Goal: Task Accomplishment & Management: Complete application form

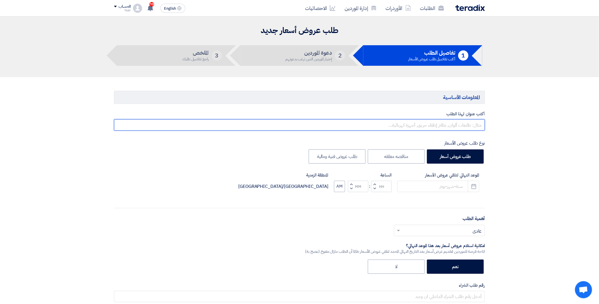
click at [407, 124] on input "text" at bounding box center [299, 124] width 371 height 11
paste input "8100016204"
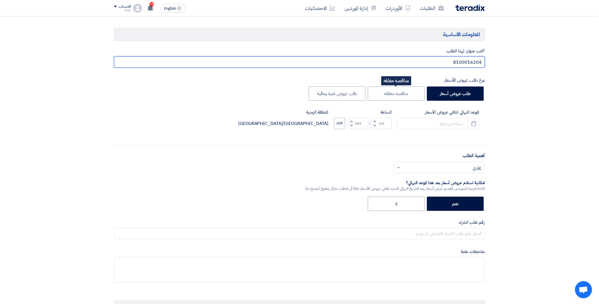
scroll to position [63, 0]
type input "8100016204"
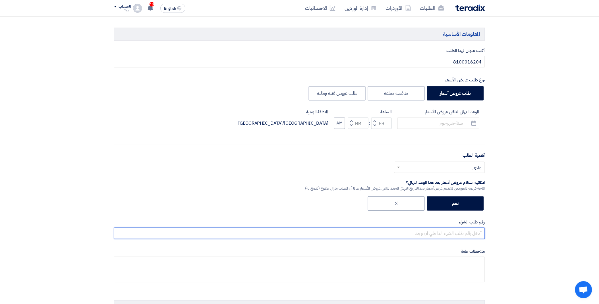
click at [417, 231] on input "text" at bounding box center [299, 232] width 371 height 11
paste input "8100016204"
type input "8100016204"
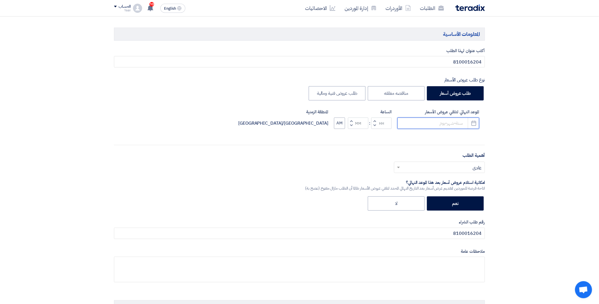
click at [441, 118] on input at bounding box center [438, 122] width 82 height 11
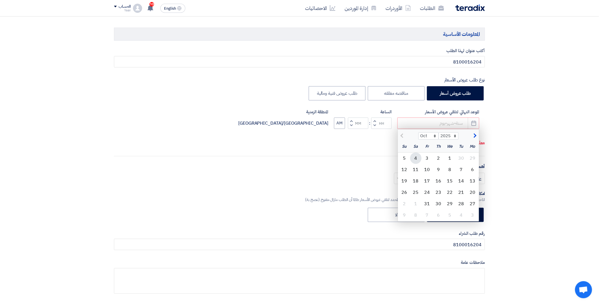
click at [413, 158] on div "4" at bounding box center [415, 157] width 11 height 11
type input "[DATE]2025"
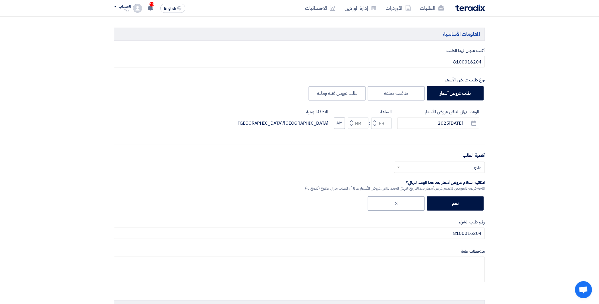
click at [374, 125] on span "button" at bounding box center [375, 125] width 2 height 4
type input "11"
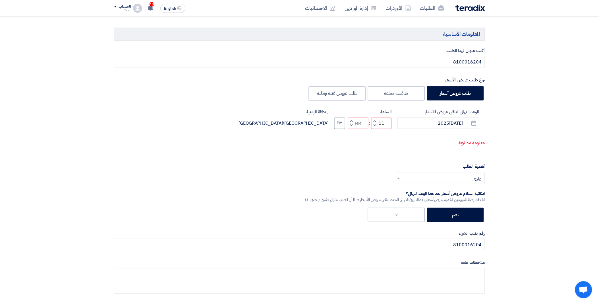
click at [351, 123] on span "button" at bounding box center [352, 121] width 2 height 4
type input "01"
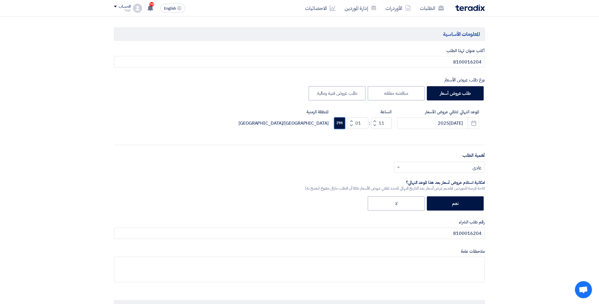
click at [338, 125] on button "PM" at bounding box center [339, 122] width 11 height 11
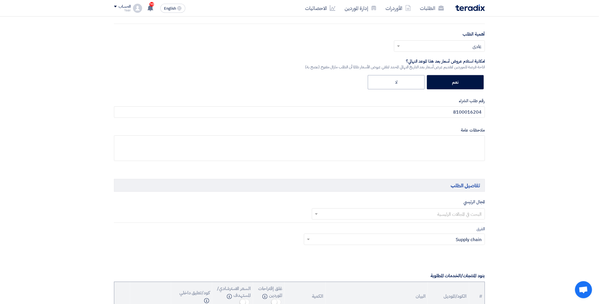
scroll to position [189, 0]
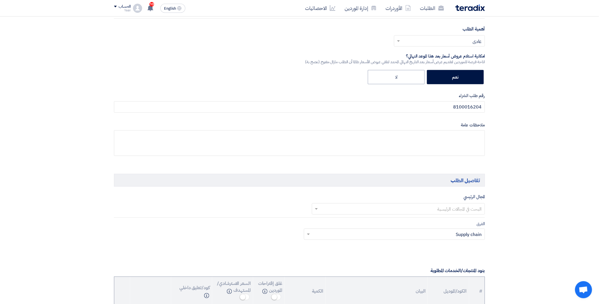
click at [428, 210] on input "text" at bounding box center [402, 208] width 162 height 9
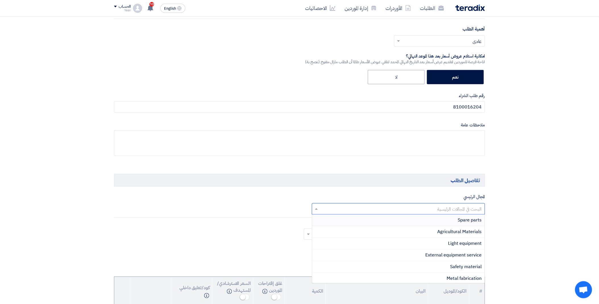
click at [458, 223] on span "Spare parts" at bounding box center [470, 220] width 24 height 7
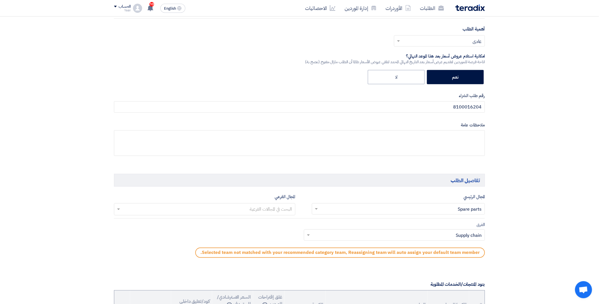
click at [230, 208] on input "text" at bounding box center [205, 209] width 176 height 9
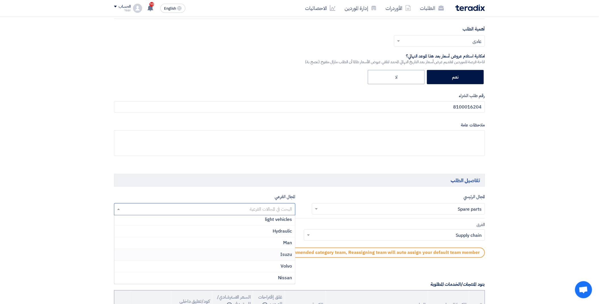
click at [265, 254] on div "Isuzu" at bounding box center [204, 255] width 181 height 12
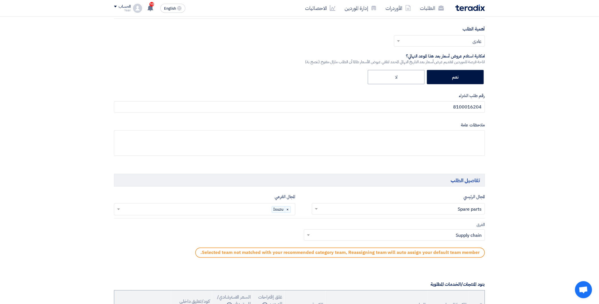
click at [326, 237] on input "text" at bounding box center [398, 235] width 170 height 9
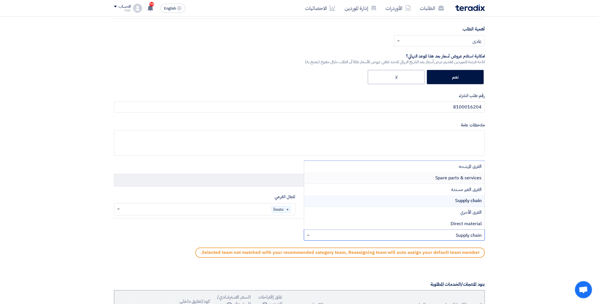
click at [440, 176] on span "Spare parts & services" at bounding box center [459, 177] width 46 height 7
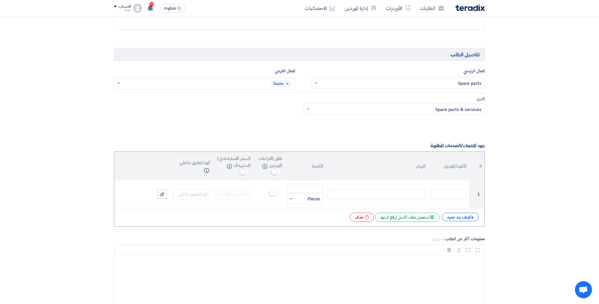
scroll to position [316, 0]
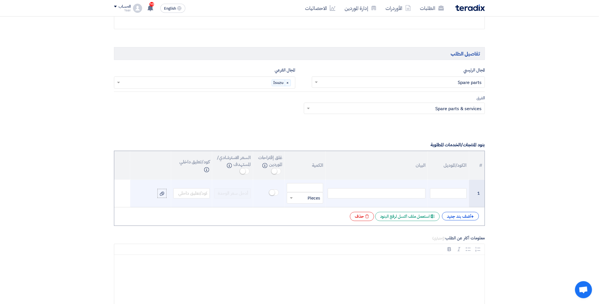
click at [356, 196] on div at bounding box center [377, 193] width 98 height 10
paste div
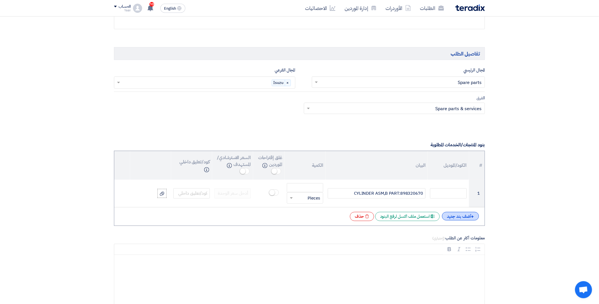
click at [457, 215] on div "+ أضف بند جديد" at bounding box center [460, 216] width 37 height 9
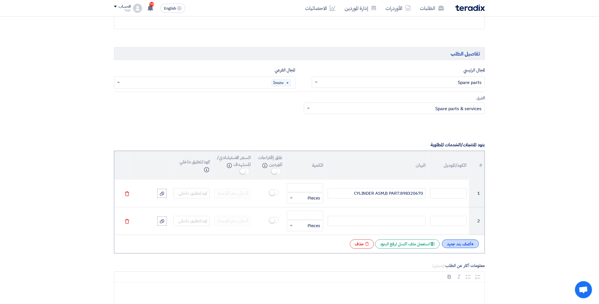
click at [454, 243] on div "+ أضف بند جديد" at bounding box center [460, 243] width 37 height 9
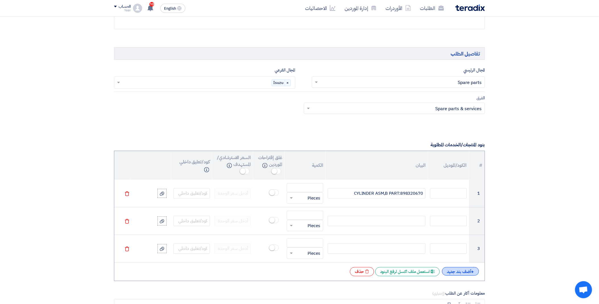
click at [456, 272] on div "+ أضف بند جديد" at bounding box center [460, 271] width 37 height 9
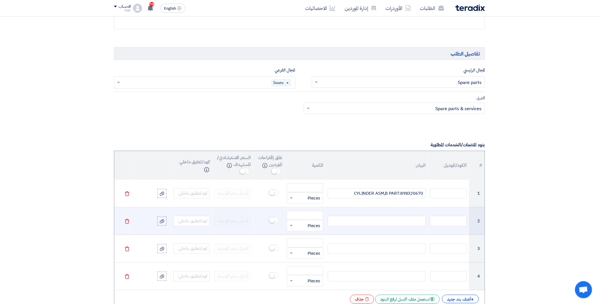
click at [355, 221] on div at bounding box center [377, 221] width 98 height 10
paste div
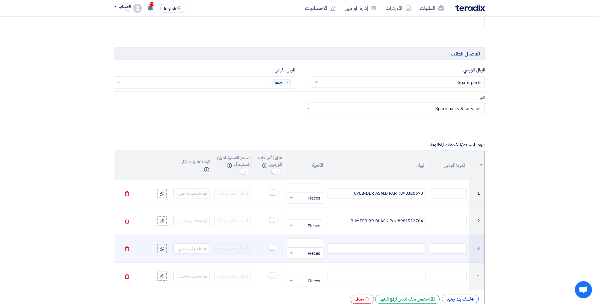
click at [374, 249] on div at bounding box center [377, 248] width 98 height 10
paste div
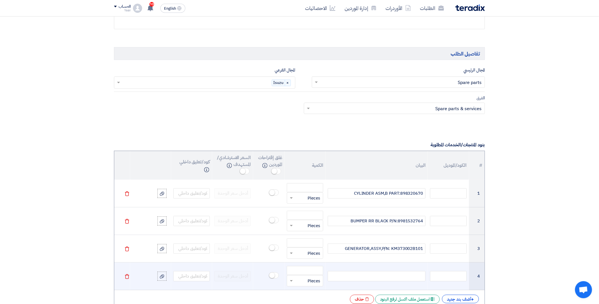
click at [376, 275] on div at bounding box center [377, 276] width 98 height 10
paste div
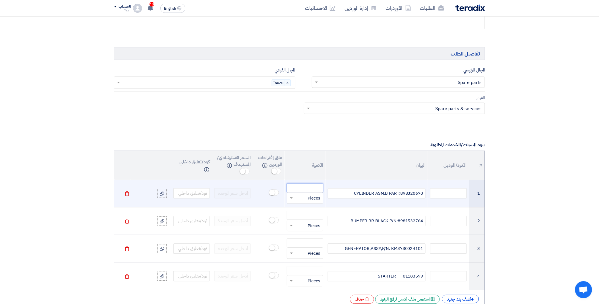
click at [305, 187] on input "number" at bounding box center [305, 187] width 36 height 9
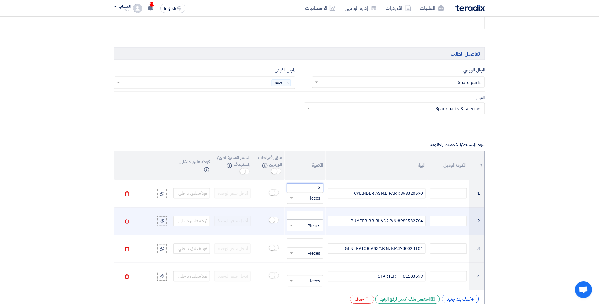
type input "3"
click at [306, 217] on input "number" at bounding box center [305, 215] width 36 height 9
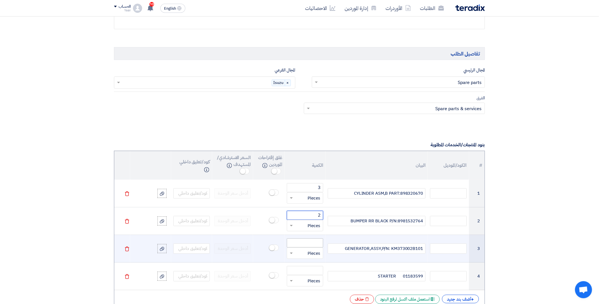
type input "2"
click at [309, 244] on input "number" at bounding box center [305, 242] width 36 height 9
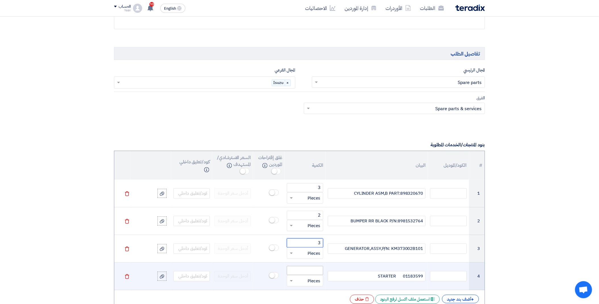
type input "3"
click at [311, 270] on input "number" at bounding box center [305, 270] width 36 height 9
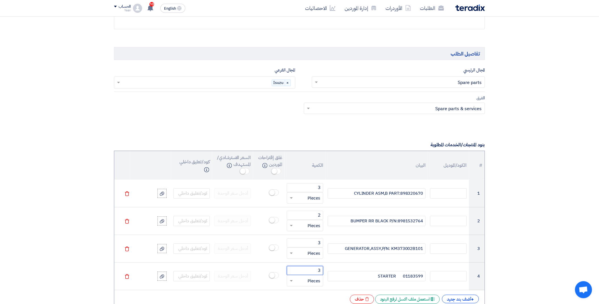
type input "3"
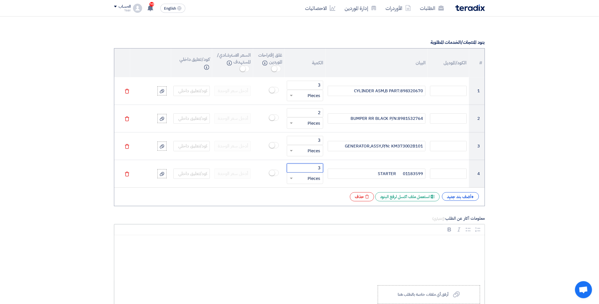
scroll to position [411, 0]
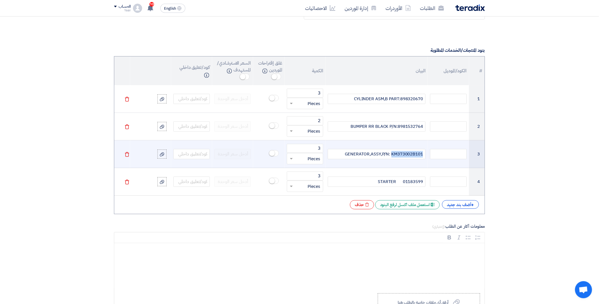
drag, startPoint x: 423, startPoint y: 154, endPoint x: 393, endPoint y: 153, distance: 30.4
click at [393, 153] on div "GENERATOR,ASSY,P/N: KM373002B101" at bounding box center [377, 154] width 98 height 10
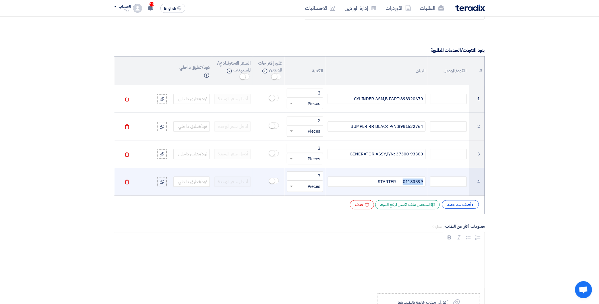
drag, startPoint x: 403, startPoint y: 182, endPoint x: 427, endPoint y: 181, distance: 24.2
click at [427, 181] on td "01183599 STARTER" at bounding box center [377, 182] width 102 height 28
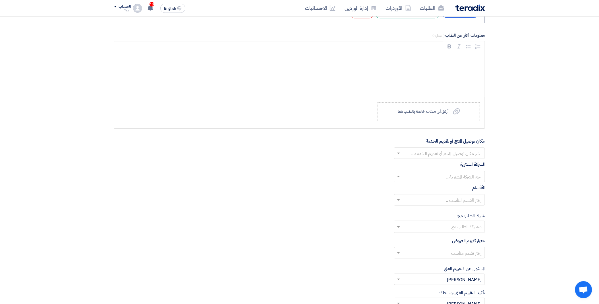
scroll to position [600, 0]
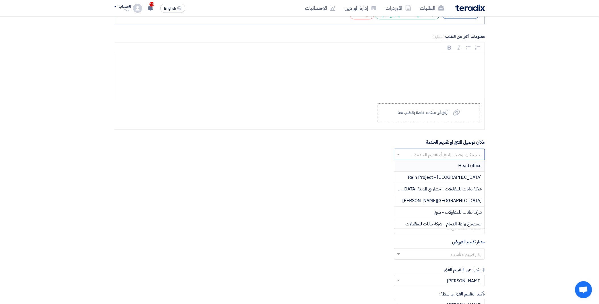
click at [407, 154] on input "text" at bounding box center [443, 154] width 80 height 9
click at [443, 203] on span "MADDINAH WAREHOUSE" at bounding box center [456, 202] width 52 height 7
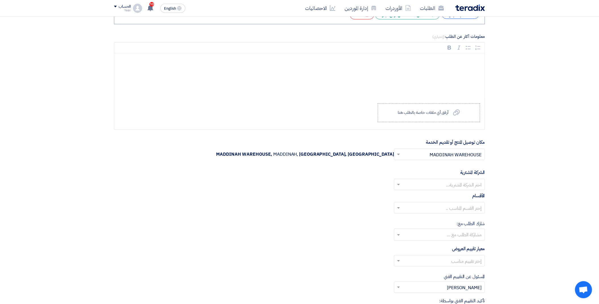
click at [422, 185] on input "text" at bounding box center [443, 184] width 80 height 9
click at [441, 192] on div "Nabatat for contracting" at bounding box center [439, 196] width 90 height 12
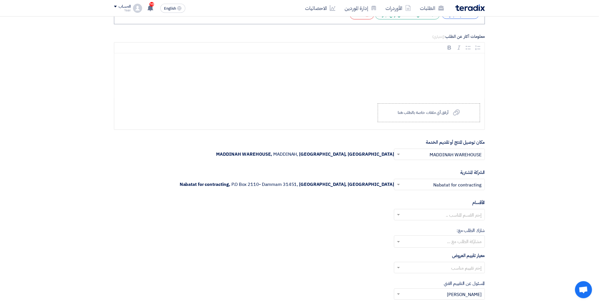
drag, startPoint x: 405, startPoint y: 214, endPoint x: 416, endPoint y: 214, distance: 10.5
click at [407, 214] on input "text" at bounding box center [443, 214] width 80 height 9
click at [433, 228] on div "General Department" at bounding box center [439, 225] width 90 height 11
click at [408, 246] on input "text" at bounding box center [439, 241] width 85 height 9
click at [327, 216] on div "إختر القسم المناسب .. × General Department ×" at bounding box center [299, 217] width 371 height 16
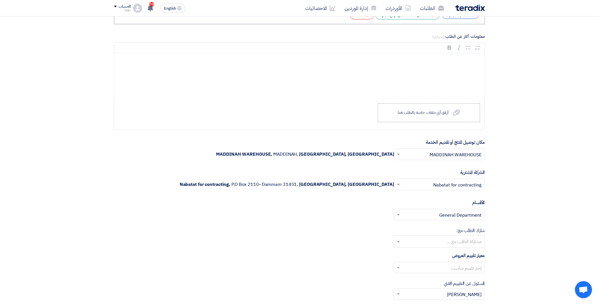
click at [421, 242] on input "text" at bounding box center [439, 241] width 85 height 9
drag, startPoint x: 360, startPoint y: 228, endPoint x: 423, endPoint y: 258, distance: 68.9
click at [361, 228] on div "شارك الطلب مع: مشاركة الطلب مع ..." at bounding box center [299, 237] width 371 height 20
click at [420, 265] on input "text" at bounding box center [443, 267] width 80 height 9
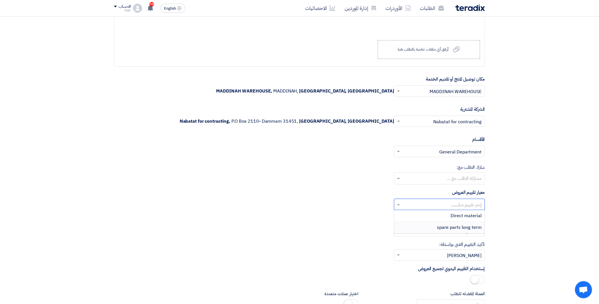
click at [427, 230] on div "spare parts long term" at bounding box center [439, 226] width 90 height 11
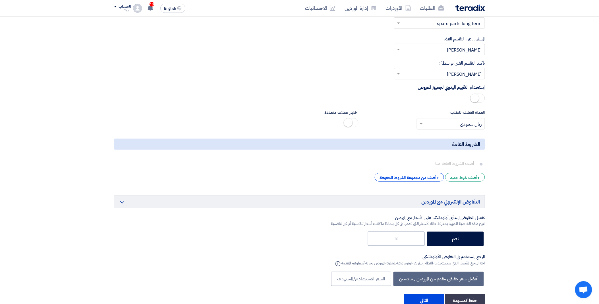
scroll to position [853, 0]
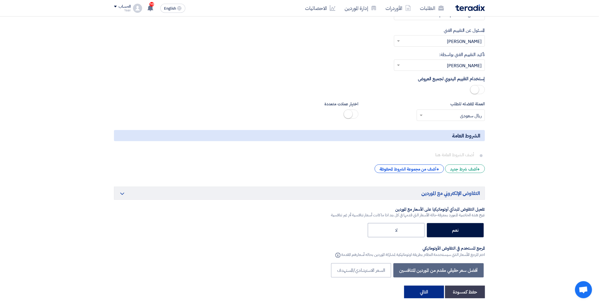
click at [427, 293] on button "التالي" at bounding box center [424, 291] width 40 height 13
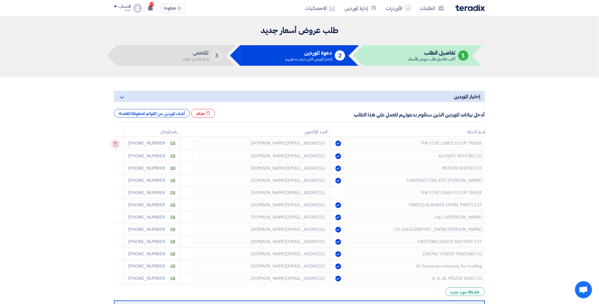
click at [116, 141] on icon at bounding box center [116, 144] width 10 height 10
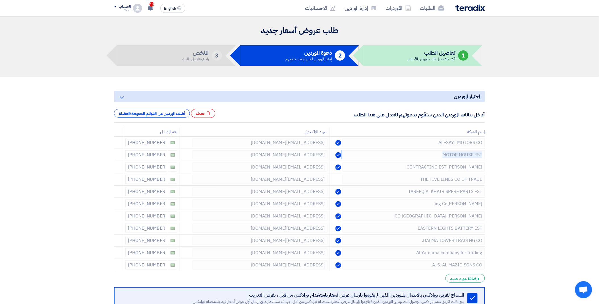
click at [0, 0] on icon at bounding box center [0, 0] width 0 height 0
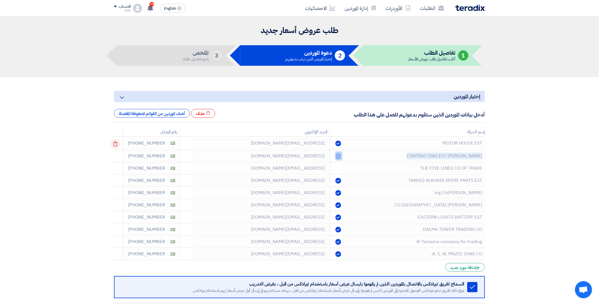
click at [116, 141] on td at bounding box center [118, 142] width 9 height 13
click at [116, 141] on icon at bounding box center [116, 144] width 10 height 10
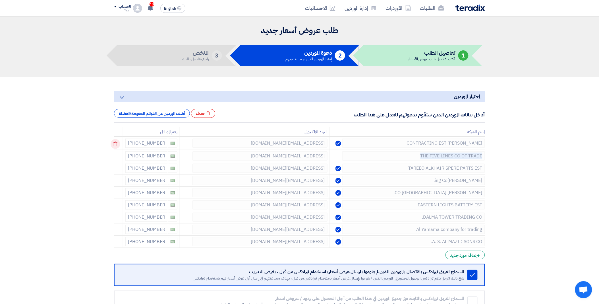
click at [116, 141] on icon at bounding box center [116, 144] width 10 height 10
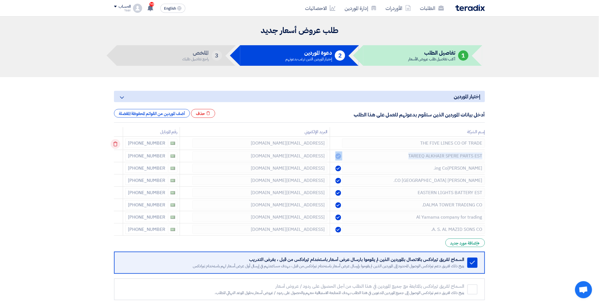
click at [116, 141] on td at bounding box center [118, 142] width 9 height 13
click at [115, 142] on icon at bounding box center [116, 144] width 10 height 10
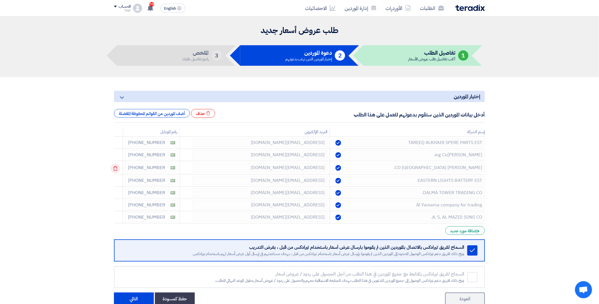
click at [115, 164] on icon at bounding box center [116, 168] width 10 height 10
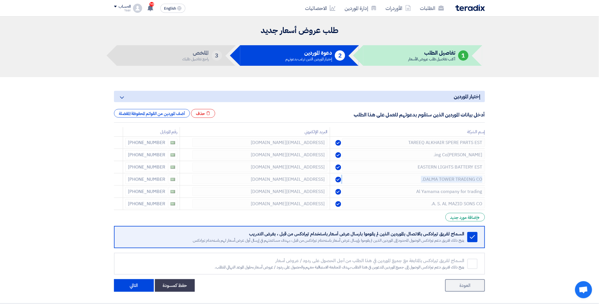
click at [0, 0] on icon at bounding box center [0, 0] width 0 height 0
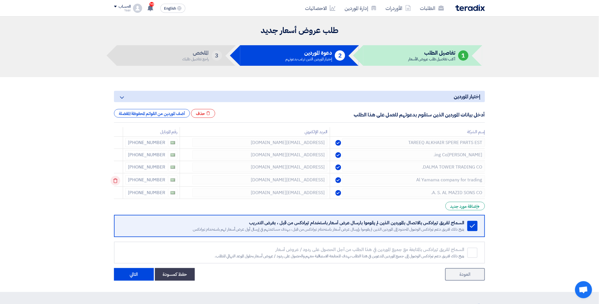
drag, startPoint x: 115, startPoint y: 164, endPoint x: 117, endPoint y: 178, distance: 14.4
click at [117, 178] on td at bounding box center [118, 179] width 9 height 13
click at [117, 180] on icon at bounding box center [116, 181] width 10 height 10
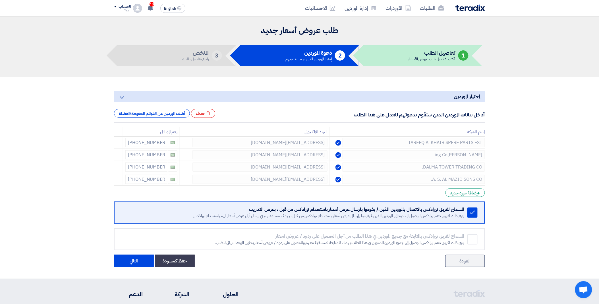
click at [0, 0] on icon at bounding box center [0, 0] width 0 height 0
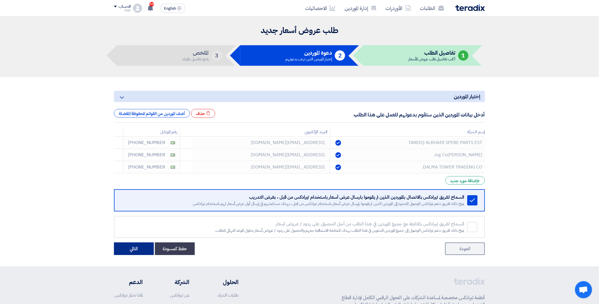
click at [136, 247] on button "التالي" at bounding box center [134, 248] width 40 height 13
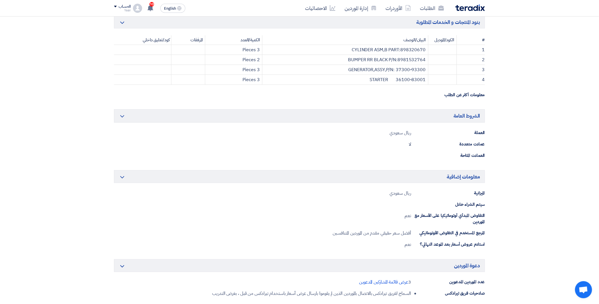
scroll to position [158, 0]
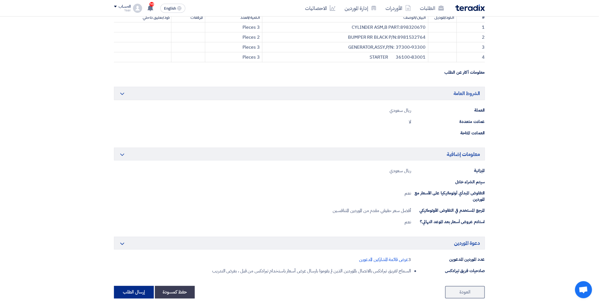
click at [131, 292] on button "إرسال الطلب" at bounding box center [134, 292] width 40 height 13
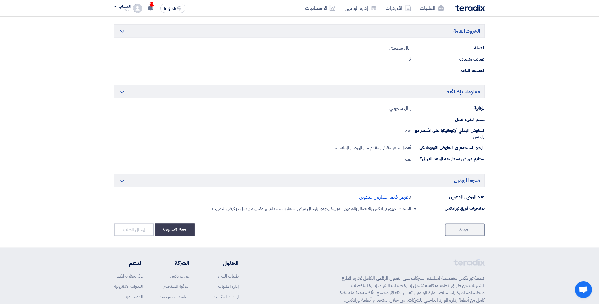
scroll to position [227, 0]
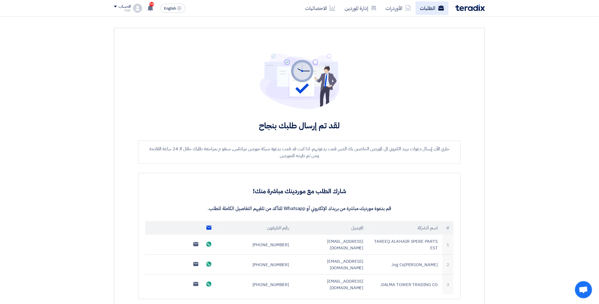
click at [422, 7] on link "الطلبات" at bounding box center [432, 7] width 33 height 13
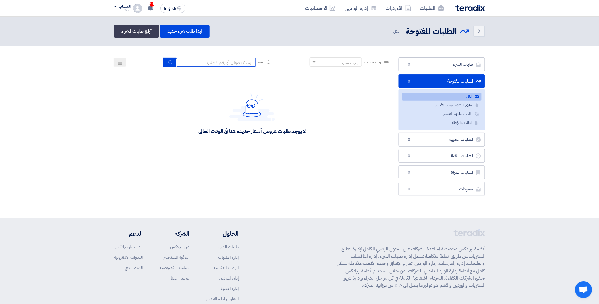
click at [206, 60] on input at bounding box center [216, 62] width 80 height 9
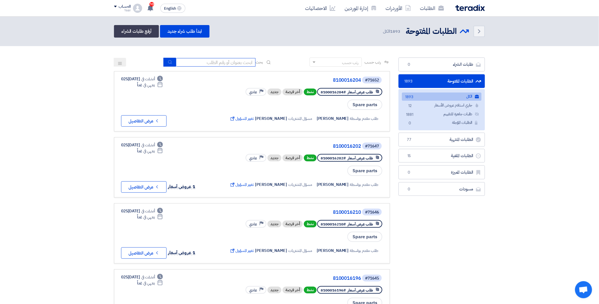
drag, startPoint x: 205, startPoint y: 60, endPoint x: 254, endPoint y: 61, distance: 48.9
click at [254, 61] on input at bounding box center [216, 62] width 80 height 9
click at [250, 61] on input at bounding box center [216, 62] width 80 height 9
click at [205, 61] on input at bounding box center [216, 62] width 80 height 9
click at [210, 62] on input at bounding box center [216, 62] width 80 height 9
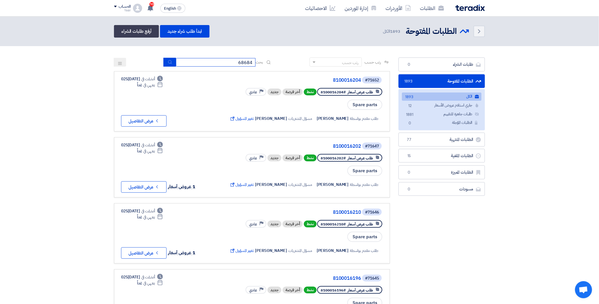
type input "68684"
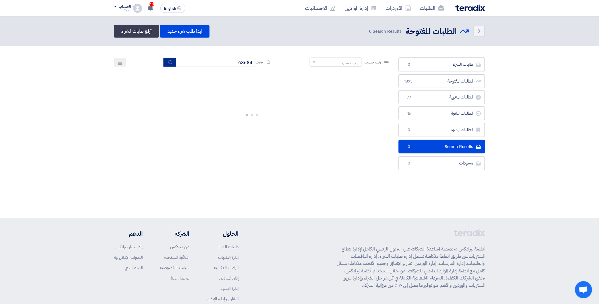
click at [168, 63] on icon "submit" at bounding box center [170, 62] width 5 height 5
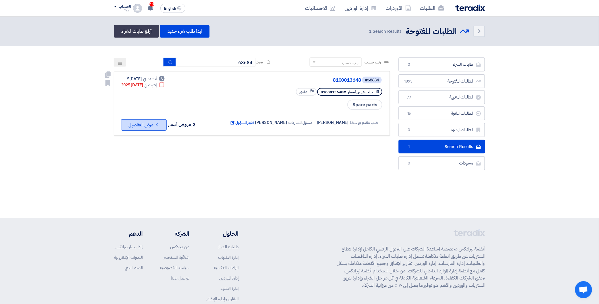
click at [154, 125] on button "Check details عرض التفاصيل" at bounding box center [143, 124] width 45 height 11
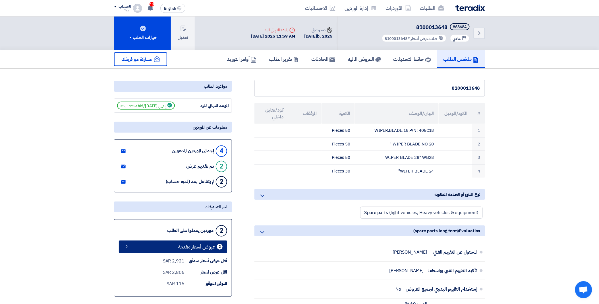
click at [185, 245] on span "عروض أسعار مقدمة" at bounding box center [196, 247] width 37 height 4
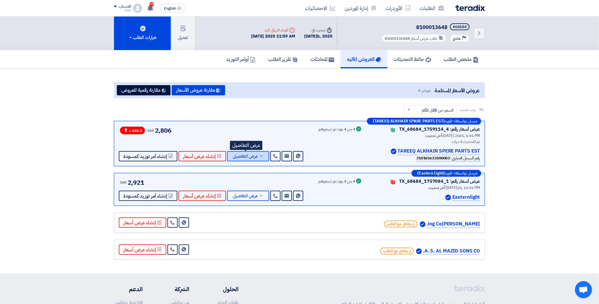
click at [238, 154] on span "عرض التفاصيل" at bounding box center [245, 156] width 25 height 4
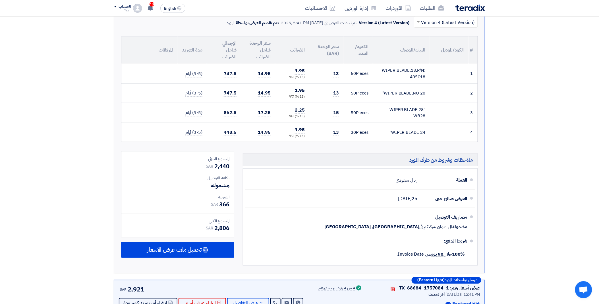
scroll to position [252, 0]
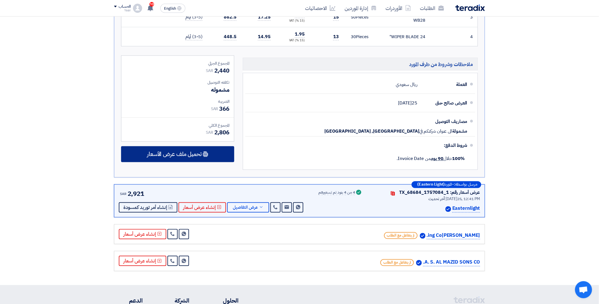
click at [189, 152] on span "تحميل ملف عرض الأسعار" at bounding box center [174, 154] width 55 height 5
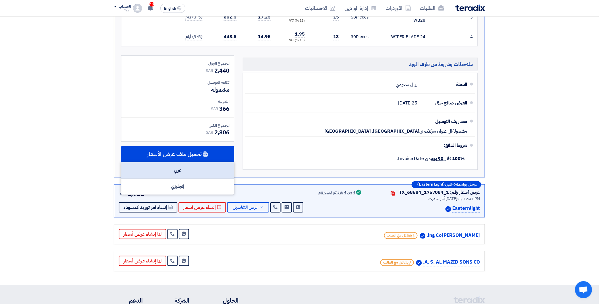
click at [202, 171] on div "عربي" at bounding box center [177, 170] width 113 height 16
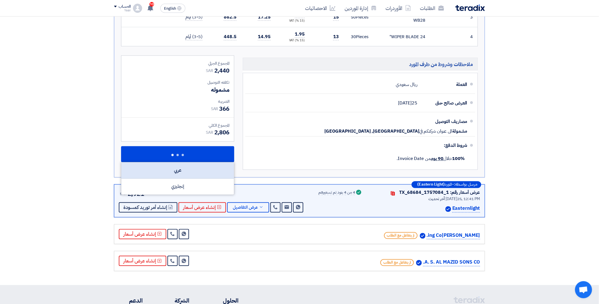
click at [204, 171] on div "عربي" at bounding box center [177, 170] width 113 height 16
click at [180, 171] on div "عربي" at bounding box center [177, 170] width 113 height 16
click at [173, 174] on div "عربي" at bounding box center [177, 170] width 113 height 16
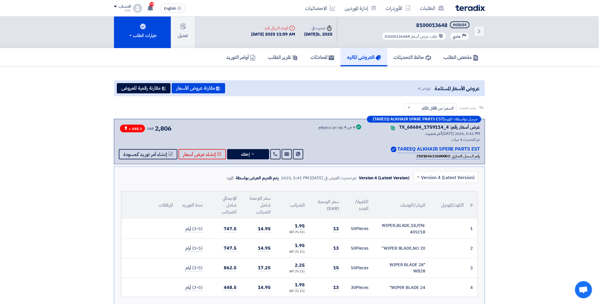
scroll to position [0, 0]
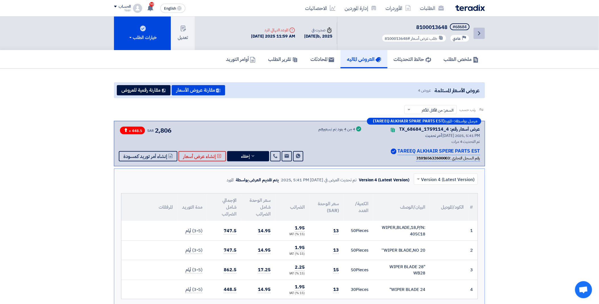
click at [478, 30] on icon "Back" at bounding box center [479, 33] width 7 height 7
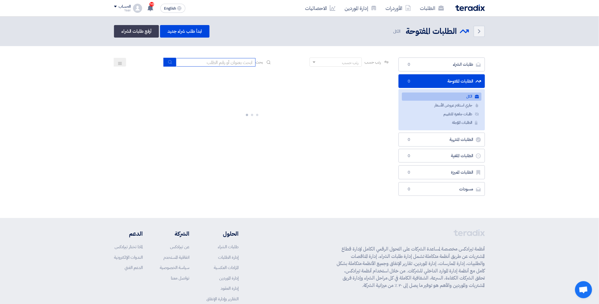
click at [214, 63] on input at bounding box center [216, 62] width 80 height 9
type input "68941"
click at [166, 63] on button "submit" at bounding box center [169, 62] width 13 height 9
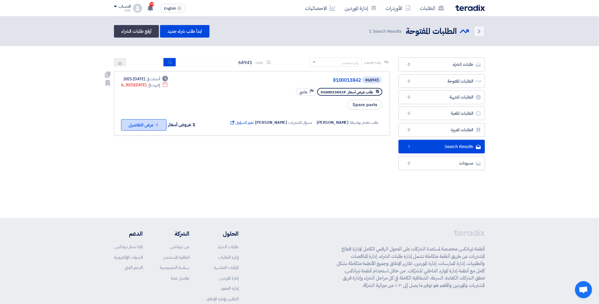
click at [148, 123] on button "Check details عرض التفاصيل" at bounding box center [143, 124] width 45 height 11
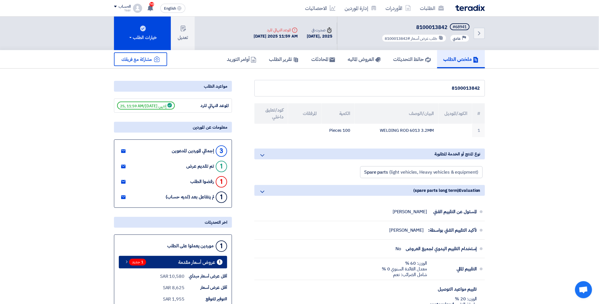
click at [134, 263] on span "1 جديد" at bounding box center [137, 261] width 17 height 7
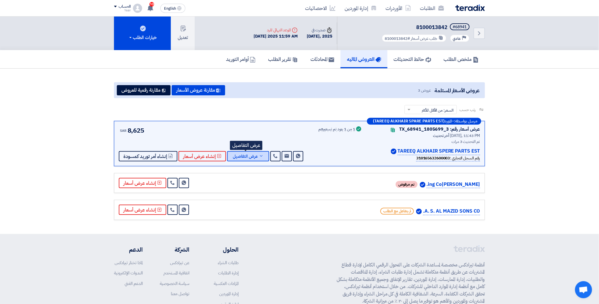
click at [250, 157] on span "عرض التفاصيل" at bounding box center [245, 156] width 25 height 4
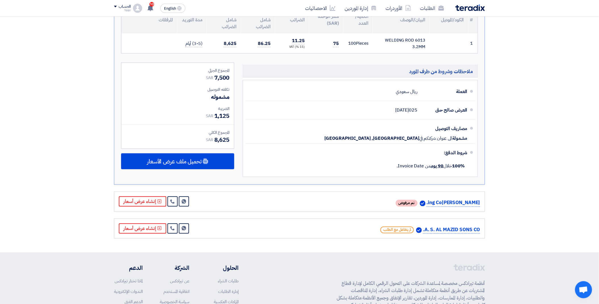
scroll to position [189, 0]
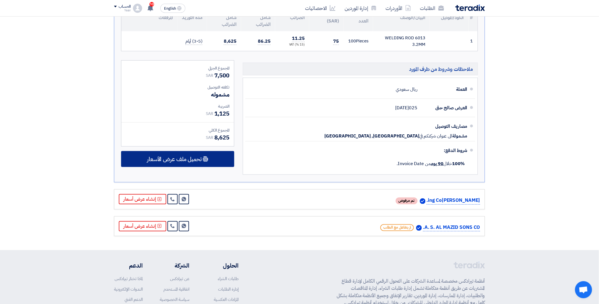
click at [191, 162] on span "تحميل ملف عرض الأسعار" at bounding box center [174, 158] width 55 height 5
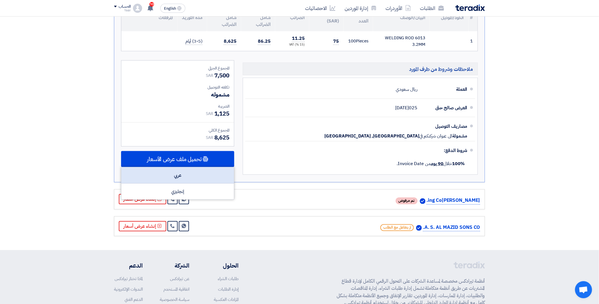
click at [187, 175] on div "عربي" at bounding box center [177, 175] width 113 height 16
click at [186, 174] on div "عربي" at bounding box center [177, 175] width 113 height 16
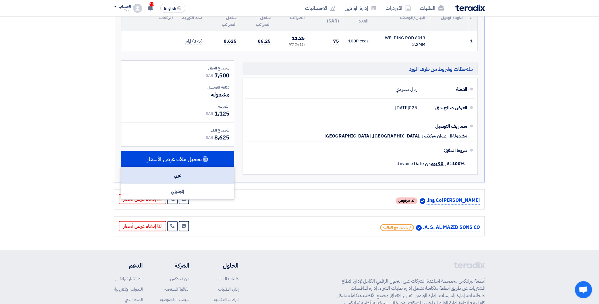
click at [186, 174] on div "عربي" at bounding box center [177, 175] width 113 height 16
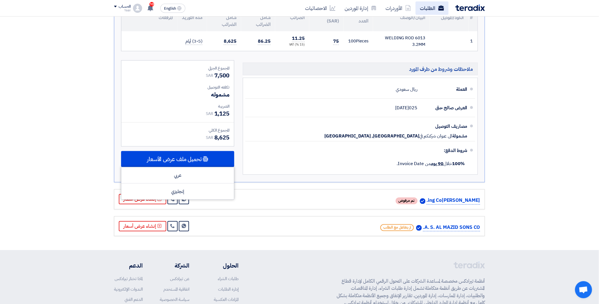
click at [431, 9] on link "الطلبات" at bounding box center [432, 7] width 33 height 13
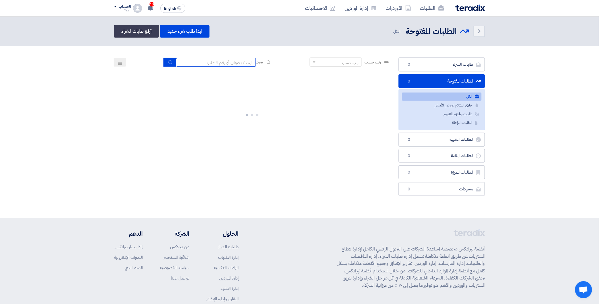
click at [217, 61] on input at bounding box center [216, 62] width 80 height 9
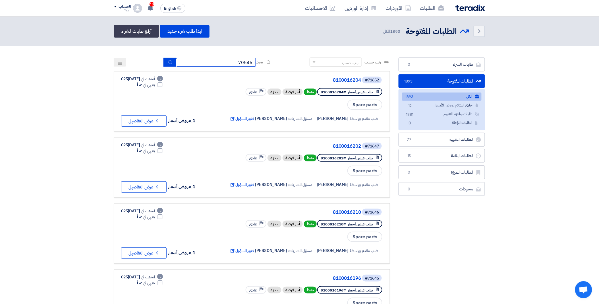
type input "70545"
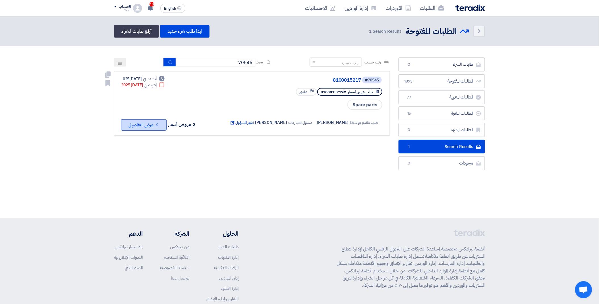
click at [147, 123] on button "Check details عرض التفاصيل" at bounding box center [143, 124] width 45 height 11
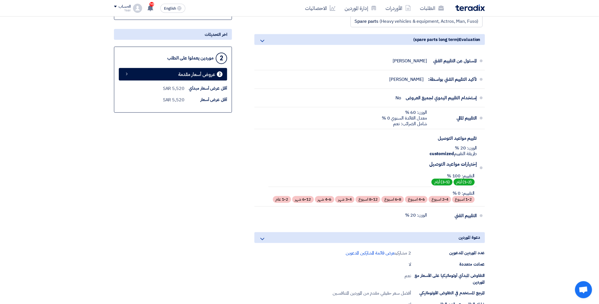
scroll to position [158, 0]
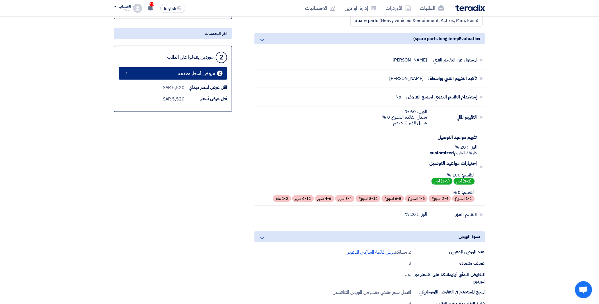
click at [183, 74] on span "عروض أسعار مقدمة" at bounding box center [196, 73] width 37 height 4
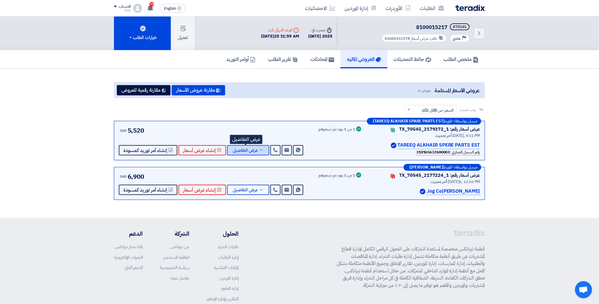
click at [247, 151] on span "عرض التفاصيل" at bounding box center [245, 150] width 25 height 4
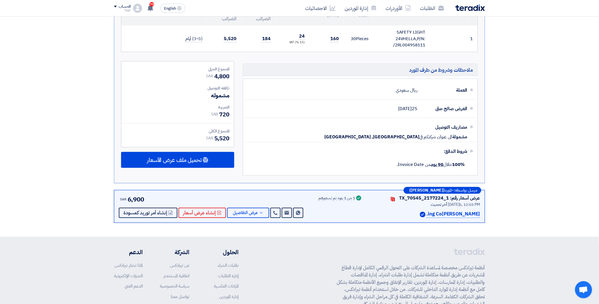
scroll to position [189, 0]
click at [250, 212] on span "عرض التفاصيل" at bounding box center [245, 212] width 25 height 4
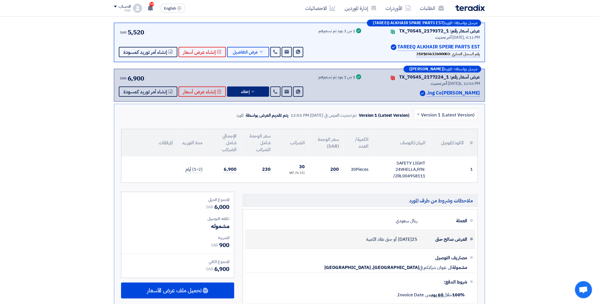
scroll to position [63, 0]
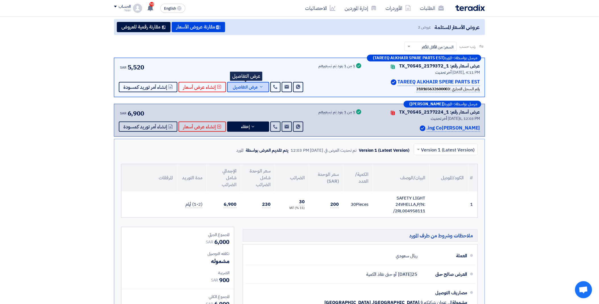
click at [251, 86] on span "عرض التفاصيل" at bounding box center [245, 87] width 25 height 4
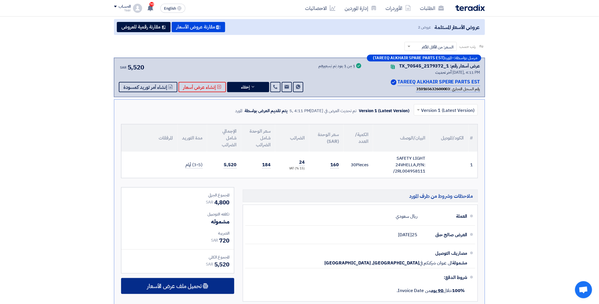
click at [202, 283] on span "تحميل ملف عرض الأسعار" at bounding box center [174, 285] width 55 height 5
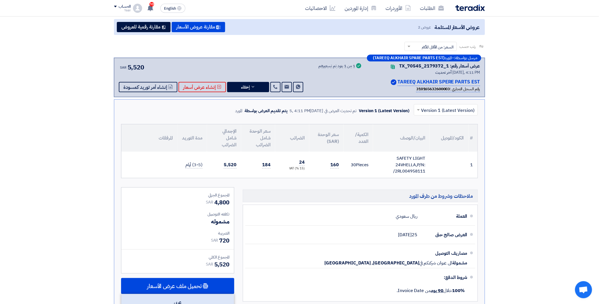
click at [182, 296] on div "عربي" at bounding box center [177, 302] width 113 height 16
click at [185, 300] on div "عربي" at bounding box center [177, 302] width 113 height 16
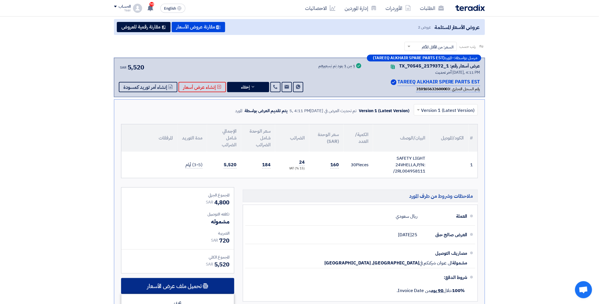
click at [198, 292] on div "تحميل ملف عرض الأسعار" at bounding box center [177, 286] width 113 height 16
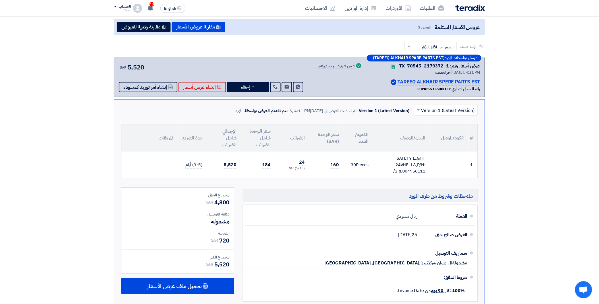
click at [197, 295] on div "المجموع الجزئي SAR 4,800 تكلفه التوصيل مشموله الضريبة" at bounding box center [178, 245] width 122 height 117
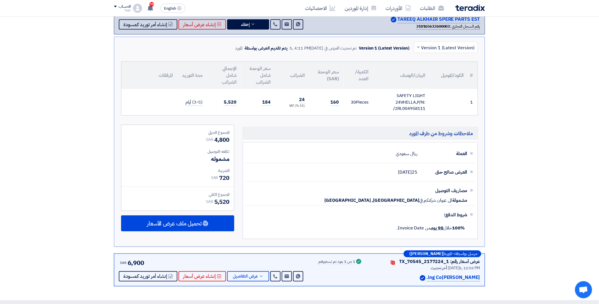
scroll to position [126, 0]
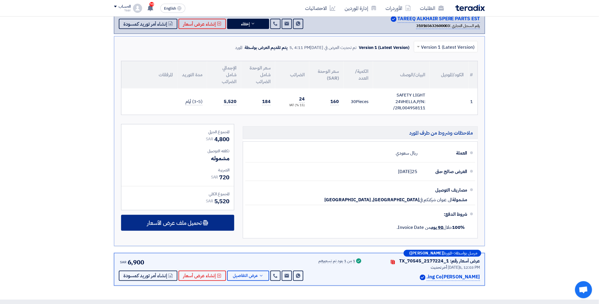
click at [192, 223] on span "تحميل ملف عرض الأسعار" at bounding box center [174, 222] width 55 height 5
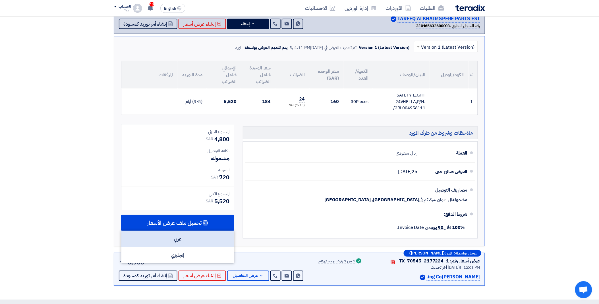
click at [187, 235] on div "عربي" at bounding box center [177, 239] width 113 height 16
click at [185, 234] on div "عربي" at bounding box center [177, 239] width 113 height 16
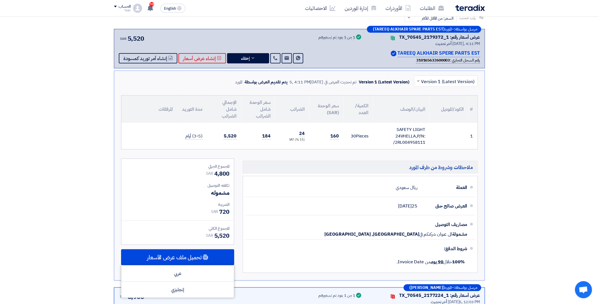
scroll to position [95, 0]
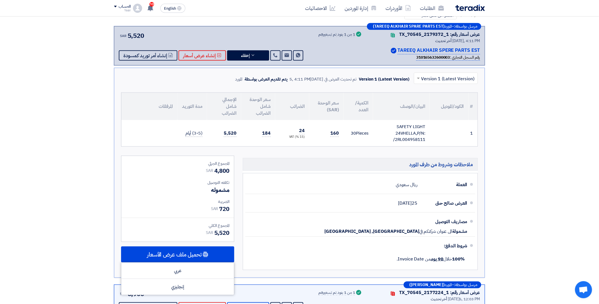
click at [233, 169] on div "المجموع الجزئي SAR 4,800 تكلفه التوصيل مشموله الضريبة [GEOGRAPHIC_DATA]" at bounding box center [177, 199] width 113 height 86
click at [431, 7] on link "الطلبات" at bounding box center [432, 7] width 33 height 13
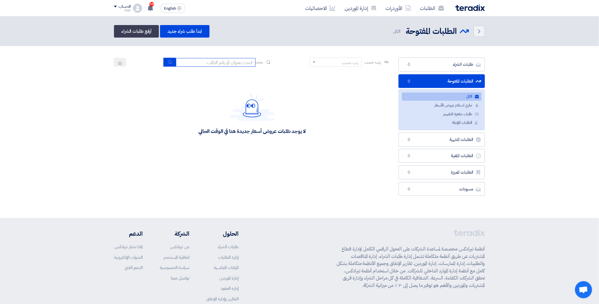
click at [221, 60] on input at bounding box center [216, 62] width 80 height 9
paste input "8100016041"
type input "8100016041"
click at [168, 60] on icon "submit" at bounding box center [170, 62] width 5 height 5
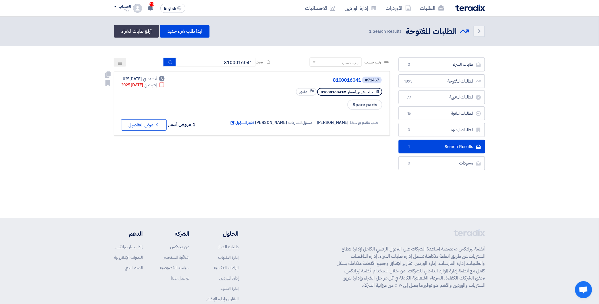
click at [148, 126] on button "Check details عرض التفاصيل" at bounding box center [143, 124] width 45 height 11
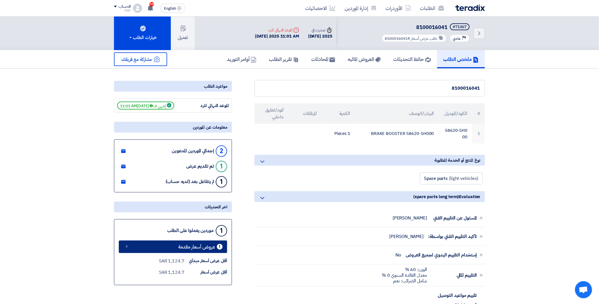
click at [171, 243] on link "1 عروض أسعار مقدمة" at bounding box center [173, 246] width 108 height 13
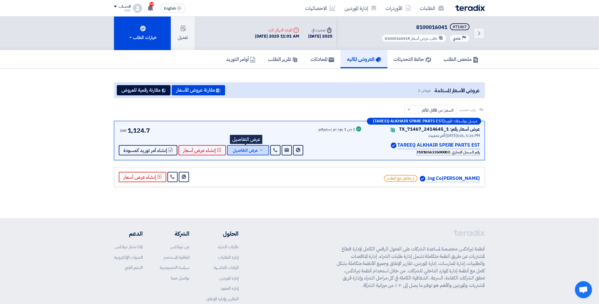
click at [252, 152] on button "عرض التفاصيل" at bounding box center [248, 150] width 42 height 10
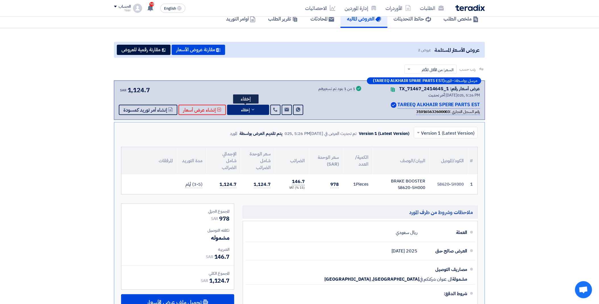
scroll to position [126, 0]
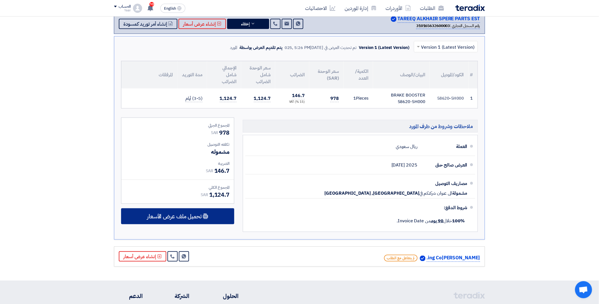
click at [196, 217] on span "تحميل ملف عرض الأسعار" at bounding box center [174, 216] width 55 height 5
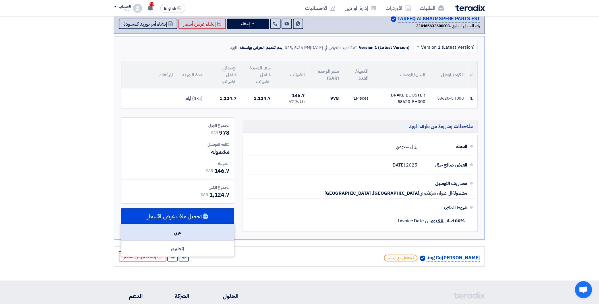
click at [189, 234] on div "عربي" at bounding box center [177, 232] width 113 height 16
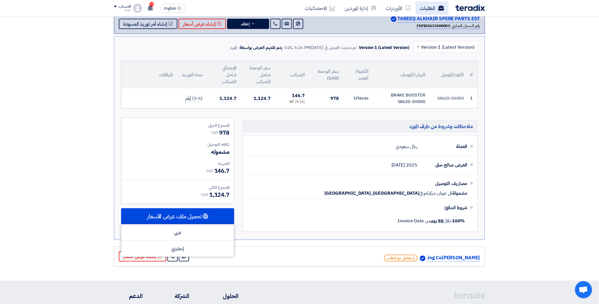
click at [429, 7] on link "الطلبات" at bounding box center [432, 7] width 33 height 13
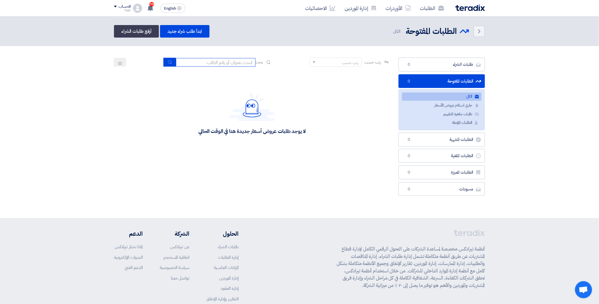
click at [212, 59] on input at bounding box center [216, 62] width 80 height 9
paste input "8100016096"
type input "8100016096"
click at [168, 61] on icon "submit" at bounding box center [170, 62] width 5 height 5
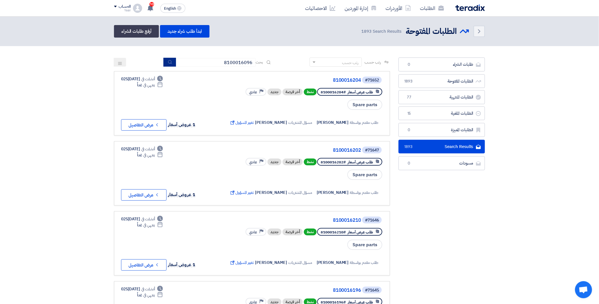
click at [163, 58] on button "submit" at bounding box center [169, 62] width 13 height 9
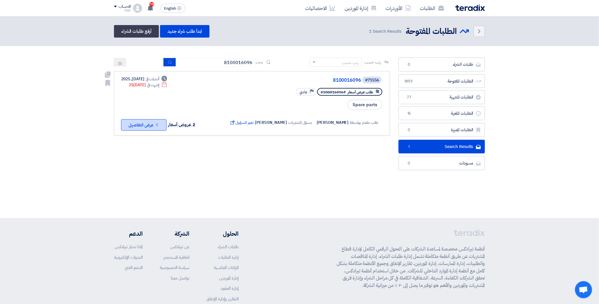
click at [146, 123] on button "Check details عرض التفاصيل" at bounding box center [143, 124] width 45 height 11
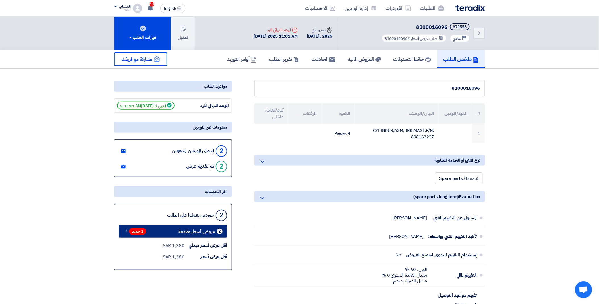
click at [140, 229] on span "1 جديد" at bounding box center [137, 231] width 17 height 7
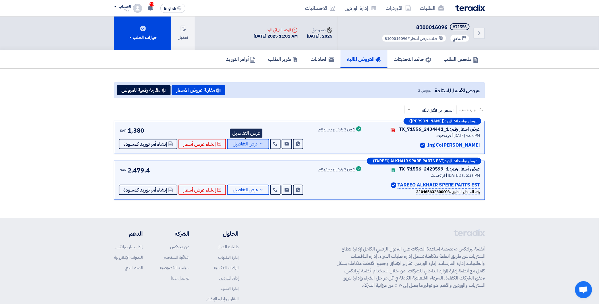
click at [251, 143] on span "عرض التفاصيل" at bounding box center [245, 144] width 25 height 4
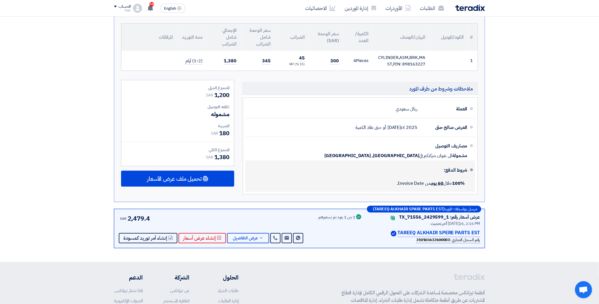
scroll to position [158, 0]
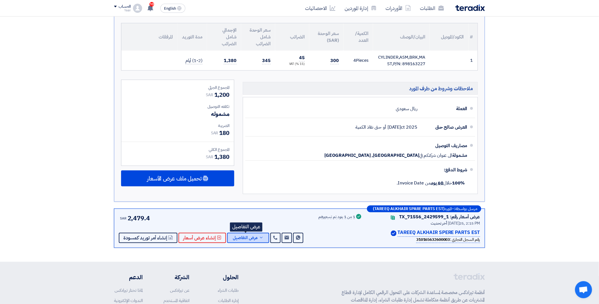
click at [251, 238] on span "عرض التفاصيل" at bounding box center [245, 238] width 25 height 4
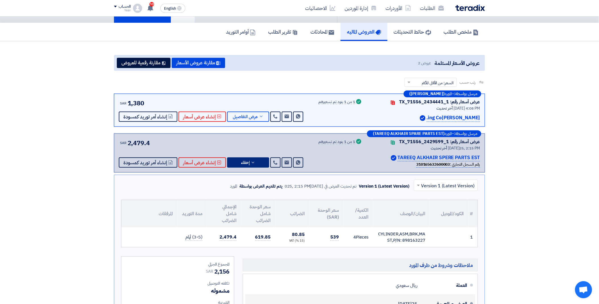
scroll to position [0, 0]
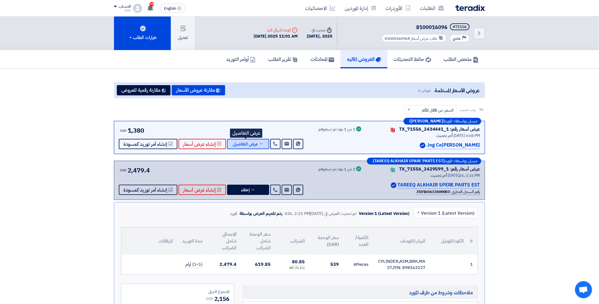
click at [262, 143] on button "عرض التفاصيل" at bounding box center [248, 144] width 42 height 10
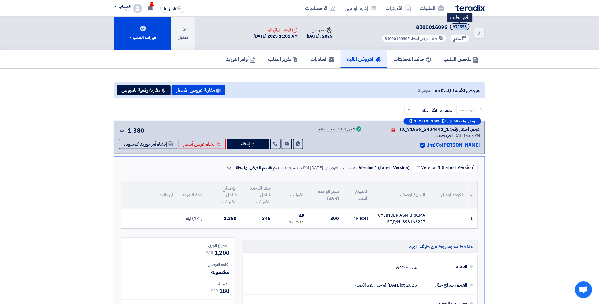
drag, startPoint x: 455, startPoint y: 26, endPoint x: 468, endPoint y: 26, distance: 12.8
click at [468, 26] on span "#71556" at bounding box center [460, 26] width 20 height 7
copy div "71556"
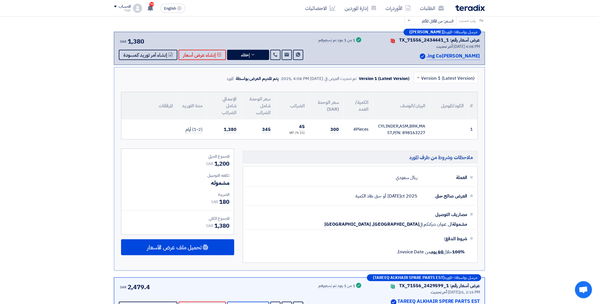
scroll to position [95, 0]
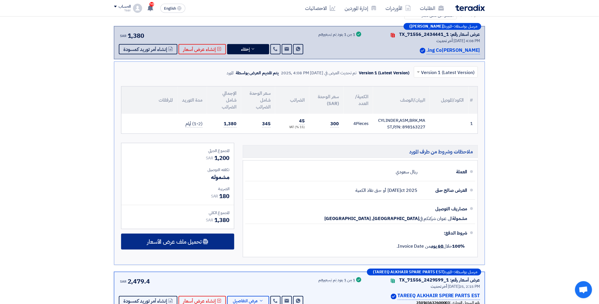
click at [186, 239] on span "تحميل ملف عرض الأسعار" at bounding box center [174, 241] width 55 height 5
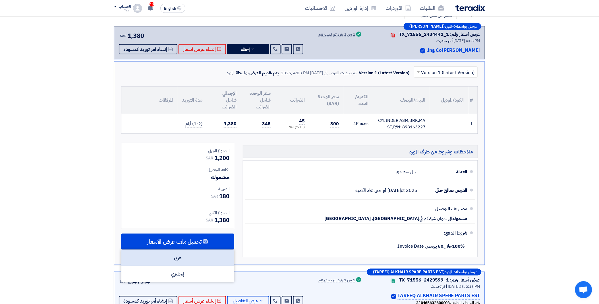
click at [179, 255] on div "عربي" at bounding box center [177, 258] width 113 height 16
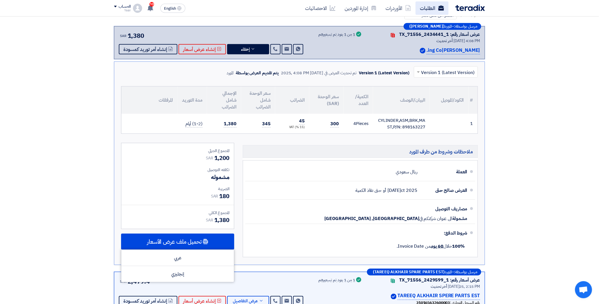
click at [419, 8] on link "الطلبات" at bounding box center [432, 7] width 33 height 13
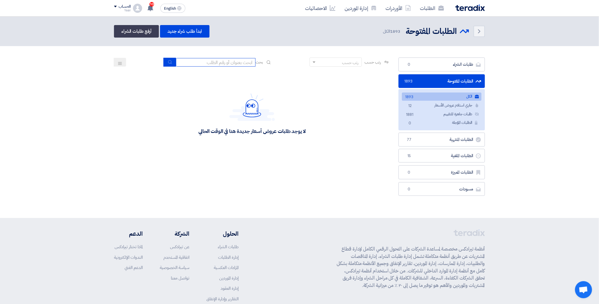
click at [209, 62] on input at bounding box center [216, 62] width 80 height 9
paste input "8100016103"
type input "8100016103"
click at [168, 61] on icon "submit" at bounding box center [170, 62] width 5 height 5
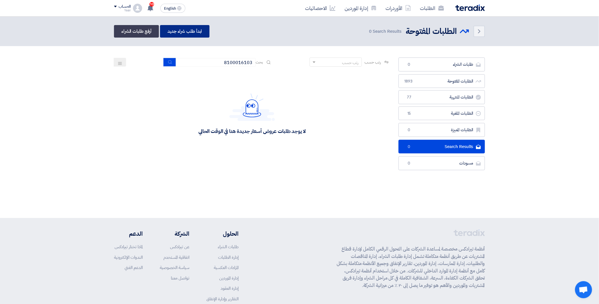
click at [186, 31] on link "ابدأ طلب شراء جديد" at bounding box center [184, 31] width 49 height 13
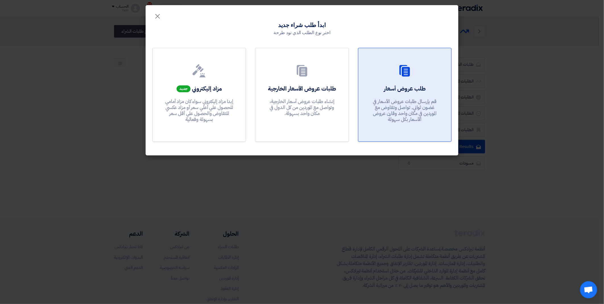
click at [404, 66] on icon at bounding box center [405, 71] width 14 height 14
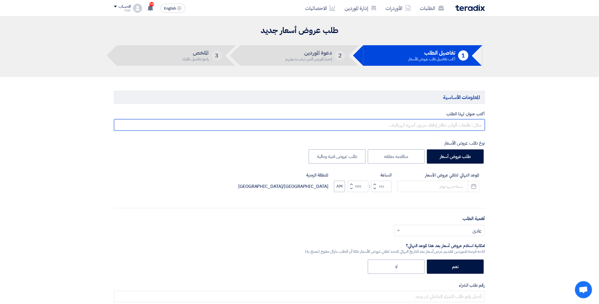
click at [436, 124] on input "text" at bounding box center [299, 124] width 371 height 11
paste input "8100016103"
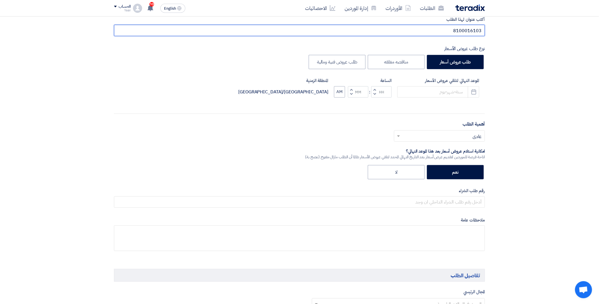
scroll to position [95, 0]
type input "8100016103"
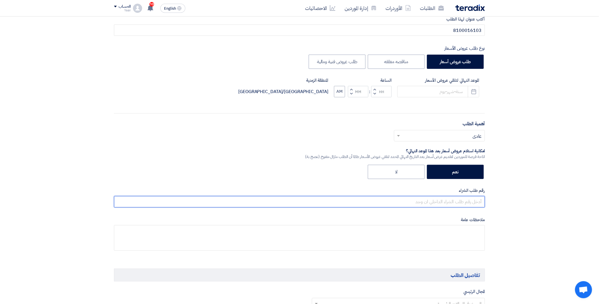
click at [442, 202] on input "text" at bounding box center [299, 201] width 371 height 11
paste input "8100016103"
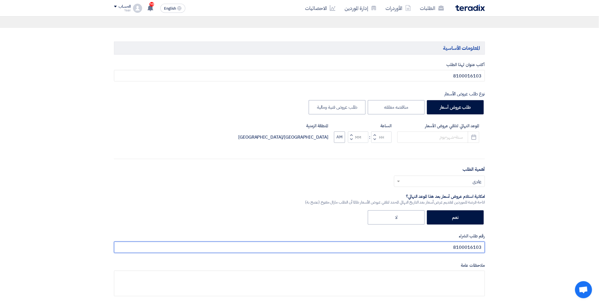
scroll to position [0, 0]
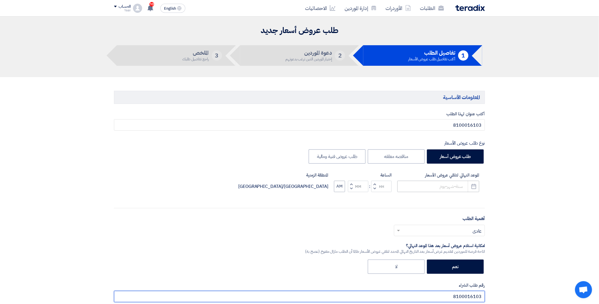
type input "8100016103"
click at [434, 189] on input at bounding box center [438, 186] width 82 height 11
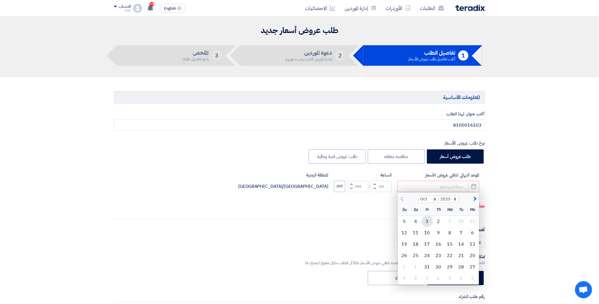
click at [427, 220] on div "3" at bounding box center [427, 221] width 11 height 11
type input "[DATE]/2025"
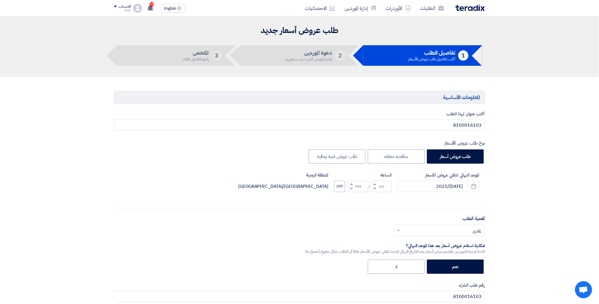
click at [374, 186] on span "button" at bounding box center [375, 188] width 2 height 4
type input "11"
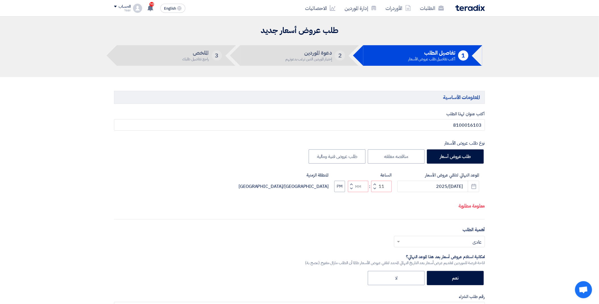
click at [350, 188] on button "Increment minutes" at bounding box center [351, 184] width 7 height 7
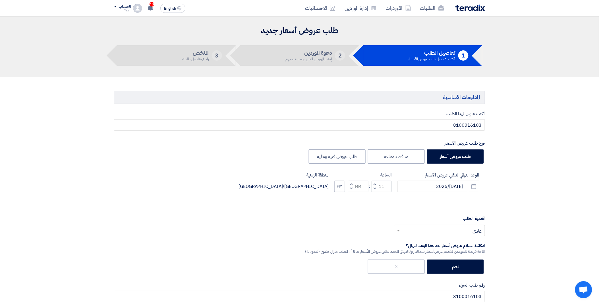
type input "01"
click at [339, 188] on button "PM" at bounding box center [339, 186] width 11 height 11
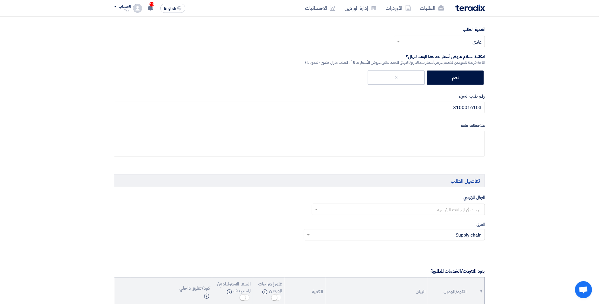
scroll to position [189, 0]
click at [415, 206] on input "text" at bounding box center [402, 208] width 162 height 9
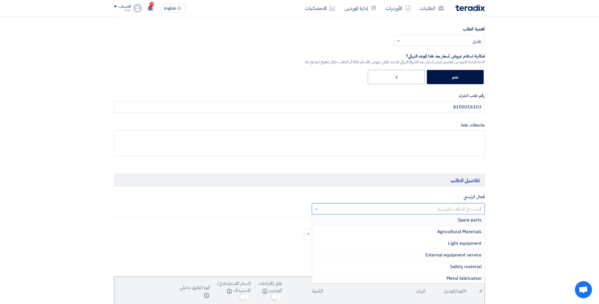
click at [450, 219] on div "Spare parts" at bounding box center [398, 220] width 173 height 12
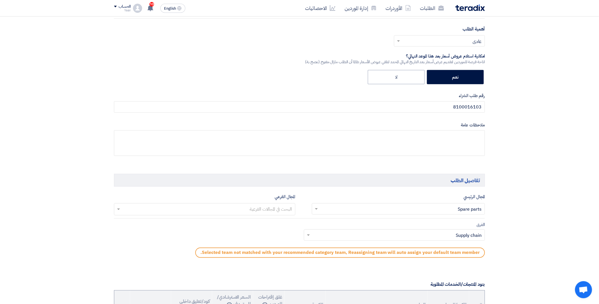
click at [239, 204] on div at bounding box center [206, 209] width 171 height 10
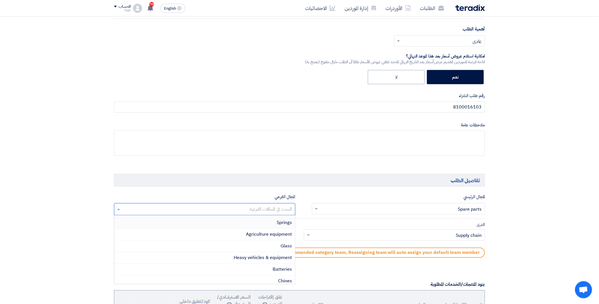
scroll to position [55, 0]
click at [254, 246] on span "Heavy vehicles & equipment" at bounding box center [263, 247] width 58 height 7
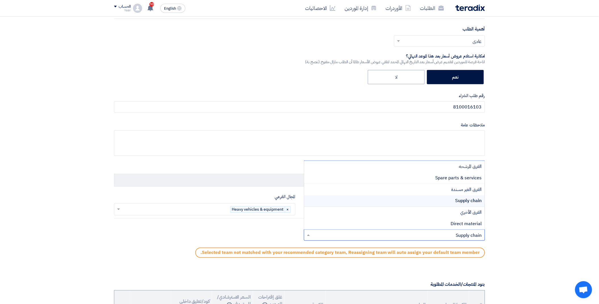
click at [318, 235] on input "text" at bounding box center [398, 235] width 170 height 9
click at [397, 181] on div "Spare parts & services" at bounding box center [394, 178] width 181 height 12
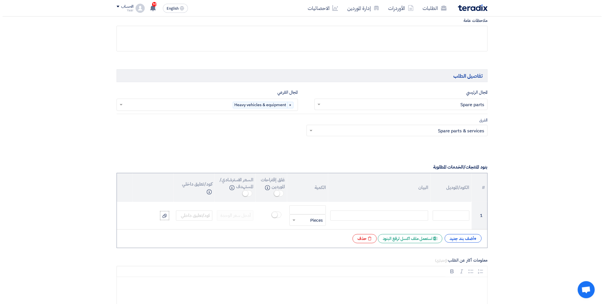
scroll to position [316, 0]
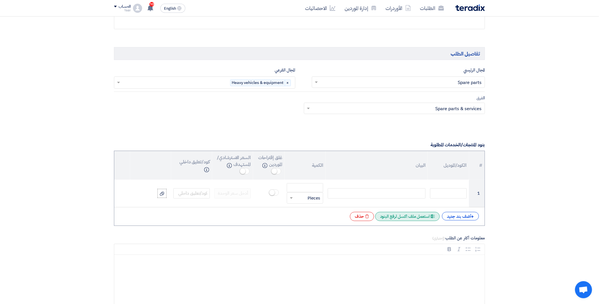
click at [405, 214] on div "Excel file استعمل ملف اكسل لرفع البنود" at bounding box center [407, 216] width 65 height 9
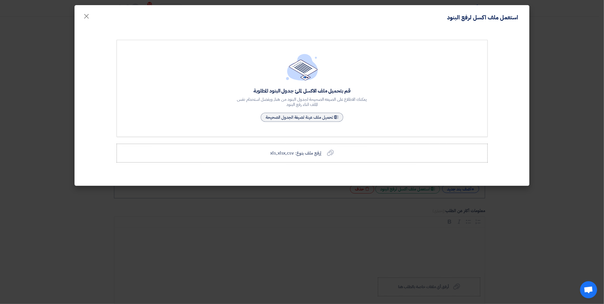
click at [309, 127] on div "قم بتحميل ملف الاكسل لملئ جدول البنود المطلوبة يمكنك الاطلاع على الصيغه الصحيحة…" at bounding box center [302, 88] width 371 height 97
click at [315, 154] on span "إرفع ملف بنوع: xls,xlsx,csv" at bounding box center [295, 153] width 51 height 7
click at [0, 0] on input "إرفع ملف بنوع: xls,xlsx,csv إرفع ملف بنوع: xls,xlsx,csv" at bounding box center [0, 0] width 0 height 0
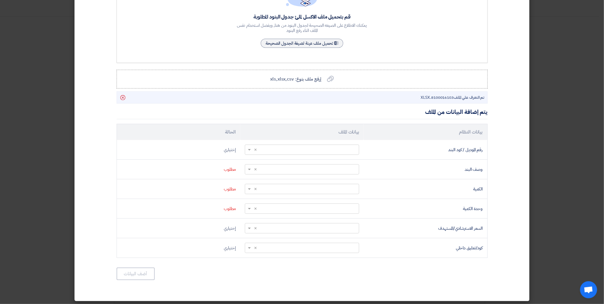
scroll to position [75, 0]
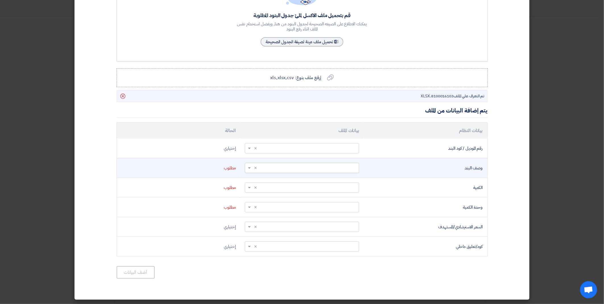
click at [251, 169] on span at bounding box center [248, 168] width 7 height 7
click at [311, 180] on div "Short Text" at bounding box center [302, 180] width 114 height 11
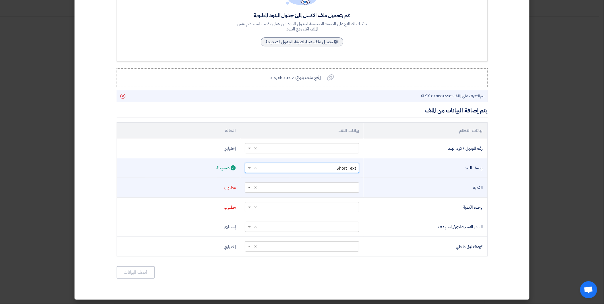
click at [251, 188] on span at bounding box center [249, 188] width 3 height 2
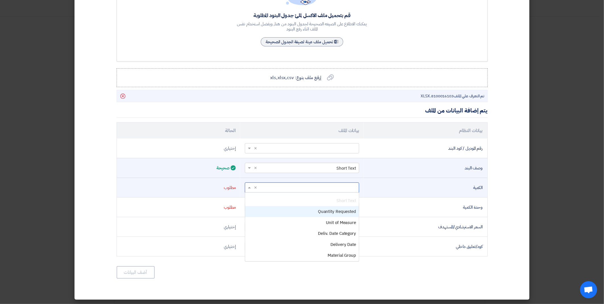
click at [288, 212] on div "Quantity Requested" at bounding box center [302, 211] width 114 height 11
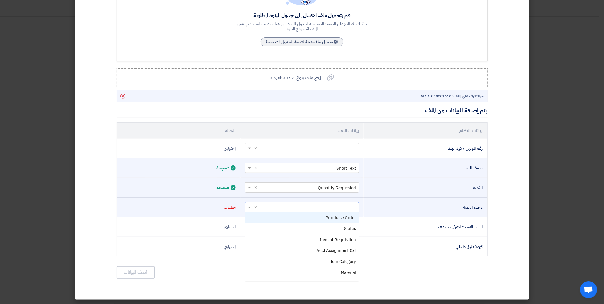
click at [252, 205] on span at bounding box center [248, 207] width 7 height 7
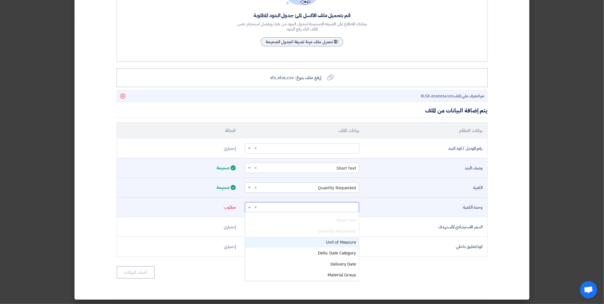
click at [313, 238] on div "Unit of Measure" at bounding box center [302, 242] width 114 height 11
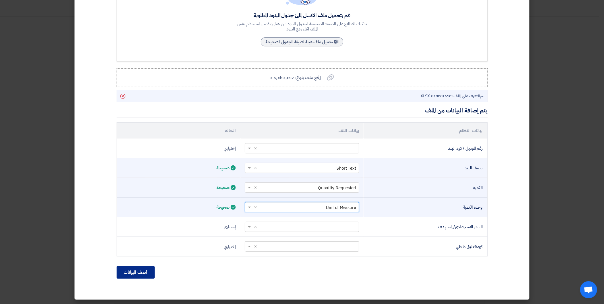
click at [141, 271] on button "أضف البيانات" at bounding box center [136, 272] width 38 height 13
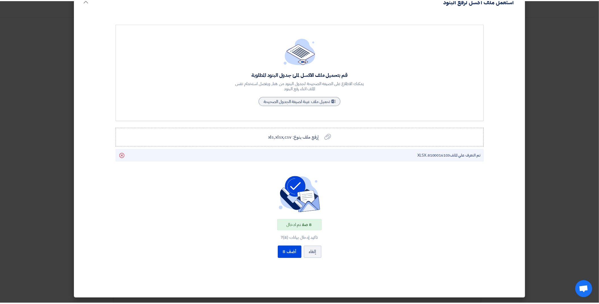
scroll to position [15, 0]
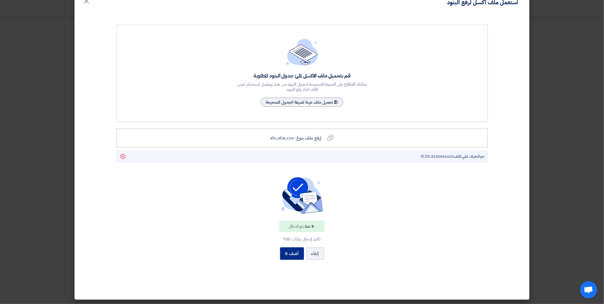
click at [299, 254] on button "أضف 8" at bounding box center [292, 253] width 24 height 13
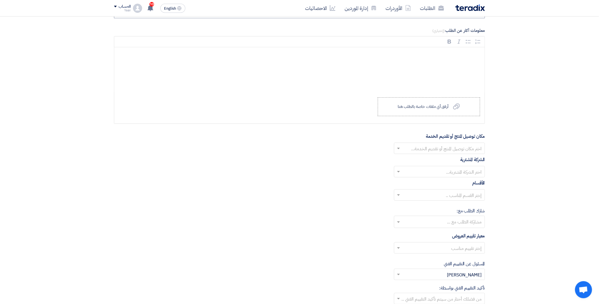
scroll to position [720, 0]
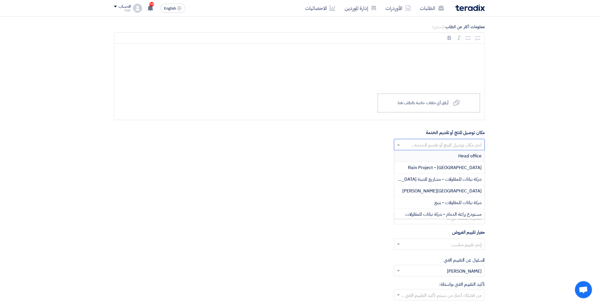
click at [404, 145] on input "text" at bounding box center [443, 144] width 80 height 9
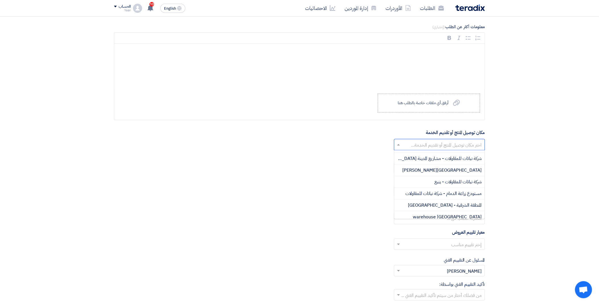
scroll to position [0, 0]
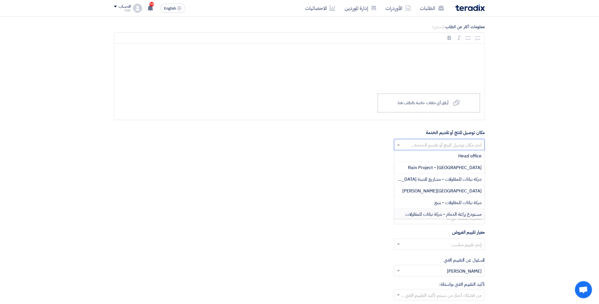
click at [425, 213] on span "مستودع زراعة الدمام - شركة نباتات للمقاولات" at bounding box center [444, 214] width 76 height 7
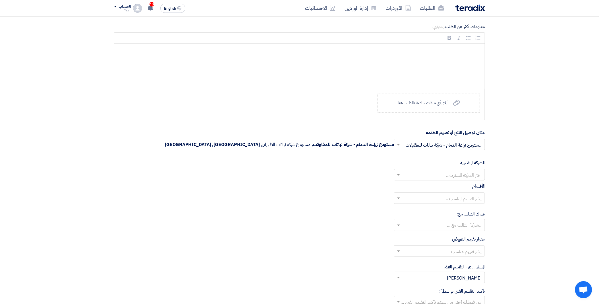
click at [419, 172] on input "text" at bounding box center [443, 175] width 80 height 9
click at [428, 185] on div "Nabatat for contracting" at bounding box center [439, 186] width 90 height 12
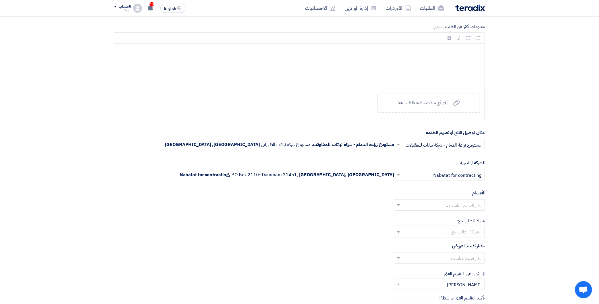
click at [412, 208] on input "text" at bounding box center [443, 205] width 80 height 9
click at [422, 217] on div "General Department" at bounding box center [439, 215] width 90 height 11
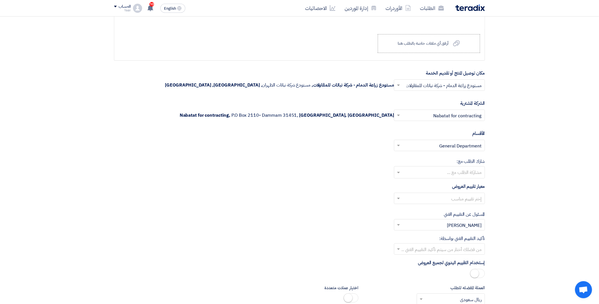
scroll to position [783, 0]
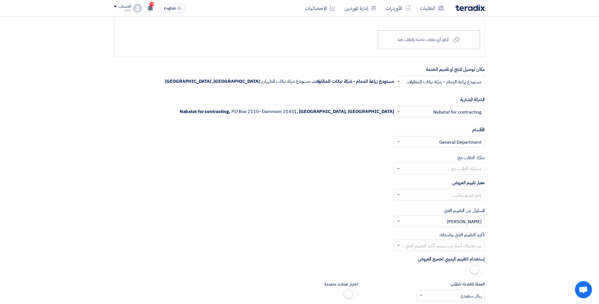
click at [407, 196] on input "text" at bounding box center [443, 195] width 80 height 9
click at [414, 219] on div "spare parts long term" at bounding box center [439, 217] width 90 height 11
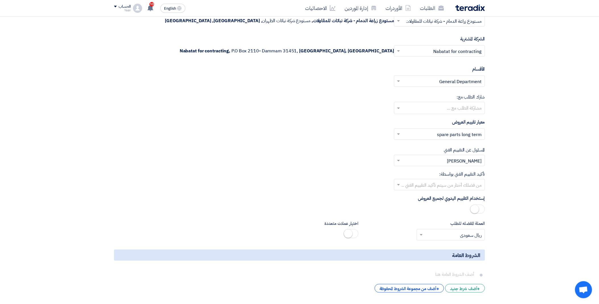
scroll to position [846, 0]
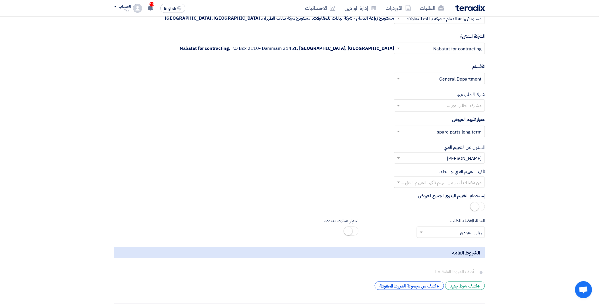
click at [404, 178] on div at bounding box center [439, 181] width 90 height 9
click at [436, 228] on div "[PERSON_NAME]" at bounding box center [439, 228] width 90 height 11
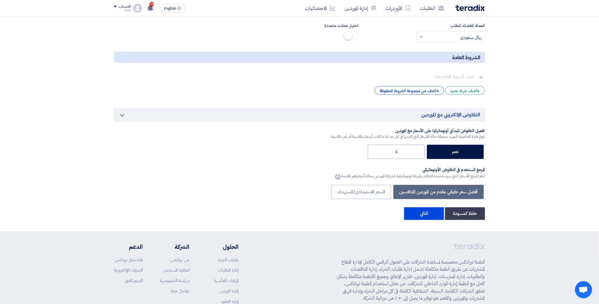
scroll to position [1068, 0]
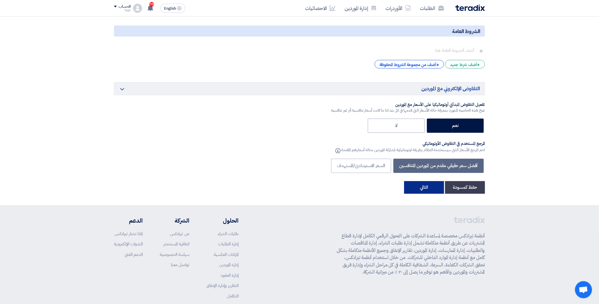
click at [425, 191] on button "التالي" at bounding box center [424, 187] width 40 height 13
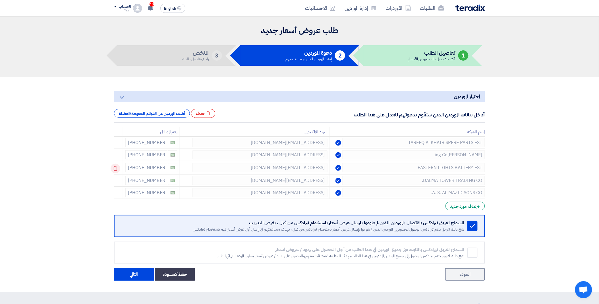
click at [120, 169] on icon at bounding box center [116, 168] width 10 height 10
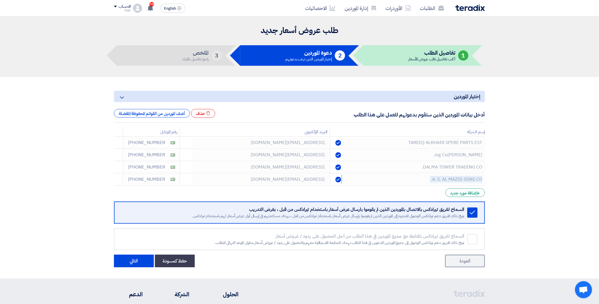
click at [0, 0] on icon at bounding box center [0, 0] width 0 height 0
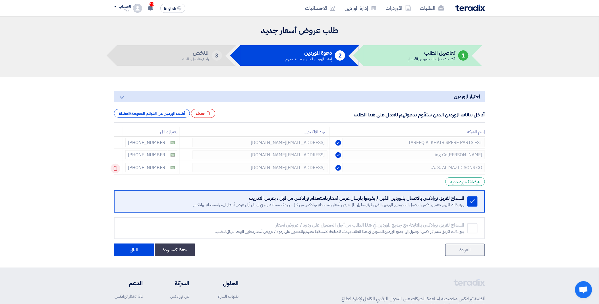
click at [120, 169] on icon at bounding box center [116, 168] width 10 height 10
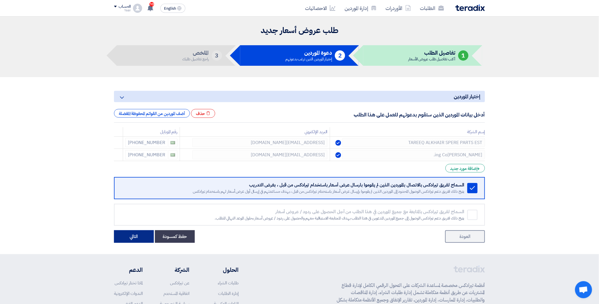
click at [137, 234] on button "التالي" at bounding box center [134, 236] width 40 height 13
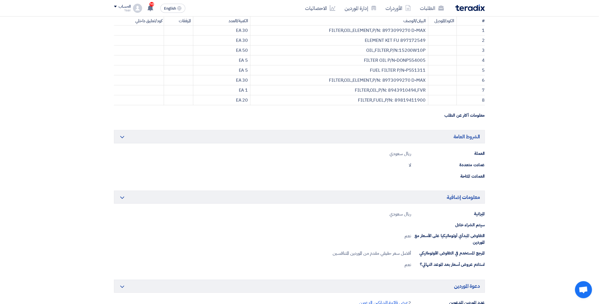
scroll to position [284, 0]
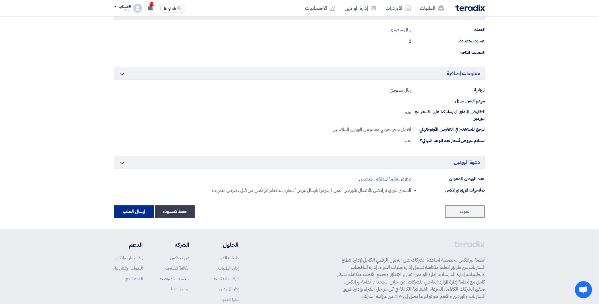
click at [134, 210] on button "إرسال الطلب" at bounding box center [134, 211] width 40 height 13
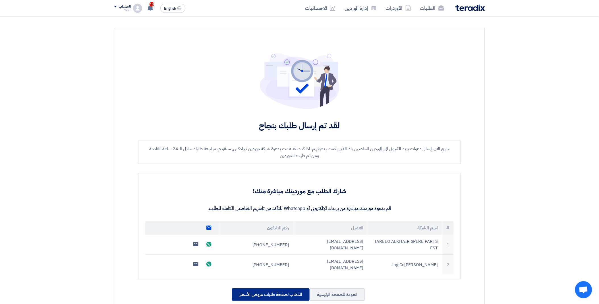
click at [270, 288] on div "الذهاب لصفحة طلبات عروض الأسعار" at bounding box center [271, 294] width 78 height 13
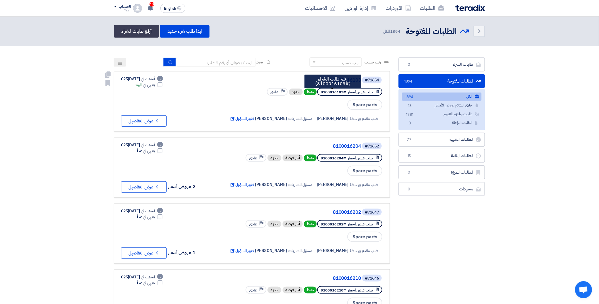
drag, startPoint x: 343, startPoint y: 92, endPoint x: 322, endPoint y: 92, distance: 20.8
click at [322, 92] on span "#8100016103" at bounding box center [333, 91] width 25 height 5
copy span "8100016103"
click at [214, 61] on input at bounding box center [216, 62] width 80 height 9
paste input "8100016148"
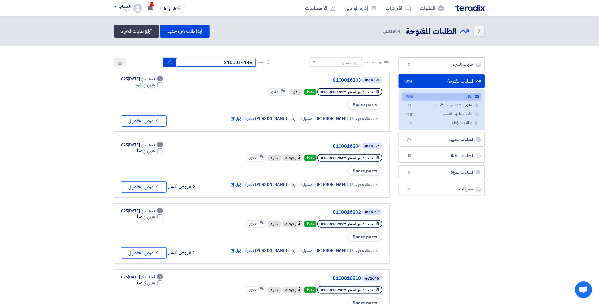
type input "8100016148"
click at [169, 61] on icon "submit" at bounding box center [170, 62] width 5 height 5
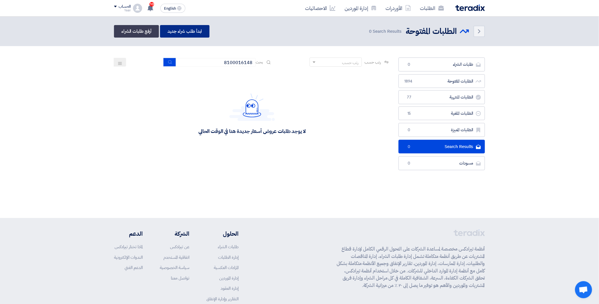
click at [183, 33] on link "ابدأ طلب شراء جديد" at bounding box center [184, 31] width 49 height 13
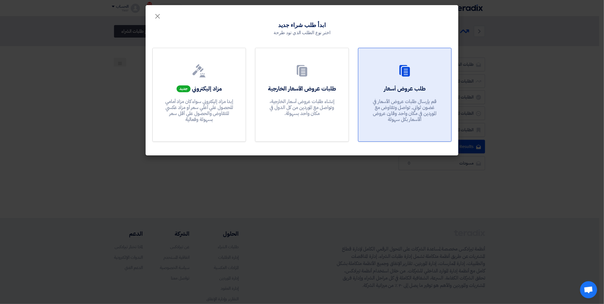
click at [399, 82] on link "طلب عروض أسعار قم بإرسال طلبات عروض الأسعار في غضون ثواني, تواصل وتفاوض مع المو…" at bounding box center [405, 95] width 94 height 94
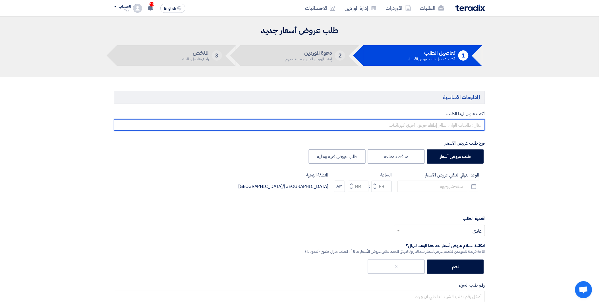
click at [416, 126] on input "text" at bounding box center [299, 124] width 371 height 11
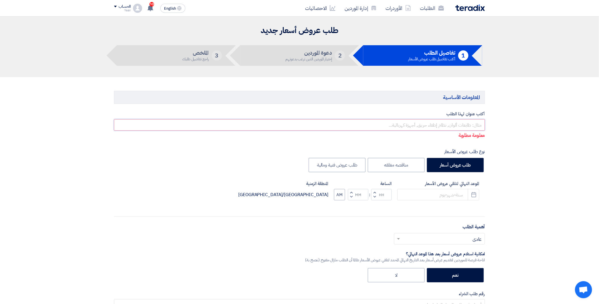
click at [416, 125] on input "text" at bounding box center [299, 124] width 371 height 11
paste input "8100016148"
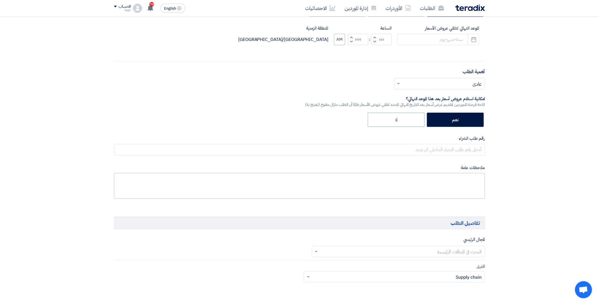
scroll to position [158, 0]
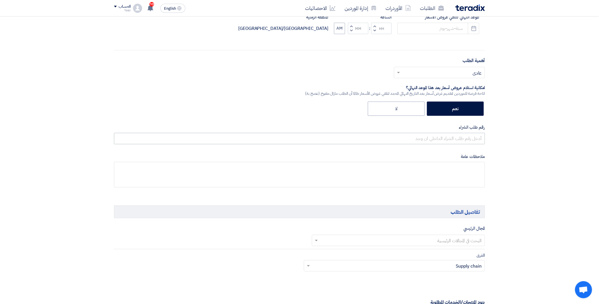
type input "8100016148"
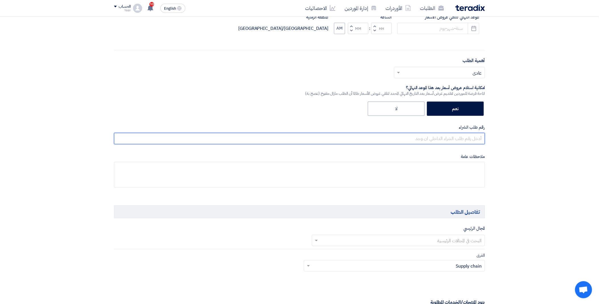
click at [416, 137] on input "text" at bounding box center [299, 138] width 371 height 11
paste input "8100016148"
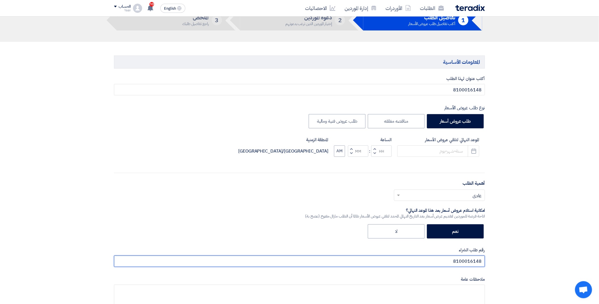
scroll to position [32, 0]
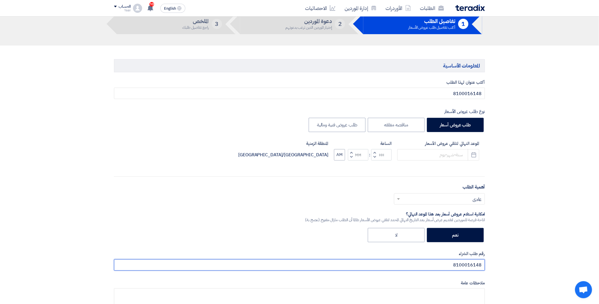
type input "8100016148"
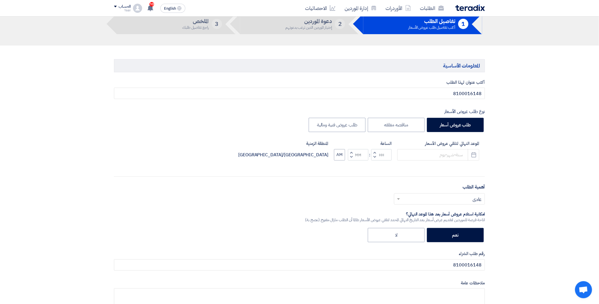
click at [424, 148] on div "الموعد النهائي لتلقي عروض الأسعار Pick a date" at bounding box center [438, 150] width 82 height 20
click at [425, 151] on input at bounding box center [438, 154] width 82 height 11
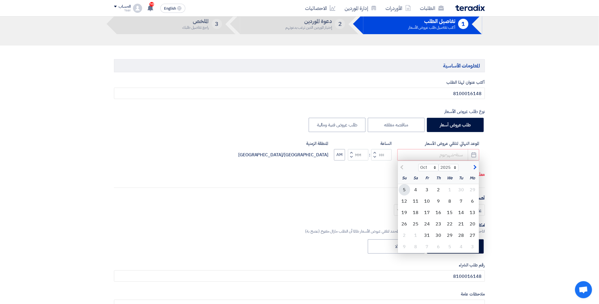
click at [405, 191] on div "5" at bounding box center [404, 189] width 11 height 11
type input "[DATE]/5/2025"
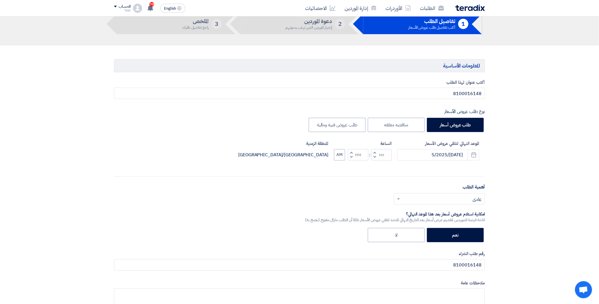
click at [374, 155] on span "button" at bounding box center [375, 157] width 2 height 4
type input "11"
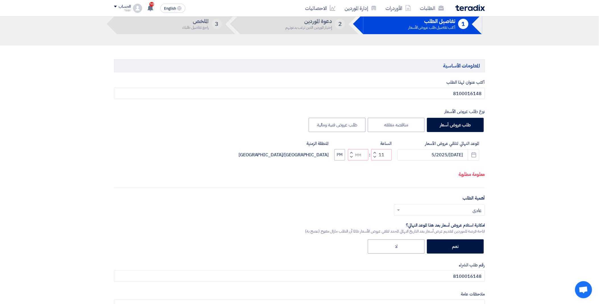
click at [351, 154] on span "button" at bounding box center [352, 152] width 2 height 4
type input "01"
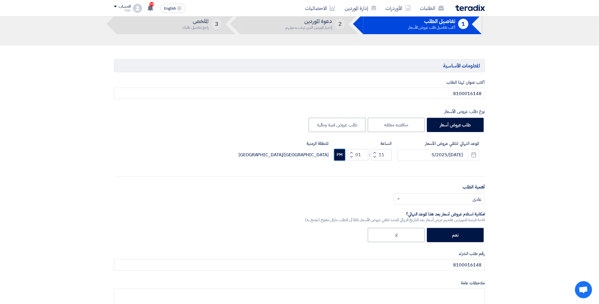
click at [341, 156] on button "PM" at bounding box center [339, 154] width 11 height 11
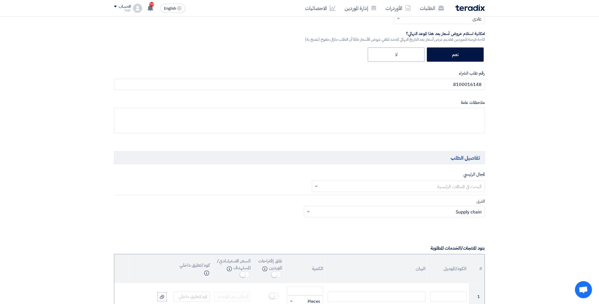
scroll to position [221, 0]
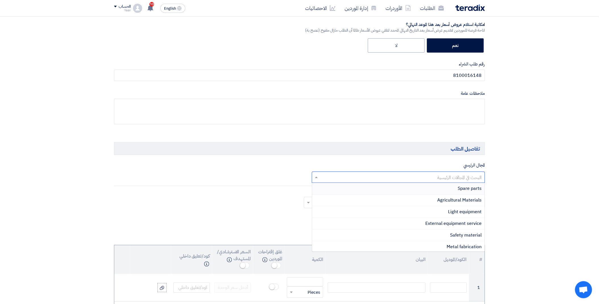
click at [401, 175] on input "text" at bounding box center [402, 177] width 162 height 9
click at [453, 187] on div "Spare parts" at bounding box center [398, 189] width 173 height 12
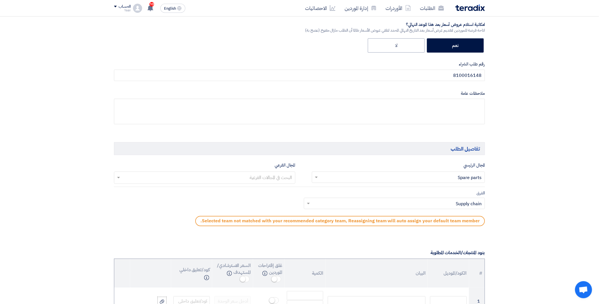
click at [248, 177] on input "text" at bounding box center [205, 177] width 176 height 9
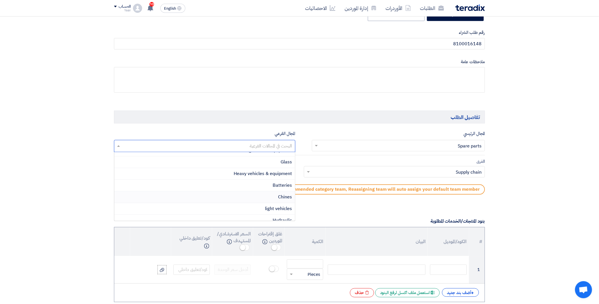
scroll to position [55, 0]
click at [249, 182] on span "Heavy vehicles & equipment" at bounding box center [263, 184] width 58 height 7
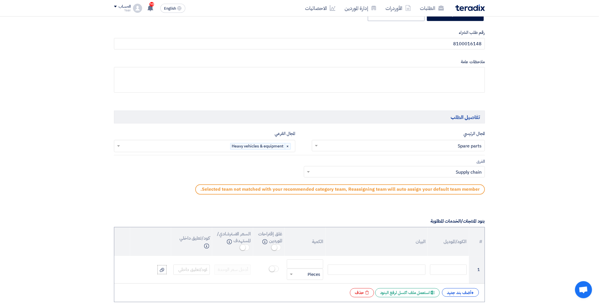
click at [311, 173] on div at bounding box center [394, 171] width 181 height 9
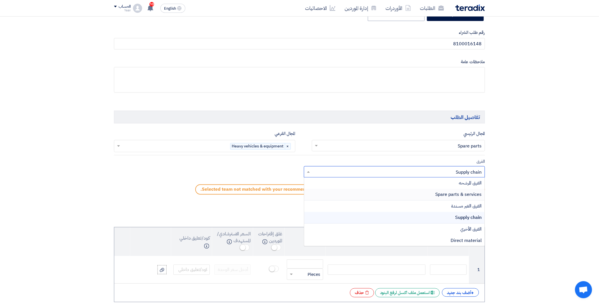
click at [380, 191] on div "Spare parts & services" at bounding box center [394, 195] width 181 height 12
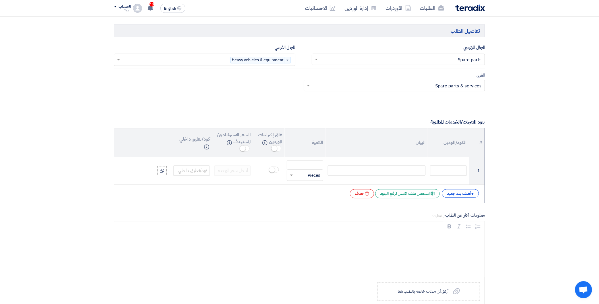
scroll to position [347, 0]
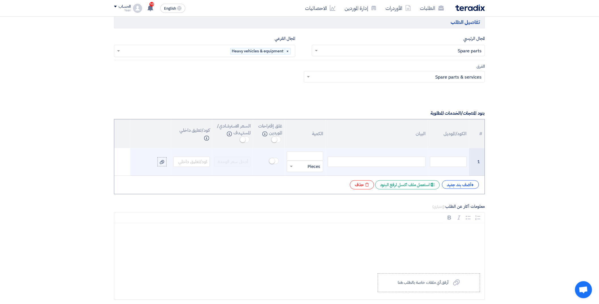
click at [368, 161] on div at bounding box center [377, 162] width 98 height 10
paste div
click at [302, 157] on input "number" at bounding box center [305, 156] width 36 height 9
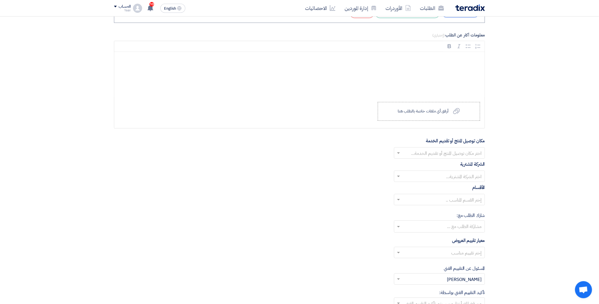
scroll to position [537, 0]
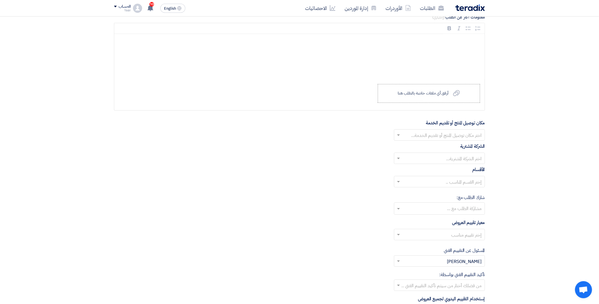
type input "8"
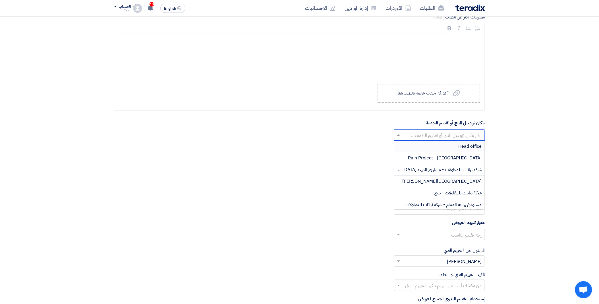
click at [400, 132] on span at bounding box center [397, 134] width 7 height 7
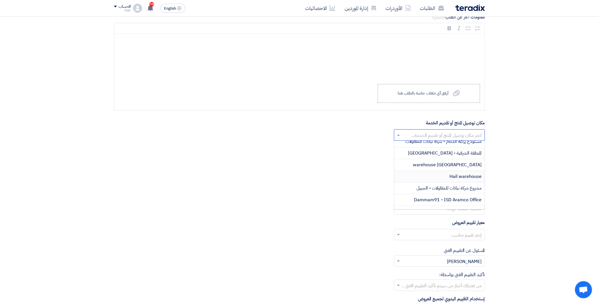
scroll to position [32, 0]
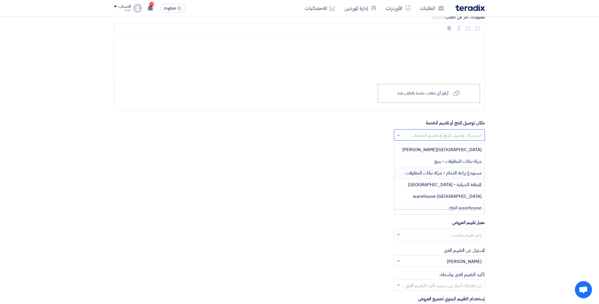
click at [426, 172] on span "مستودع زراعة الدمام - شركة نباتات للمقاولات" at bounding box center [444, 172] width 76 height 7
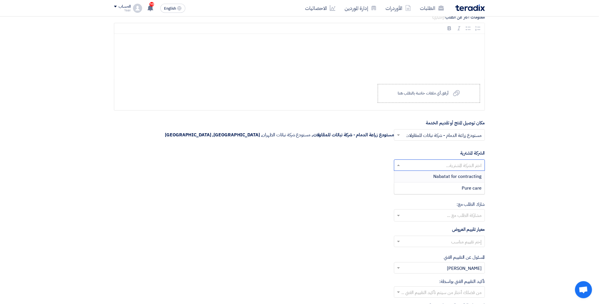
click at [425, 167] on input "text" at bounding box center [443, 165] width 80 height 9
click at [434, 178] on div "Nabatat for contracting" at bounding box center [439, 177] width 90 height 12
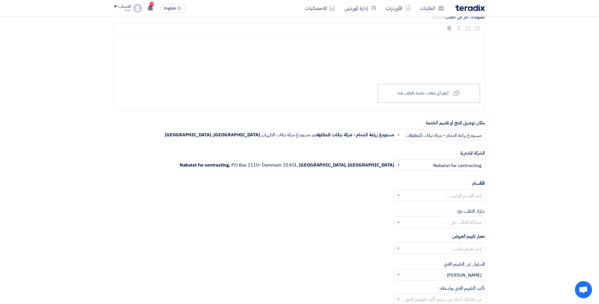
scroll to position [569, 0]
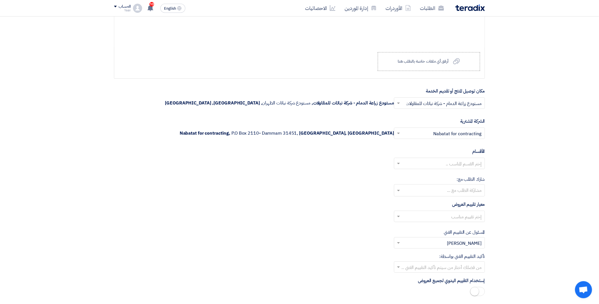
click at [410, 164] on input "text" at bounding box center [443, 163] width 80 height 9
click at [432, 177] on div "General Department" at bounding box center [439, 174] width 90 height 11
click at [410, 220] on input "text" at bounding box center [443, 216] width 80 height 9
click at [431, 239] on div "spare parts long term" at bounding box center [439, 238] width 90 height 11
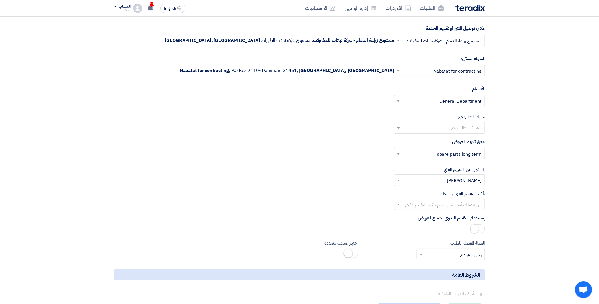
scroll to position [632, 0]
click at [411, 206] on input "text" at bounding box center [443, 204] width 80 height 9
click at [441, 247] on div "[PERSON_NAME]" at bounding box center [439, 249] width 90 height 11
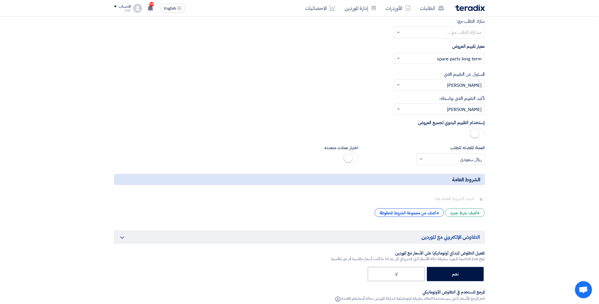
scroll to position [821, 0]
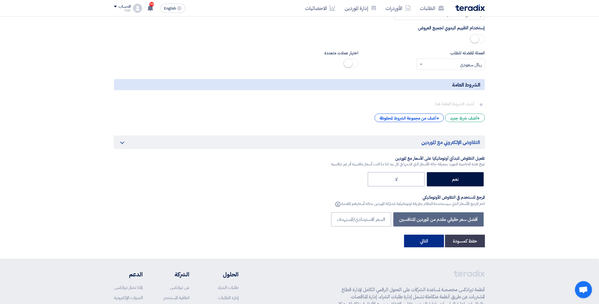
click at [432, 239] on button "التالي" at bounding box center [424, 241] width 40 height 13
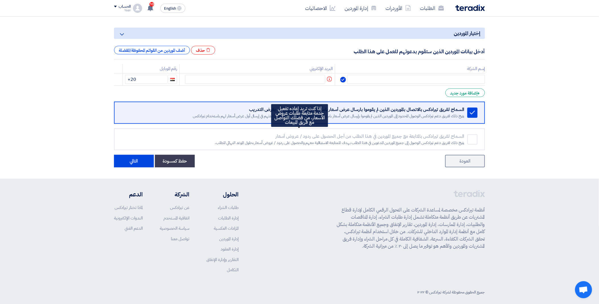
scroll to position [32, 0]
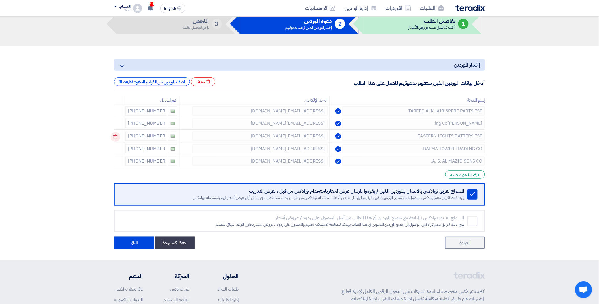
click at [117, 134] on icon at bounding box center [116, 137] width 10 height 10
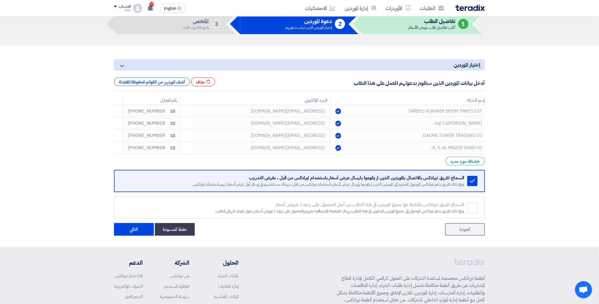
click at [0, 0] on icon at bounding box center [0, 0] width 0 height 0
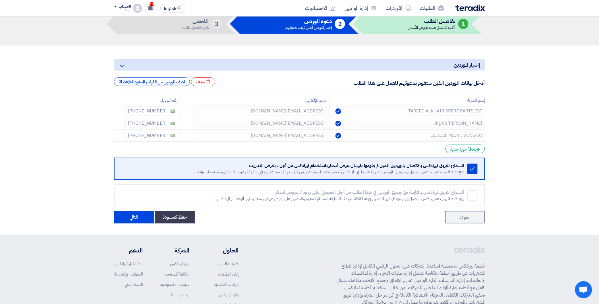
click at [0, 0] on icon at bounding box center [0, 0] width 0 height 0
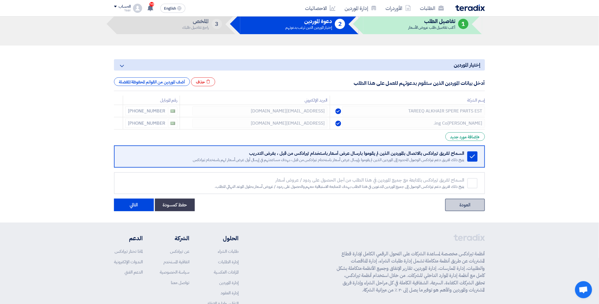
click at [472, 204] on link "العودة" at bounding box center [465, 204] width 40 height 13
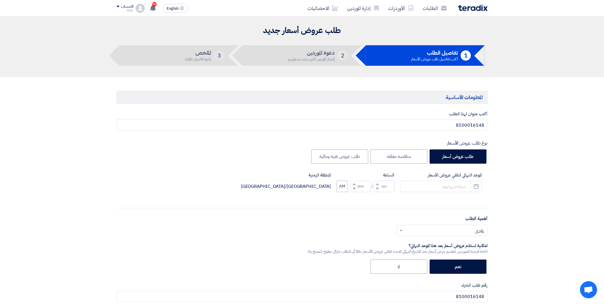
type input "[DATE]/5/2025"
type input "11"
type input "01"
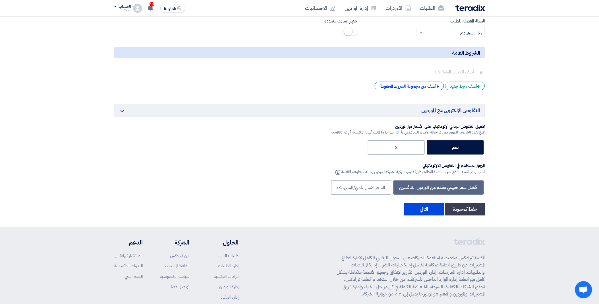
scroll to position [907, 0]
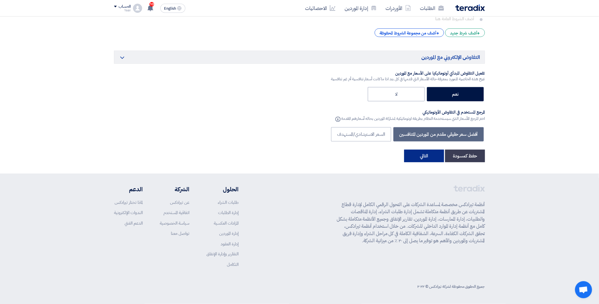
click at [425, 160] on button "التالي" at bounding box center [424, 156] width 40 height 13
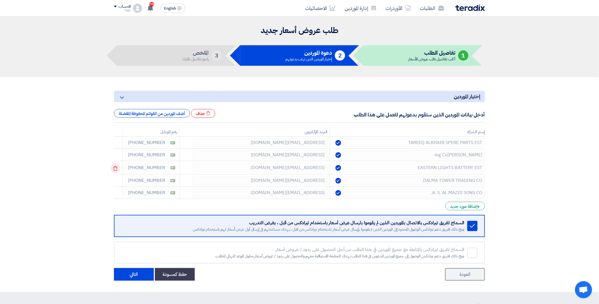
click at [117, 166] on use at bounding box center [115, 168] width 4 height 5
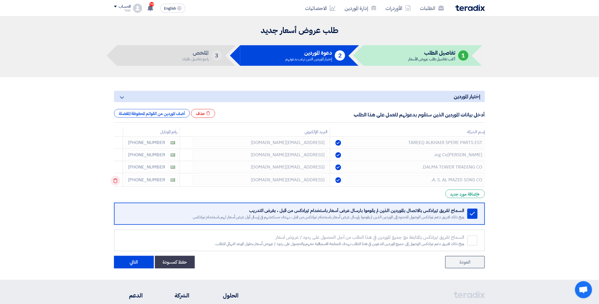
click at [117, 177] on icon at bounding box center [116, 181] width 10 height 10
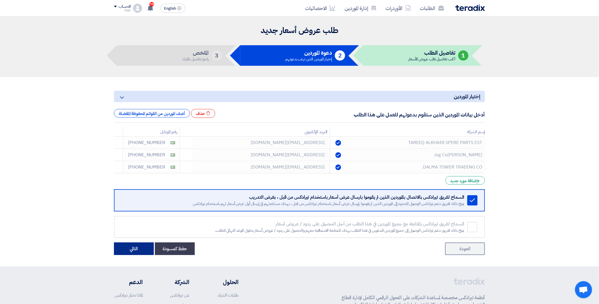
click at [137, 250] on button "التالي" at bounding box center [134, 248] width 40 height 13
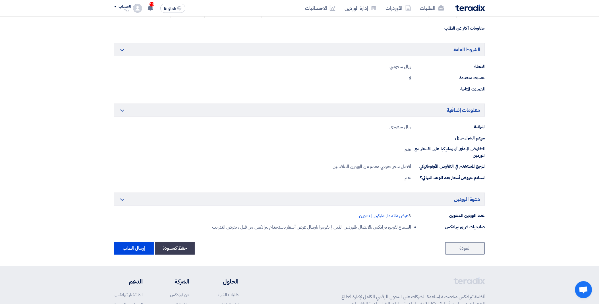
scroll to position [189, 0]
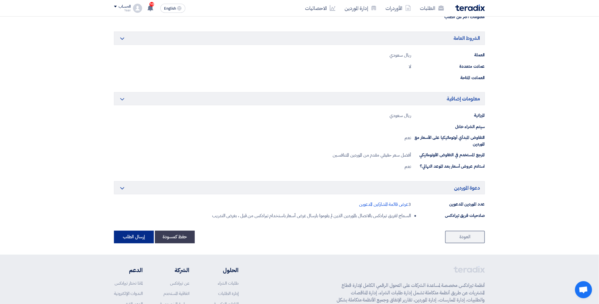
click at [131, 236] on button "إرسال الطلب" at bounding box center [134, 237] width 40 height 13
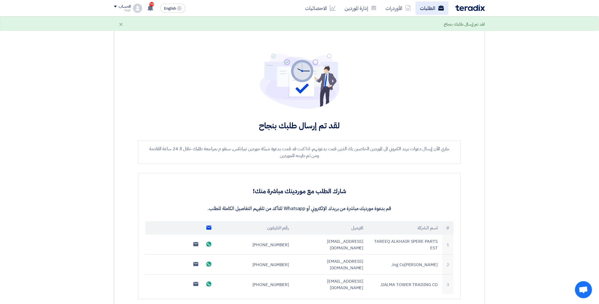
click at [430, 9] on link "الطلبات" at bounding box center [432, 7] width 33 height 13
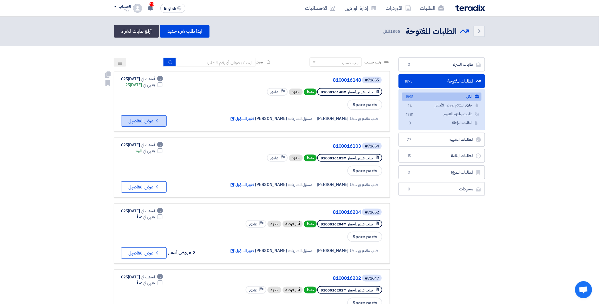
click at [149, 122] on button "Check details عرض التفاصيل" at bounding box center [143, 120] width 45 height 11
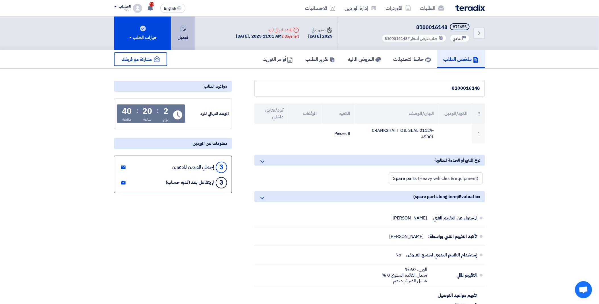
click at [183, 35] on button "تعديل" at bounding box center [183, 33] width 24 height 34
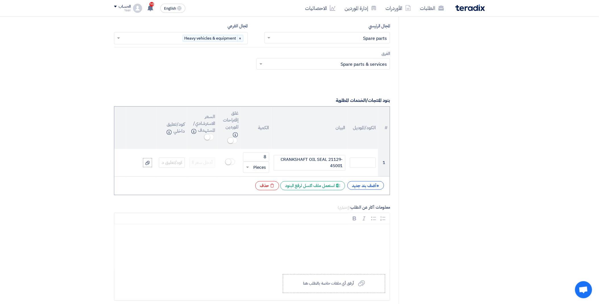
scroll to position [347, 0]
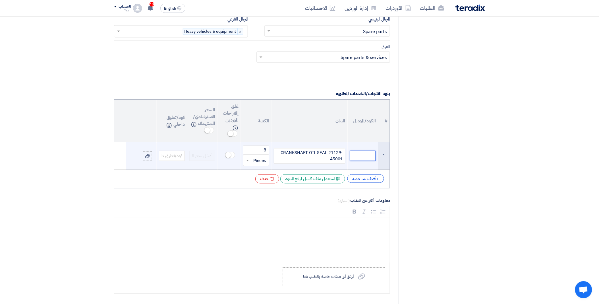
click at [355, 156] on input "text" at bounding box center [363, 156] width 26 height 10
paste input "21129-45001"
drag, startPoint x: 375, startPoint y: 156, endPoint x: 383, endPoint y: 155, distance: 8.3
click at [383, 155] on tr "1 21129-45001 CRANKSHAFT OIL SEAL 21129-45001 8 قطعة × Pieces" at bounding box center [252, 156] width 276 height 28
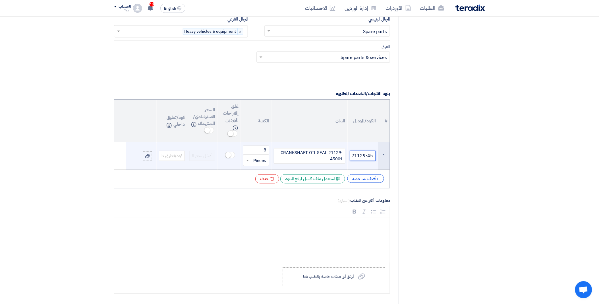
type input "21129-45001"
drag, startPoint x: 328, startPoint y: 153, endPoint x: 341, endPoint y: 161, distance: 14.8
click at [341, 161] on div "CRANKSHAFT OIL SEAL 21129-45001" at bounding box center [310, 156] width 72 height 16
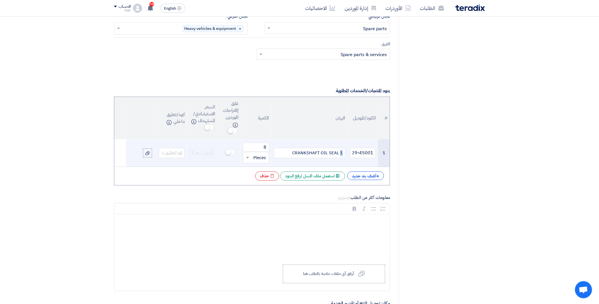
click at [343, 153] on div "CRANKSHAFT OIL SEAL 1" at bounding box center [310, 153] width 72 height 10
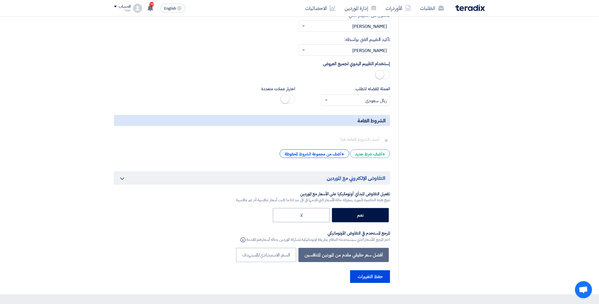
scroll to position [914, 0]
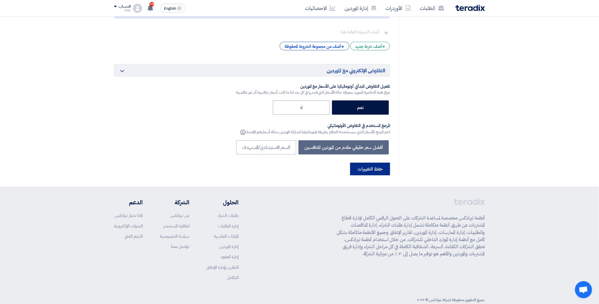
click at [373, 163] on button "حفظ التغييرات" at bounding box center [370, 169] width 40 height 13
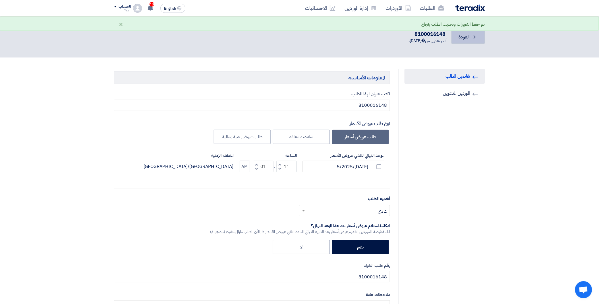
click at [473, 36] on icon "Back" at bounding box center [475, 37] width 6 height 6
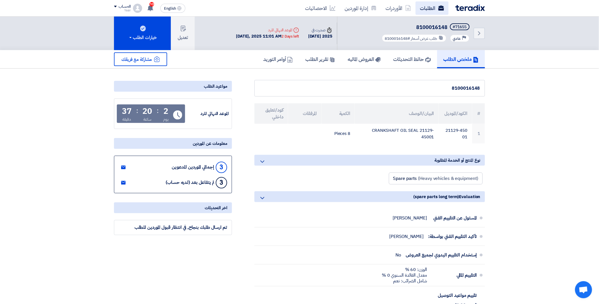
click at [439, 7] on use at bounding box center [441, 7] width 6 height 5
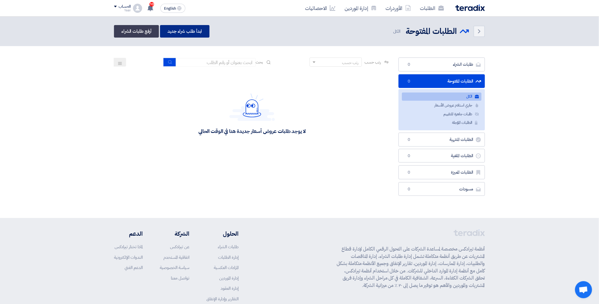
click at [187, 31] on link "ابدأ طلب شراء جديد" at bounding box center [184, 31] width 49 height 13
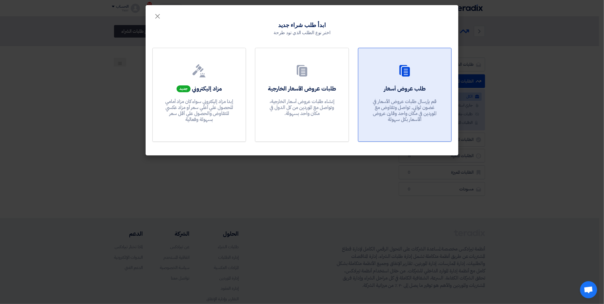
click at [408, 82] on link "طلب عروض أسعار قم بإرسال طلبات عروض الأسعار في غضون ثواني, تواصل وتفاوض مع المو…" at bounding box center [405, 95] width 94 height 94
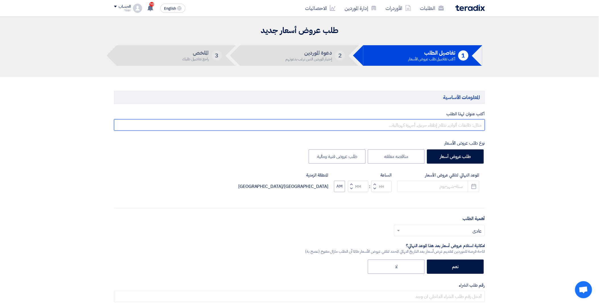
click at [401, 125] on input "text" at bounding box center [299, 124] width 371 height 11
paste input "8100016143"
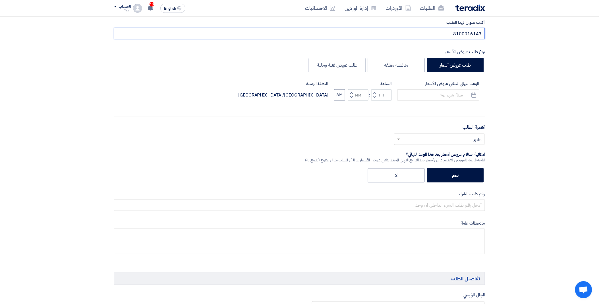
scroll to position [95, 0]
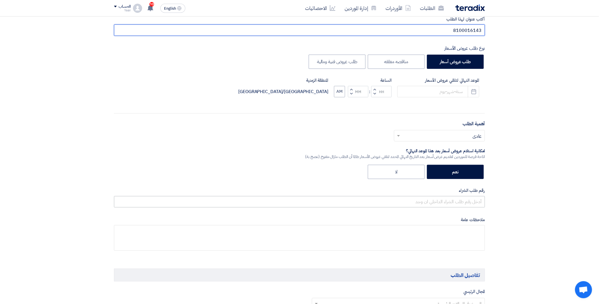
type input "8100016143"
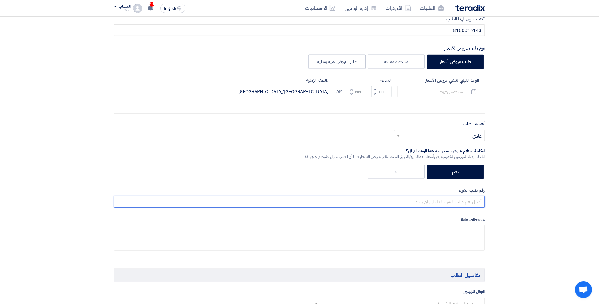
click at [430, 200] on input "text" at bounding box center [299, 201] width 371 height 11
paste input "8100016143"
type input "8100016143"
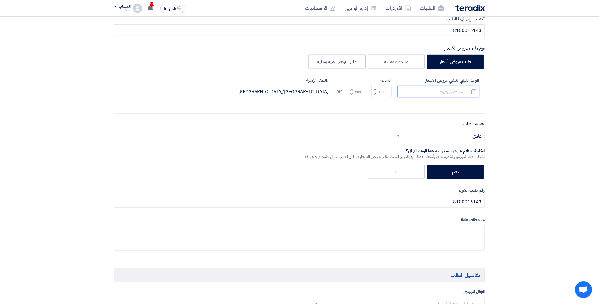
click at [427, 88] on input at bounding box center [438, 91] width 82 height 11
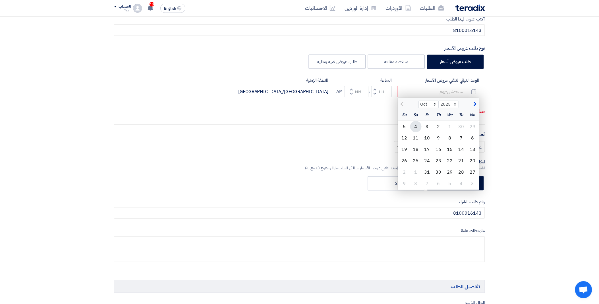
click at [417, 127] on div "4" at bounding box center [415, 126] width 11 height 11
type input "[DATE]2025"
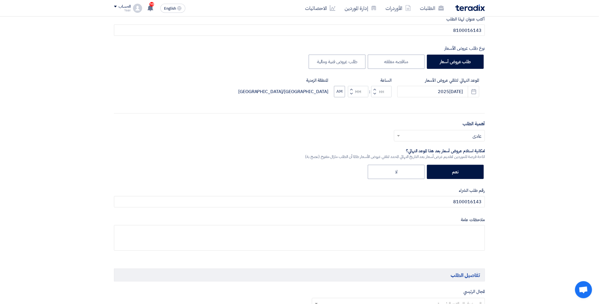
click at [373, 92] on button "Decrement hours" at bounding box center [374, 93] width 7 height 7
type input "11"
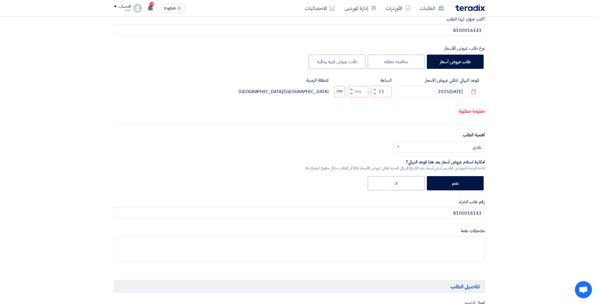
click at [351, 91] on span "button" at bounding box center [352, 89] width 2 height 4
type input "01"
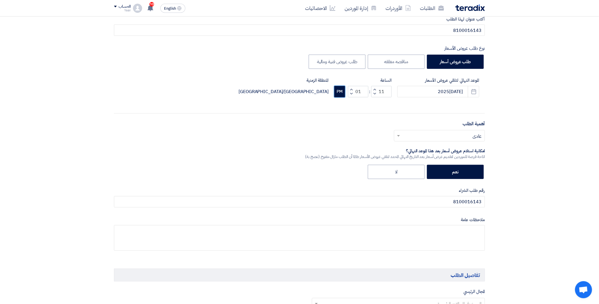
click at [340, 93] on button "PM" at bounding box center [339, 91] width 11 height 11
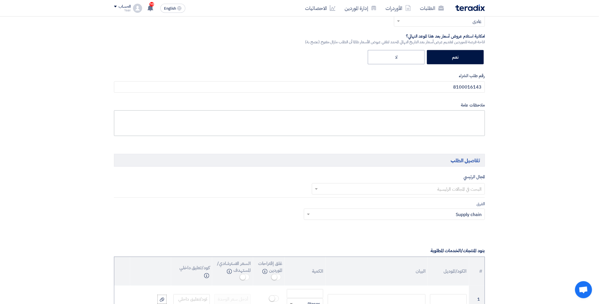
scroll to position [284, 0]
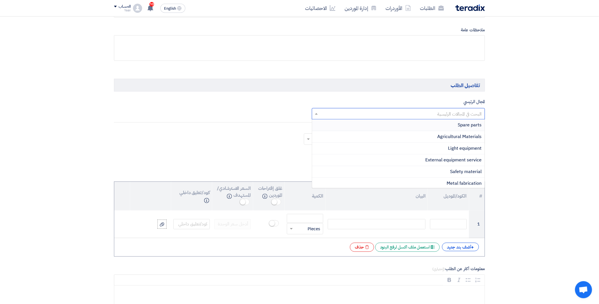
click at [393, 113] on input "text" at bounding box center [402, 113] width 162 height 9
click at [442, 127] on div "Spare parts" at bounding box center [398, 125] width 173 height 12
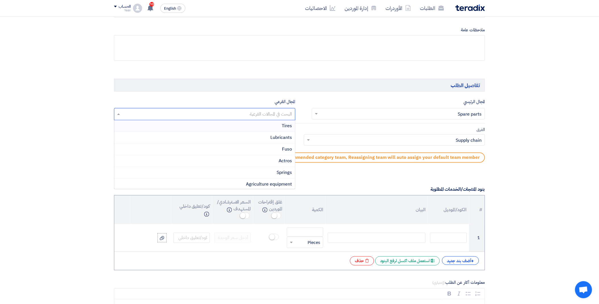
click at [227, 113] on input "text" at bounding box center [205, 114] width 176 height 9
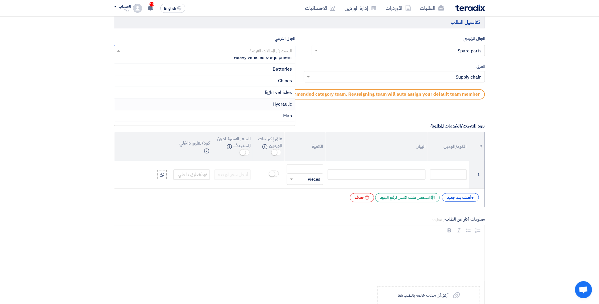
scroll to position [55, 0]
click at [264, 90] on span "Heavy vehicles & equipment" at bounding box center [263, 89] width 58 height 7
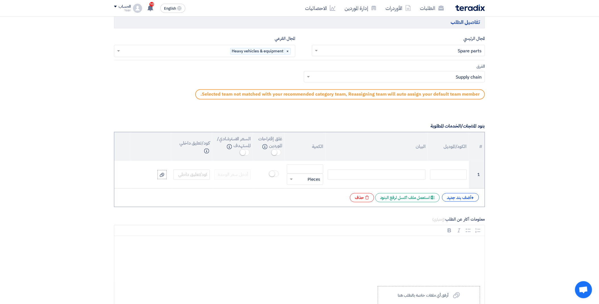
click at [312, 78] on div at bounding box center [394, 76] width 181 height 9
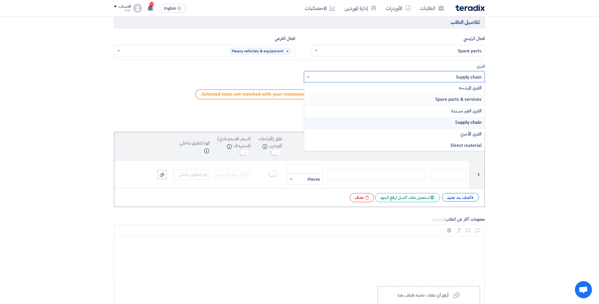
click at [360, 96] on div "Spare parts & services" at bounding box center [394, 100] width 181 height 12
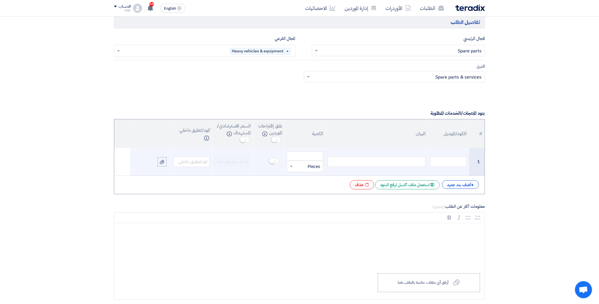
click at [386, 162] on div at bounding box center [377, 162] width 98 height 10
paste div
click at [300, 155] on input "number" at bounding box center [305, 156] width 36 height 9
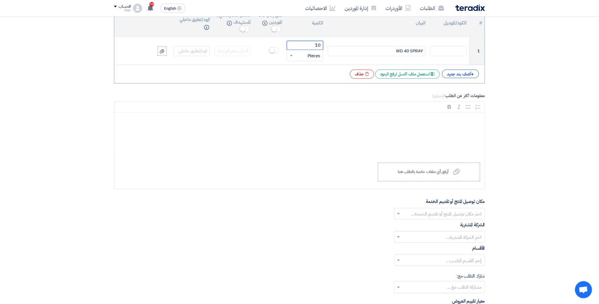
scroll to position [505, 0]
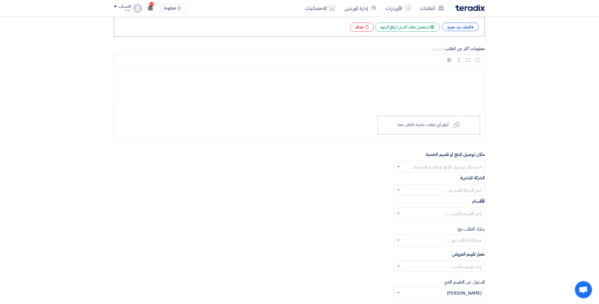
type input "10"
click at [411, 164] on input "text" at bounding box center [443, 166] width 80 height 9
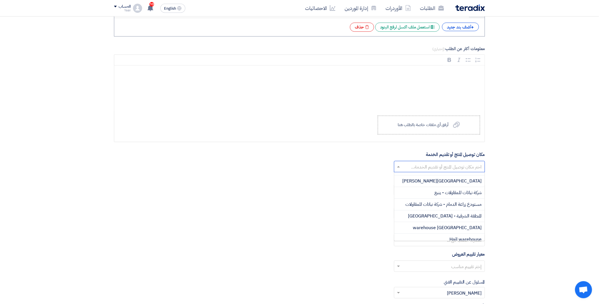
scroll to position [32, 0]
click at [452, 204] on span "مستودع زراعة الدمام - شركة نباتات للمقاولات" at bounding box center [444, 204] width 76 height 7
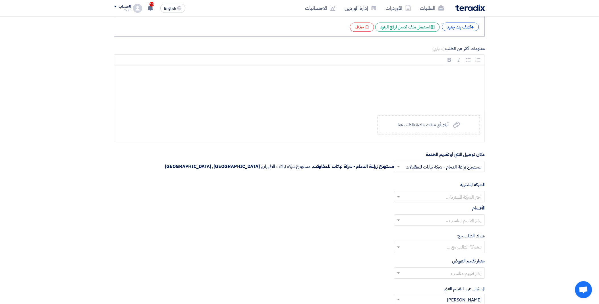
click at [439, 196] on input "text" at bounding box center [443, 196] width 80 height 9
click at [453, 208] on span "Nabatat for contracting" at bounding box center [458, 207] width 48 height 7
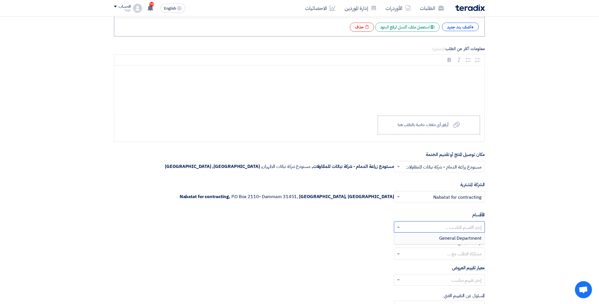
drag, startPoint x: 424, startPoint y: 226, endPoint x: 431, endPoint y: 228, distance: 7.5
click at [424, 226] on input "text" at bounding box center [443, 227] width 80 height 9
click at [443, 240] on span "General Department" at bounding box center [461, 238] width 42 height 7
click at [415, 278] on input "text" at bounding box center [443, 280] width 80 height 9
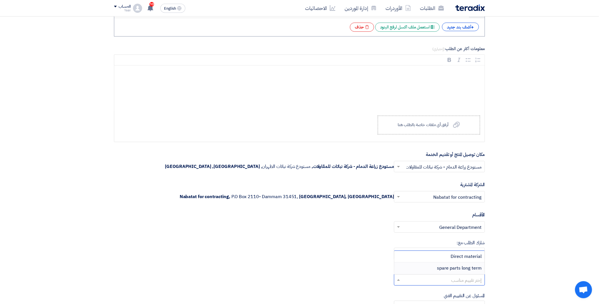
click at [427, 265] on div "spare parts long term" at bounding box center [439, 267] width 90 height 11
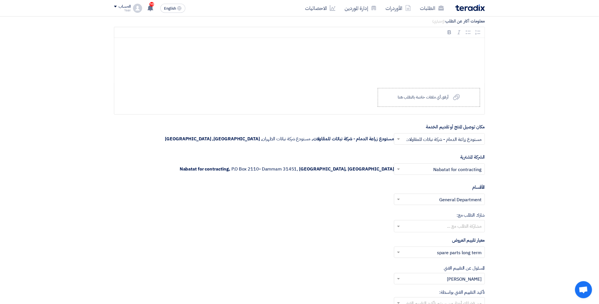
scroll to position [569, 0]
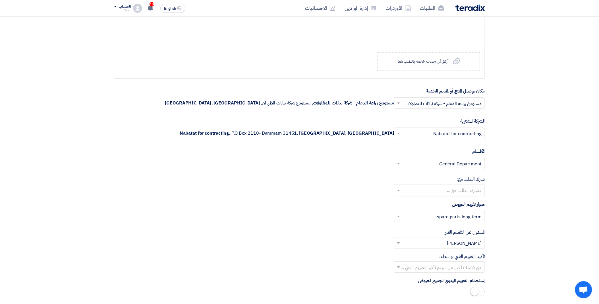
click at [425, 246] on input "text" at bounding box center [443, 243] width 80 height 9
click at [445, 286] on div "[PERSON_NAME]" at bounding box center [439, 288] width 90 height 11
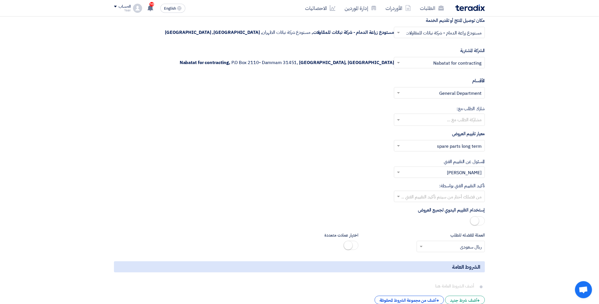
scroll to position [663, 0]
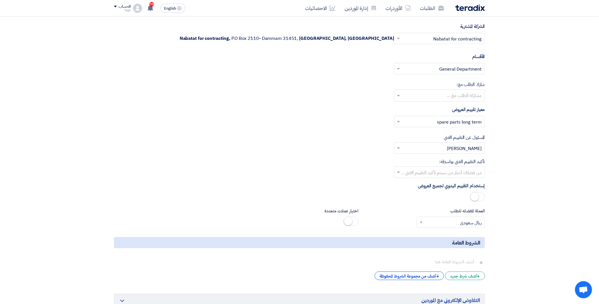
click at [401, 173] on span at bounding box center [397, 172] width 7 height 7
click at [459, 218] on div "[PERSON_NAME]" at bounding box center [439, 218] width 90 height 11
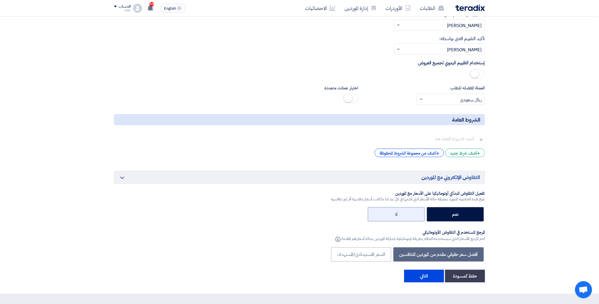
scroll to position [853, 0]
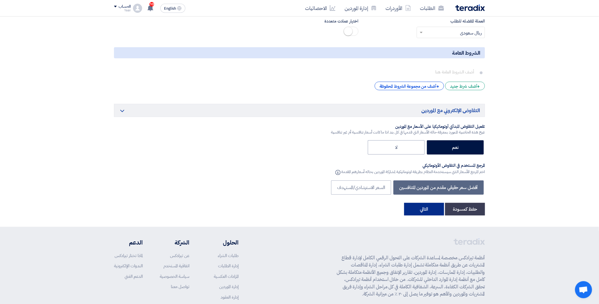
click at [420, 211] on button "التالي" at bounding box center [424, 209] width 40 height 13
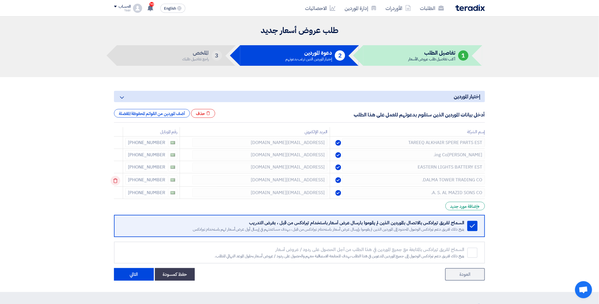
click at [115, 182] on use at bounding box center [115, 180] width 4 height 5
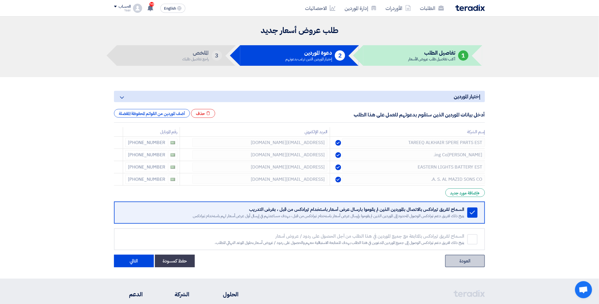
click at [463, 258] on link "العودة" at bounding box center [465, 260] width 40 height 13
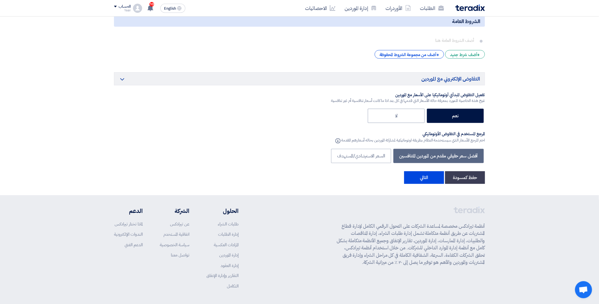
scroll to position [907, 0]
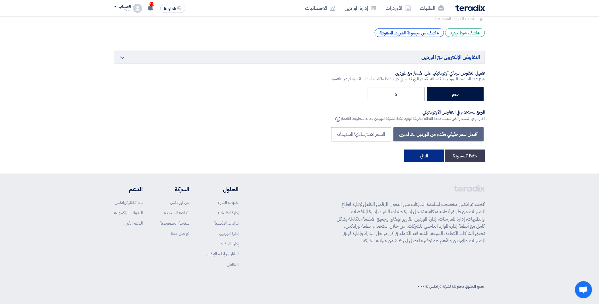
click at [417, 158] on button "التالي" at bounding box center [424, 156] width 40 height 13
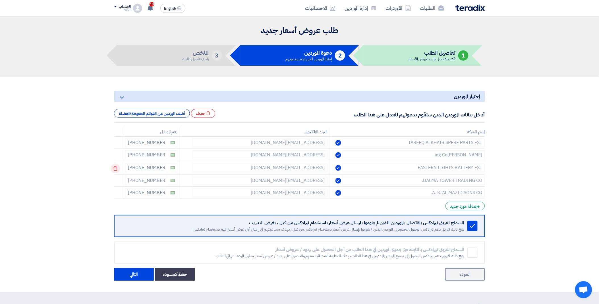
click at [114, 166] on icon at bounding box center [116, 168] width 10 height 10
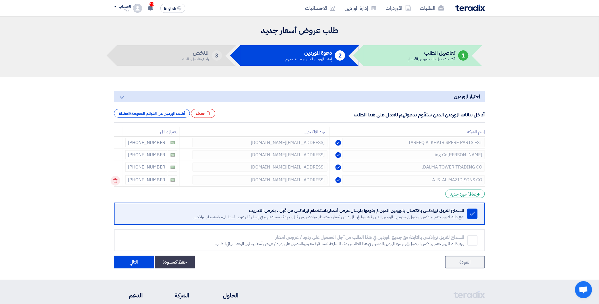
click at [117, 178] on icon at bounding box center [116, 181] width 10 height 10
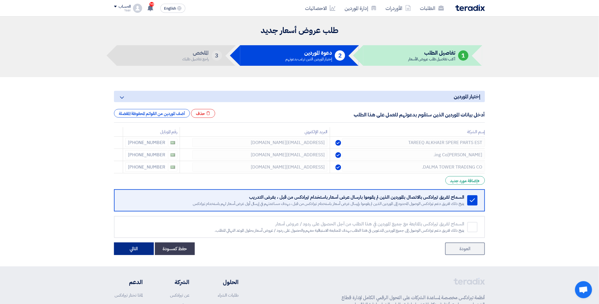
click at [135, 250] on button "التالي" at bounding box center [134, 248] width 40 height 13
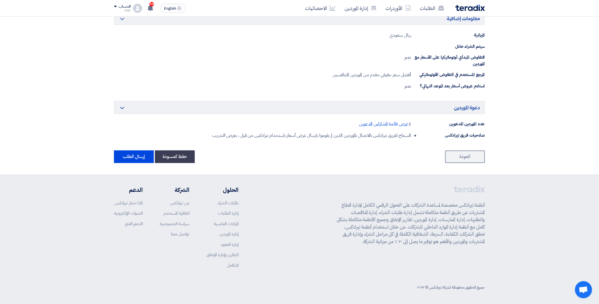
scroll to position [270, 0]
click at [136, 156] on button "إرسال الطلب" at bounding box center [134, 156] width 40 height 13
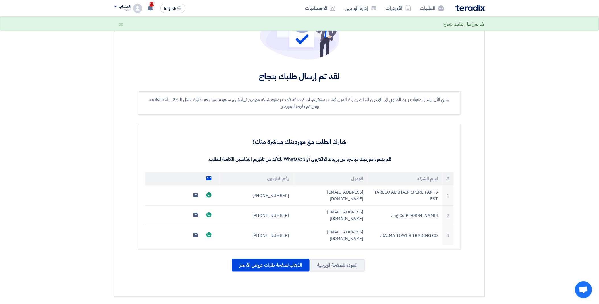
scroll to position [63, 0]
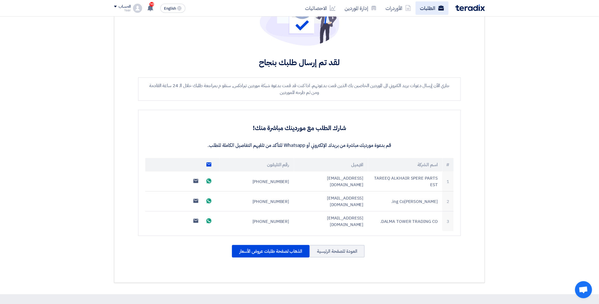
click at [441, 9] on icon at bounding box center [441, 8] width 6 height 6
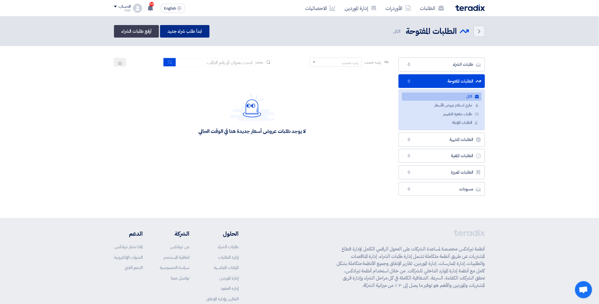
click at [180, 32] on link "ابدأ طلب شراء جديد" at bounding box center [184, 31] width 49 height 13
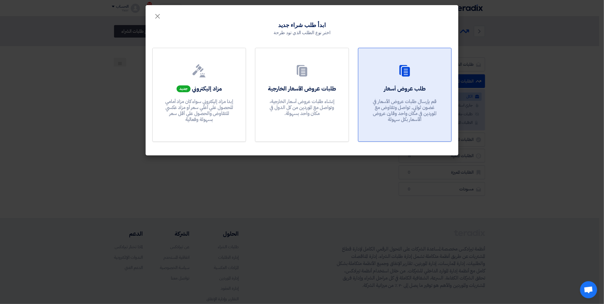
click at [430, 98] on p "قم بإرسال طلبات عروض الأسعار في غضون ثواني, تواصل وتفاوض مع الموردين في مكان وا…" at bounding box center [404, 110] width 68 height 24
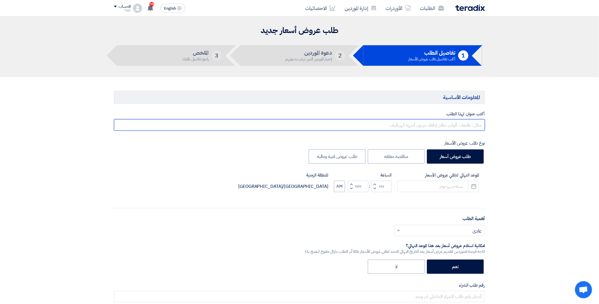
click at [427, 124] on input "text" at bounding box center [299, 124] width 371 height 11
paste input "8100016164"
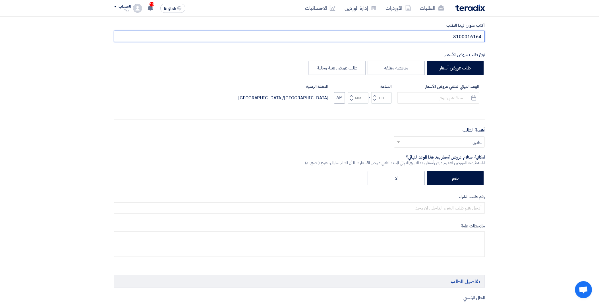
scroll to position [95, 0]
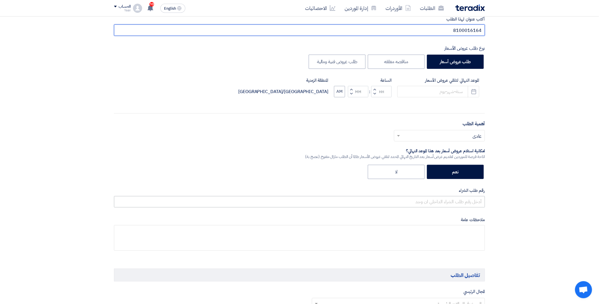
type input "8100016164"
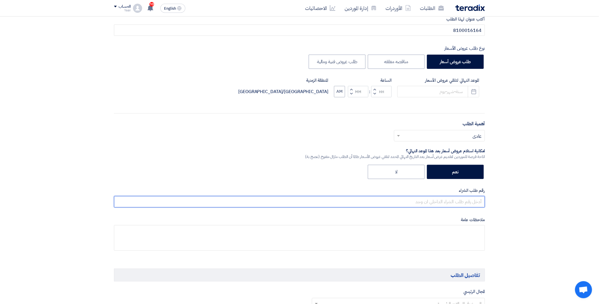
click at [438, 199] on input "text" at bounding box center [299, 201] width 371 height 11
paste input "8100016164"
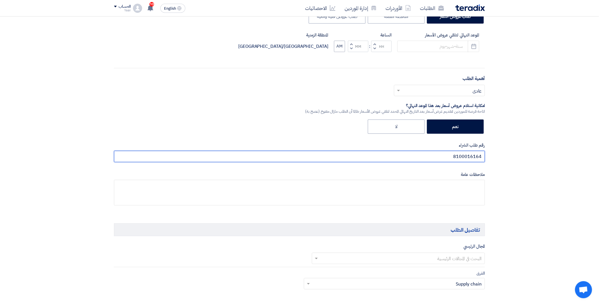
scroll to position [189, 0]
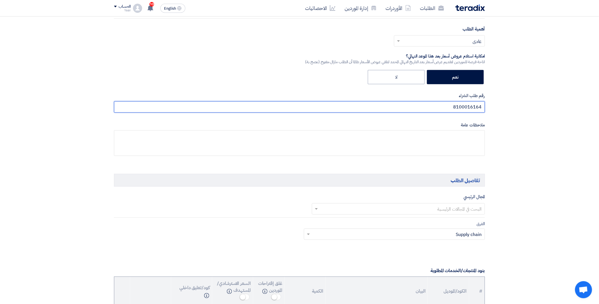
type input "8100016164"
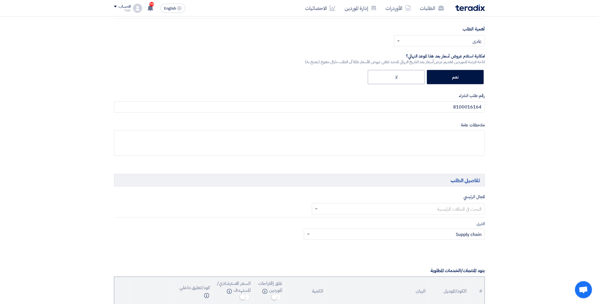
click at [437, 210] on input "text" at bounding box center [402, 208] width 162 height 9
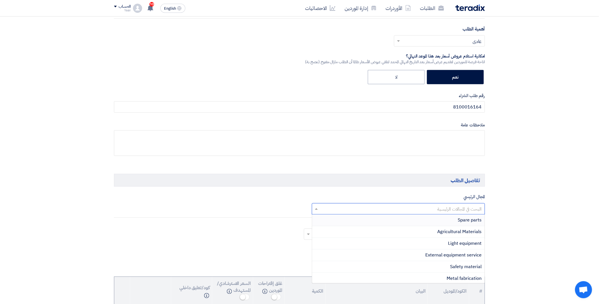
click at [459, 219] on span "Spare parts" at bounding box center [470, 220] width 24 height 7
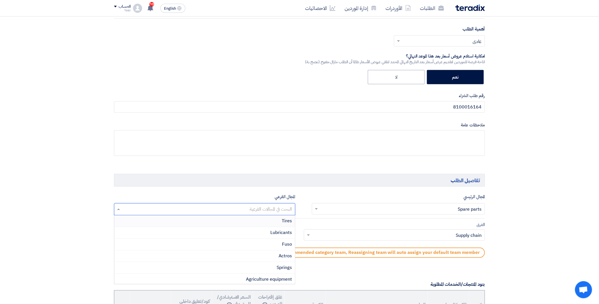
click at [245, 207] on input "text" at bounding box center [205, 209] width 176 height 9
click at [254, 238] on span "Heavy vehicles & equipment" at bounding box center [263, 239] width 58 height 7
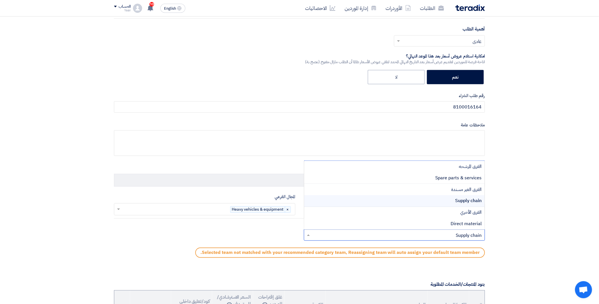
click at [324, 236] on input "text" at bounding box center [398, 235] width 170 height 9
click at [424, 179] on div "Spare parts & services" at bounding box center [394, 178] width 181 height 12
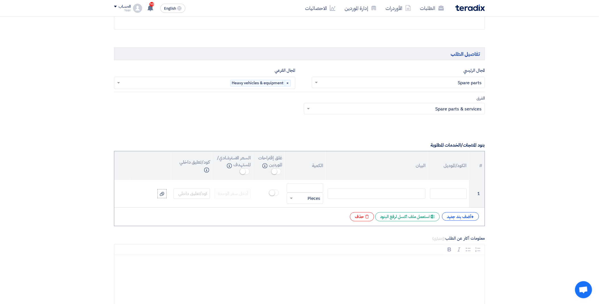
scroll to position [316, 0]
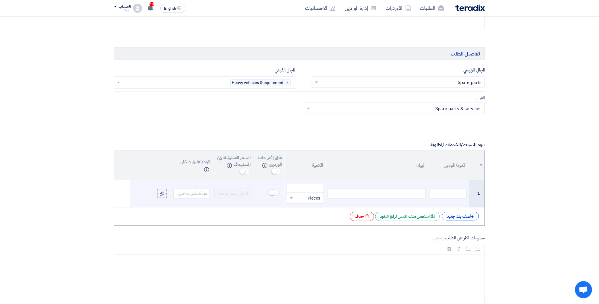
click at [367, 192] on div at bounding box center [377, 193] width 98 height 10
paste div
click at [445, 194] on input "text" at bounding box center [448, 193] width 36 height 10
paste input "YLRF -19"
type input "YLRF -19"
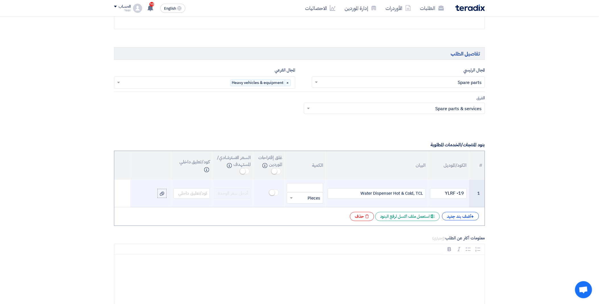
click at [415, 192] on div "Water Dispenser Hot & Cold, TCL" at bounding box center [377, 193] width 98 height 10
click at [302, 191] on input "number" at bounding box center [305, 187] width 36 height 9
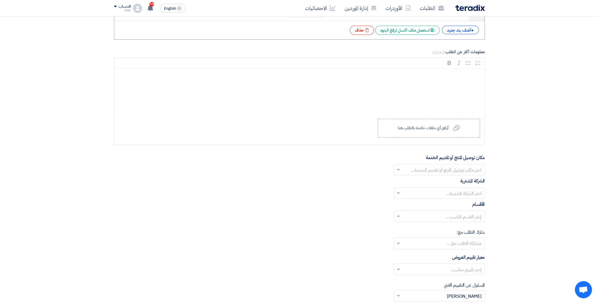
scroll to position [505, 0]
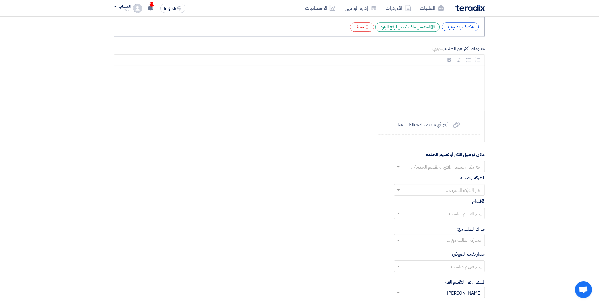
type input "1"
click at [401, 165] on span at bounding box center [397, 166] width 7 height 7
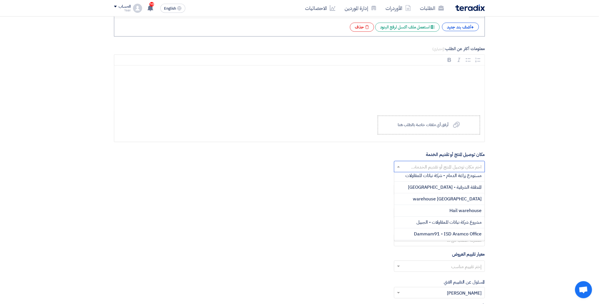
scroll to position [63, 0]
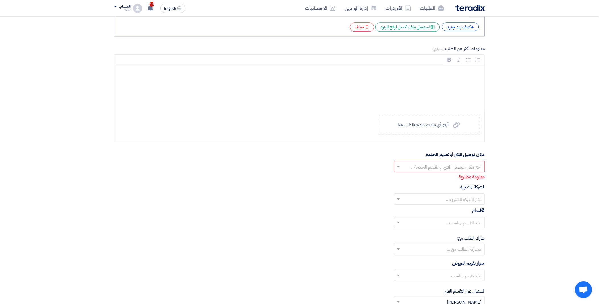
click at [361, 192] on div "الشركة المشترية اختر الشركة المشترية..." at bounding box center [299, 193] width 371 height 21
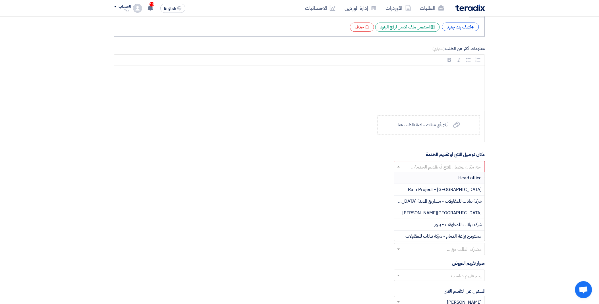
click at [416, 167] on input "text" at bounding box center [443, 166] width 80 height 9
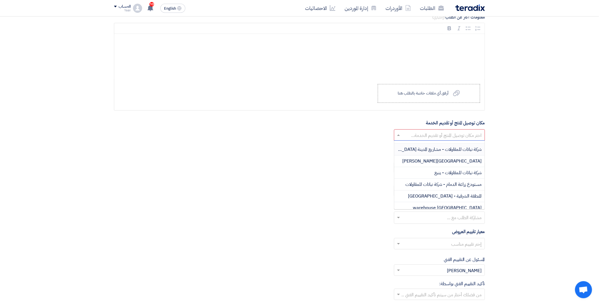
scroll to position [32, 0]
click at [443, 176] on span "مستودع زراعة الدمام - شركة نباتات للمقاولات" at bounding box center [444, 172] width 76 height 7
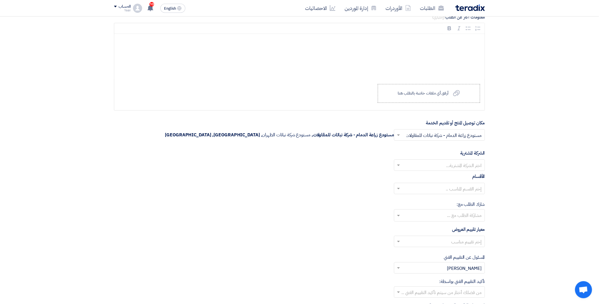
click at [444, 165] on input "text" at bounding box center [443, 165] width 80 height 9
click at [450, 175] on span "Nabatat for contracting" at bounding box center [458, 176] width 48 height 7
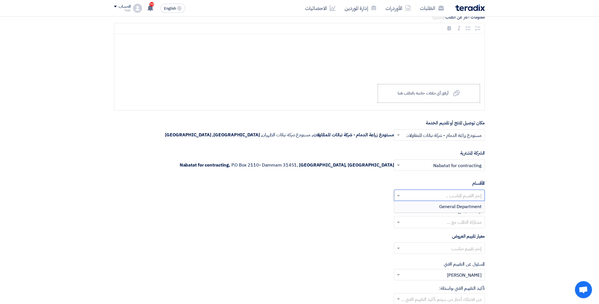
click at [422, 196] on input "text" at bounding box center [443, 195] width 80 height 9
click at [440, 208] on span "General Department" at bounding box center [461, 206] width 42 height 7
click at [423, 250] on input "text" at bounding box center [443, 248] width 80 height 9
click at [430, 271] on div "spare parts long term" at bounding box center [439, 270] width 90 height 11
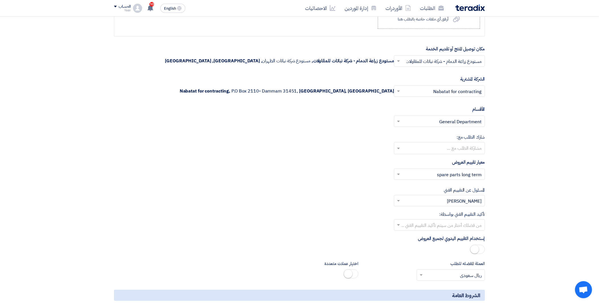
scroll to position [632, 0]
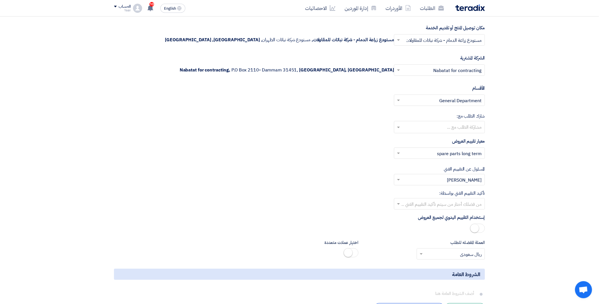
click at [415, 206] on input "text" at bounding box center [443, 204] width 80 height 9
click at [456, 247] on div "[PERSON_NAME]" at bounding box center [439, 249] width 90 height 11
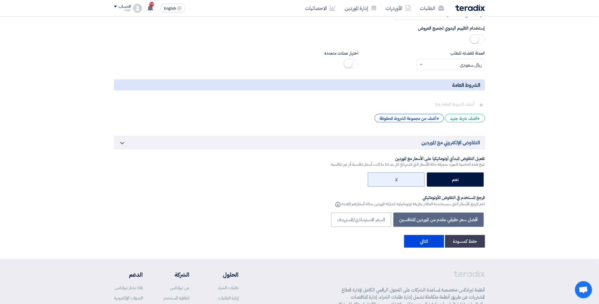
scroll to position [821, 0]
click at [427, 242] on button "التالي" at bounding box center [424, 241] width 40 height 13
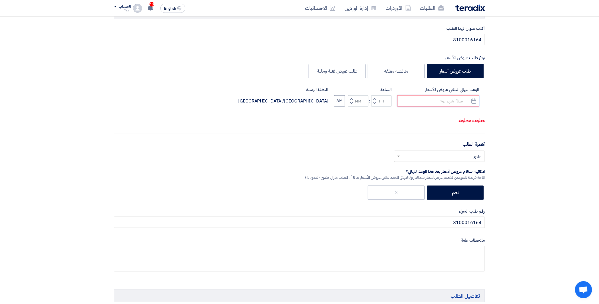
click at [427, 98] on input at bounding box center [438, 100] width 82 height 11
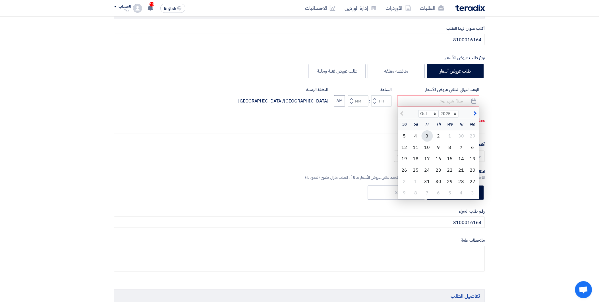
click at [430, 136] on div "3" at bounding box center [427, 135] width 11 height 11
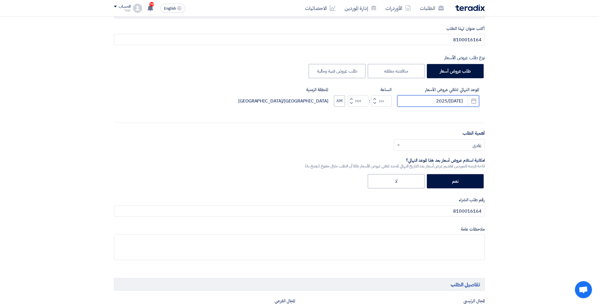
click at [447, 98] on input "[DATE]/2025" at bounding box center [438, 100] width 82 height 11
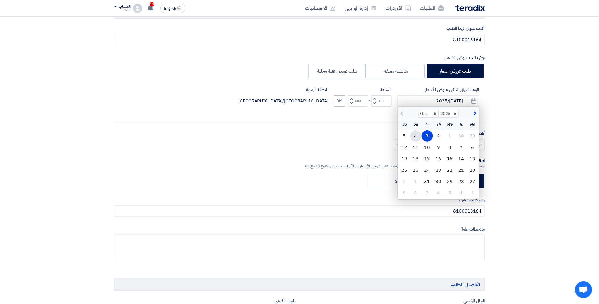
click at [418, 134] on div "4" at bounding box center [415, 135] width 11 height 11
type input "[DATE]2025"
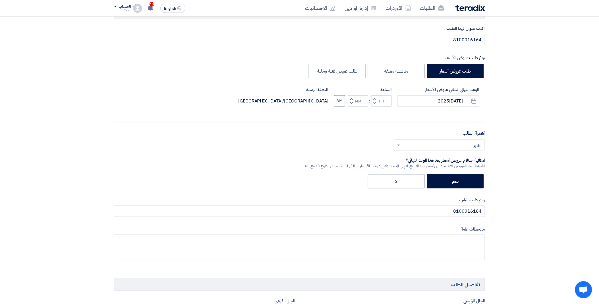
click at [377, 101] on button "Decrement hours" at bounding box center [374, 103] width 7 height 7
type input "11"
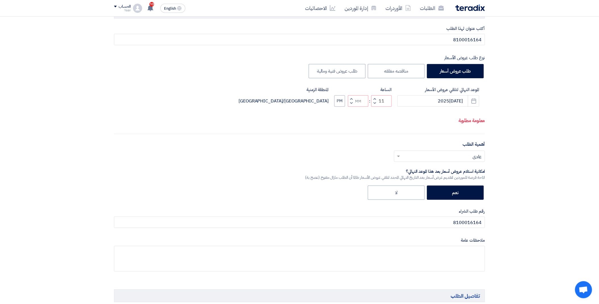
click at [353, 102] on button "Increment minutes" at bounding box center [351, 98] width 7 height 7
type input "01"
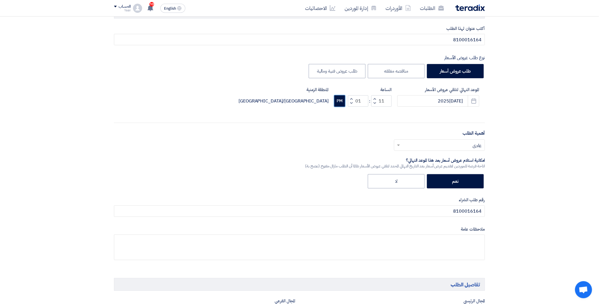
click at [338, 105] on button "PM" at bounding box center [339, 100] width 11 height 11
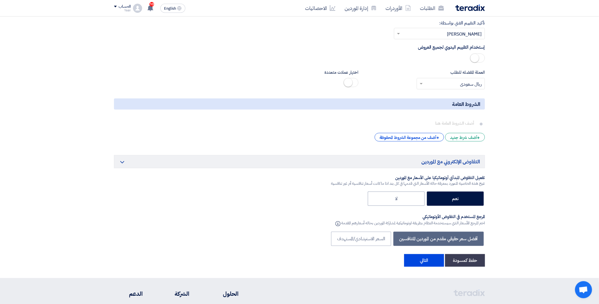
scroll to position [875, 0]
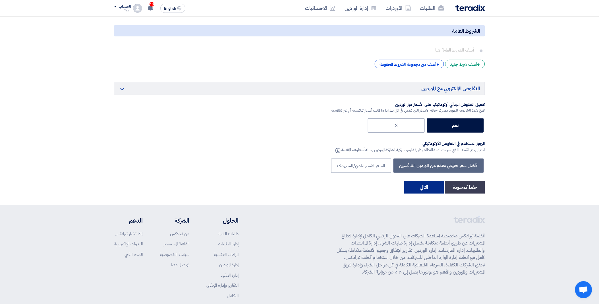
click at [432, 188] on button "التالي" at bounding box center [424, 187] width 40 height 13
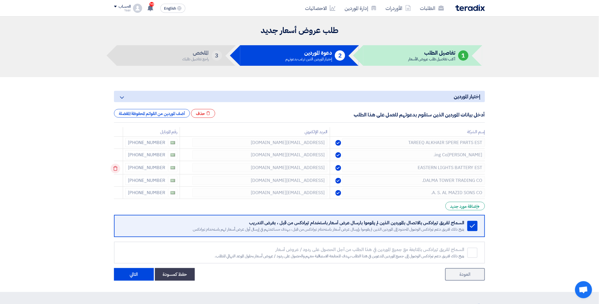
click at [119, 168] on icon at bounding box center [116, 168] width 10 height 10
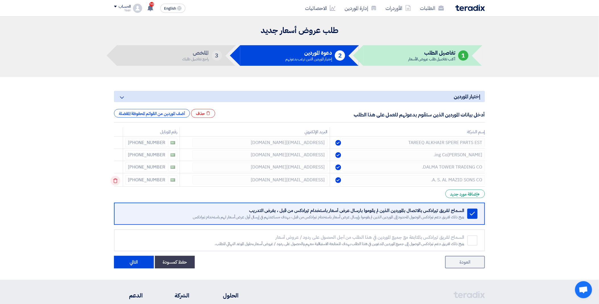
click at [119, 179] on icon at bounding box center [116, 181] width 10 height 10
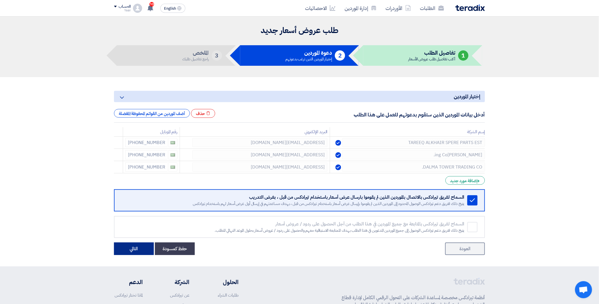
click at [134, 248] on button "التالي" at bounding box center [134, 248] width 40 height 13
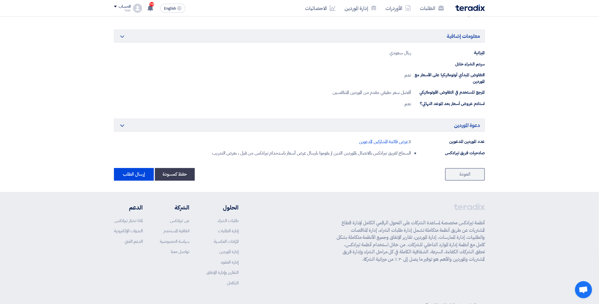
scroll to position [252, 0]
click at [133, 178] on button "إرسال الطلب" at bounding box center [134, 173] width 40 height 13
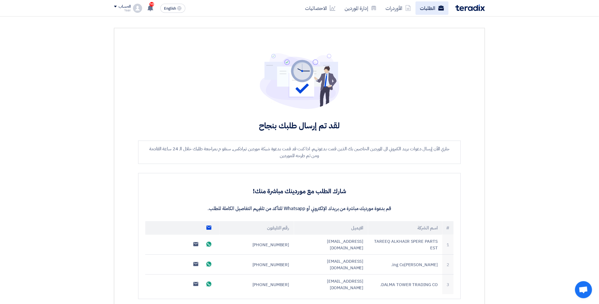
click at [427, 13] on link "الطلبات" at bounding box center [432, 7] width 33 height 13
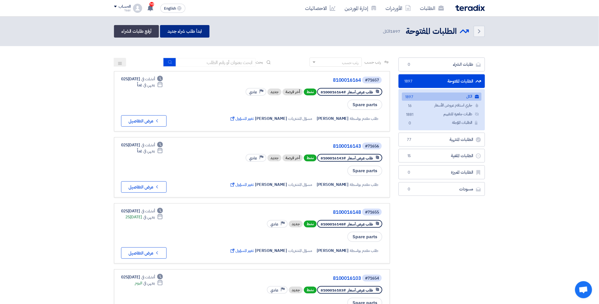
click at [189, 32] on link "ابدأ طلب شراء جديد" at bounding box center [184, 31] width 49 height 13
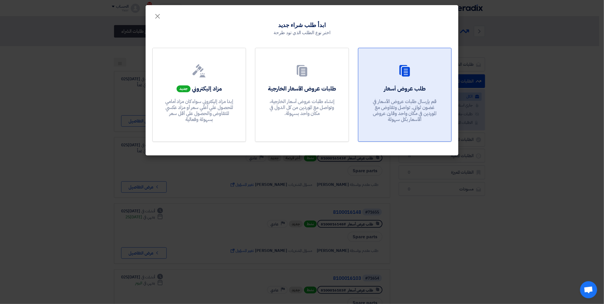
click at [432, 98] on p "قم بإرسال طلبات عروض الأسعار في غضون ثواني, تواصل وتفاوض مع الموردين في مكان وا…" at bounding box center [404, 110] width 68 height 24
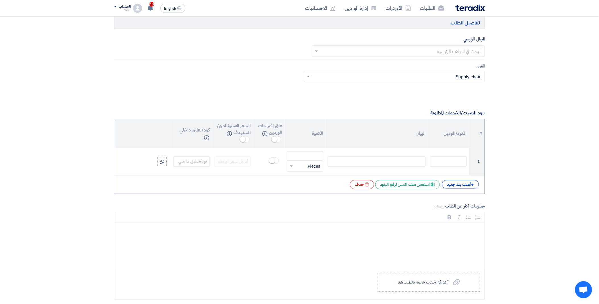
scroll to position [347, 0]
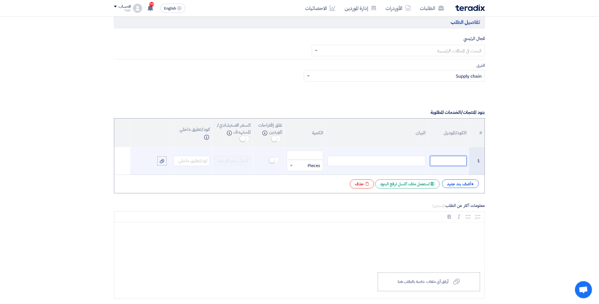
click at [431, 161] on input "text" at bounding box center [448, 161] width 36 height 10
paste input "[PHONE_NUMBER]"
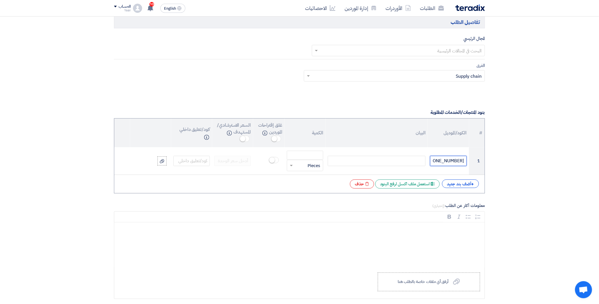
type input "[PHONE_NUMBER]"
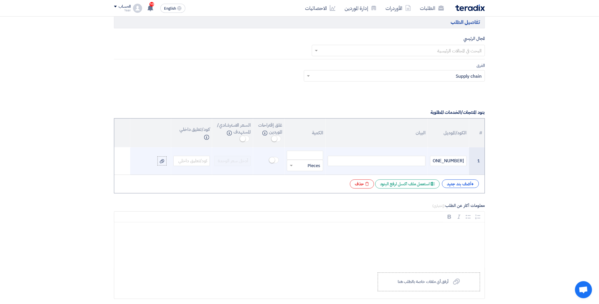
click at [373, 164] on div at bounding box center [377, 161] width 98 height 10
paste div
click at [306, 157] on input "number" at bounding box center [305, 155] width 36 height 9
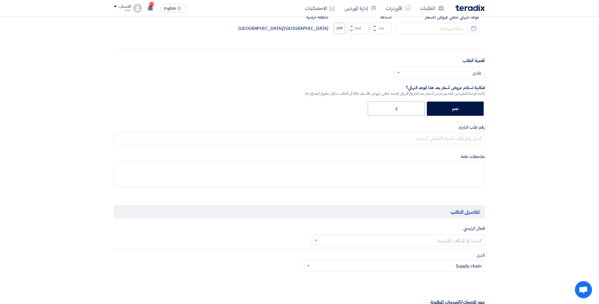
scroll to position [126, 0]
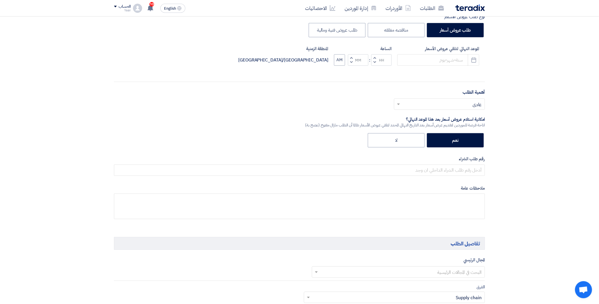
type input "2"
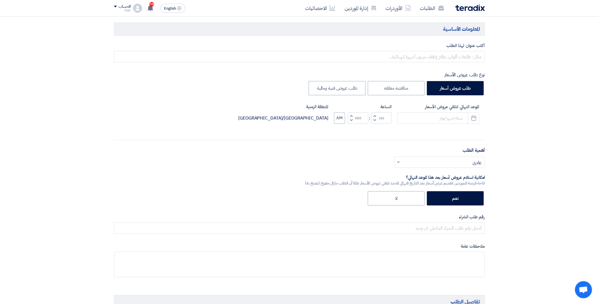
scroll to position [0, 0]
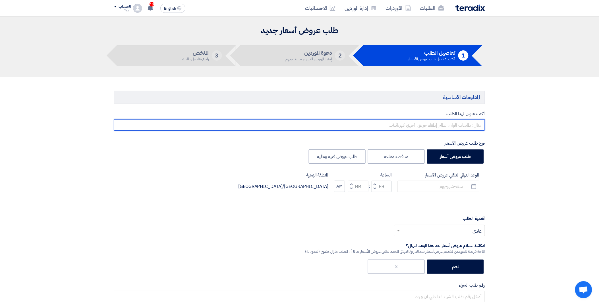
click at [441, 123] on input "text" at bounding box center [299, 124] width 371 height 11
paste input "8100016171"
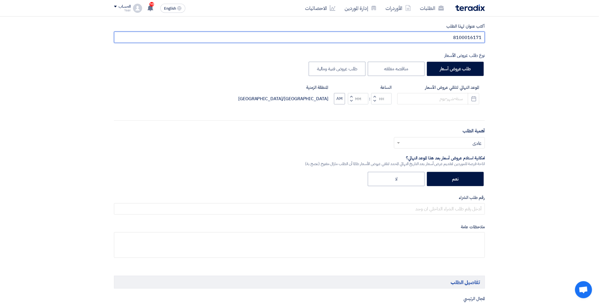
scroll to position [158, 0]
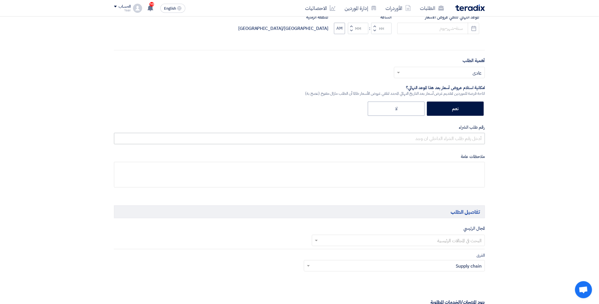
type input "8100016171"
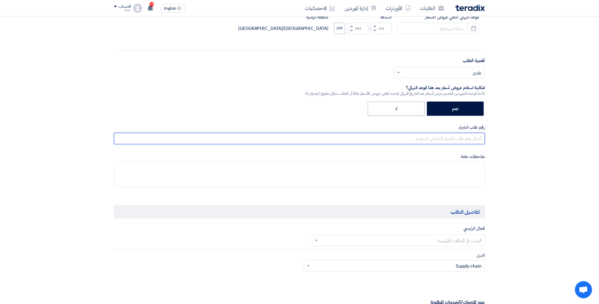
click at [438, 138] on input "text" at bounding box center [299, 138] width 371 height 11
paste input "8100016171"
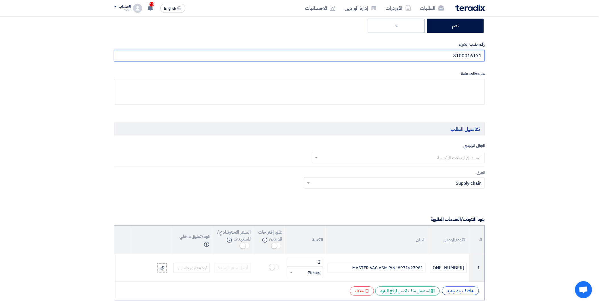
scroll to position [252, 0]
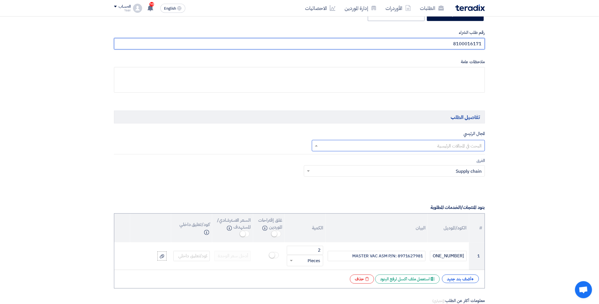
type input "8100016171"
click at [428, 146] on input "text" at bounding box center [402, 145] width 162 height 9
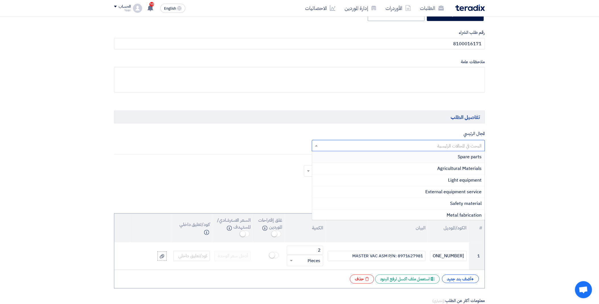
click at [456, 158] on div "Spare parts" at bounding box center [398, 157] width 173 height 12
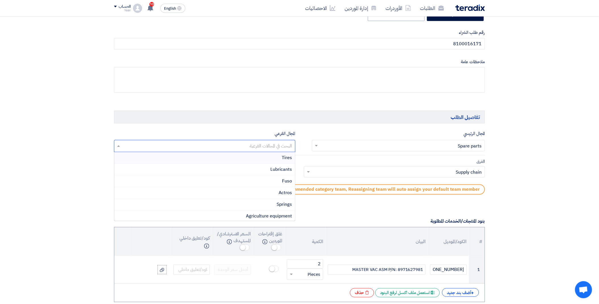
click at [252, 143] on input "text" at bounding box center [205, 146] width 176 height 9
click at [265, 189] on div "Isuzu" at bounding box center [204, 192] width 181 height 12
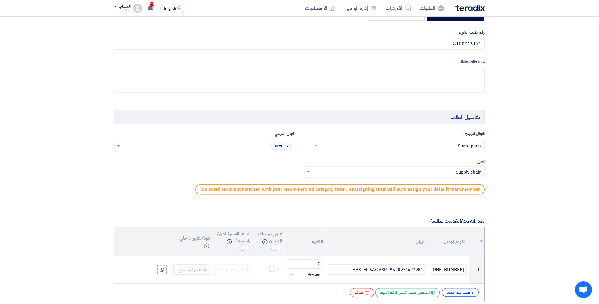
click at [325, 171] on input "text" at bounding box center [398, 172] width 170 height 9
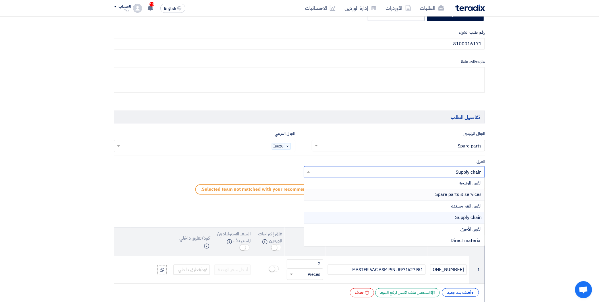
click at [390, 194] on div "Spare parts & services" at bounding box center [394, 195] width 181 height 12
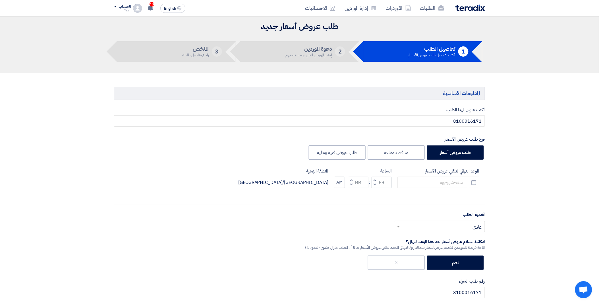
scroll to position [0, 0]
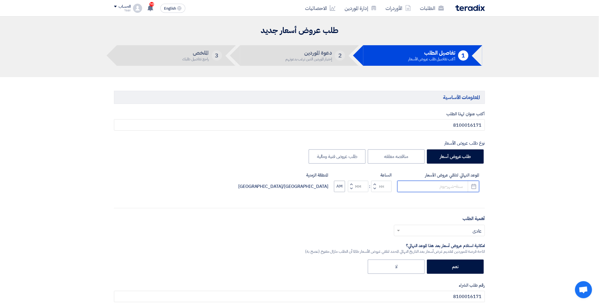
click at [416, 182] on input at bounding box center [438, 186] width 82 height 11
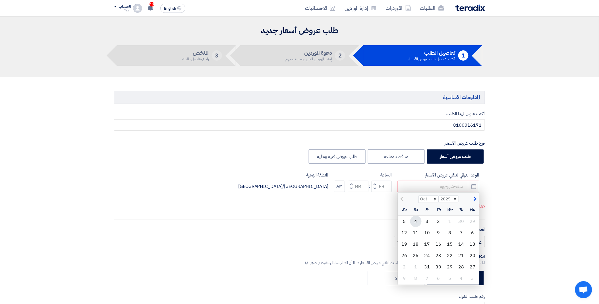
click at [421, 220] on div "4" at bounding box center [415, 221] width 11 height 11
type input "[DATE]2025"
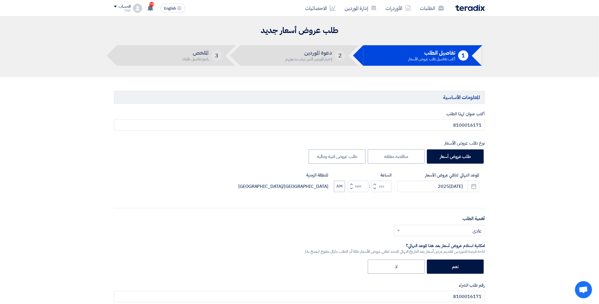
click at [376, 187] on button "Decrement hours" at bounding box center [374, 188] width 7 height 7
type input "11"
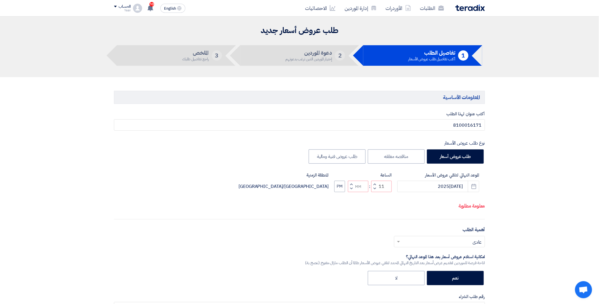
click at [349, 188] on button "Increment minutes" at bounding box center [351, 184] width 7 height 7
type input "01"
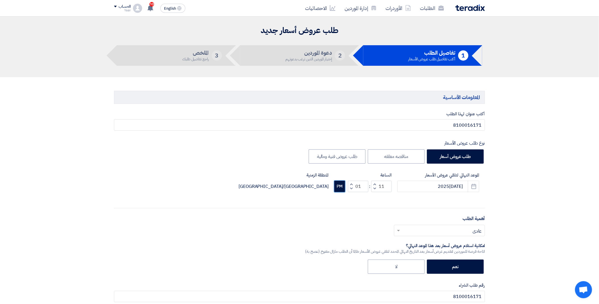
click at [339, 187] on button "PM" at bounding box center [339, 186] width 11 height 11
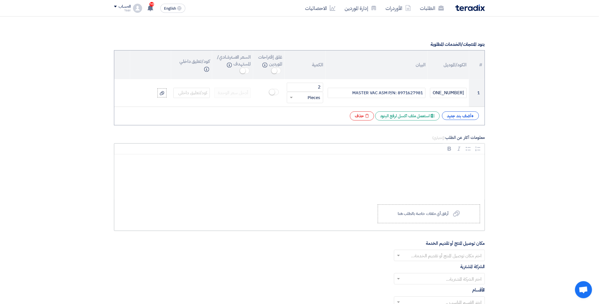
scroll to position [505, 0]
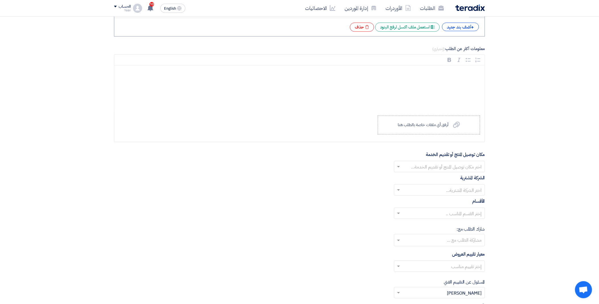
click at [411, 168] on input "text" at bounding box center [443, 166] width 80 height 9
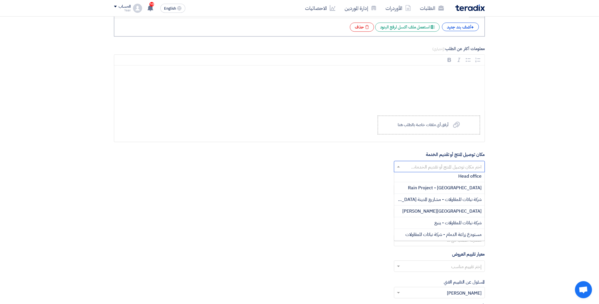
scroll to position [0, 0]
click at [434, 234] on span "مستودع زراعة الدمام - شركة نباتات للمقاولات" at bounding box center [444, 236] width 76 height 7
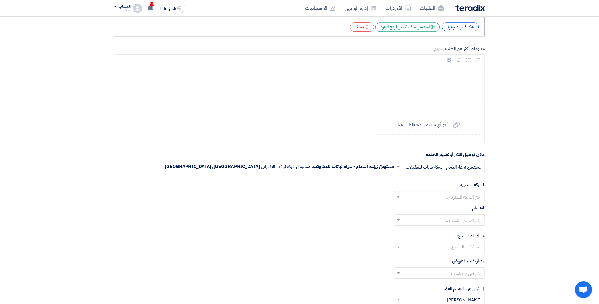
click at [427, 197] on input "text" at bounding box center [443, 196] width 80 height 9
click at [441, 210] on span "Nabatat for contracting" at bounding box center [458, 207] width 48 height 7
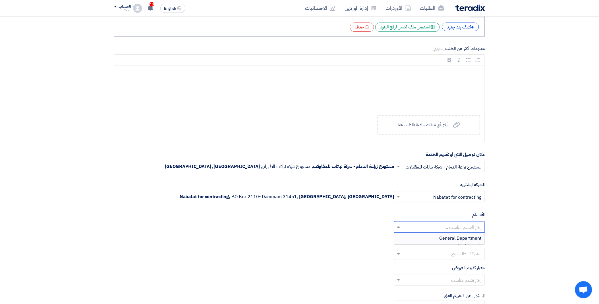
click at [421, 224] on input "text" at bounding box center [443, 227] width 80 height 9
click at [440, 239] on span "General Department" at bounding box center [461, 238] width 42 height 7
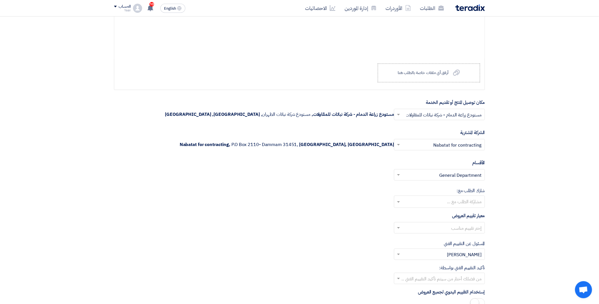
scroll to position [569, 0]
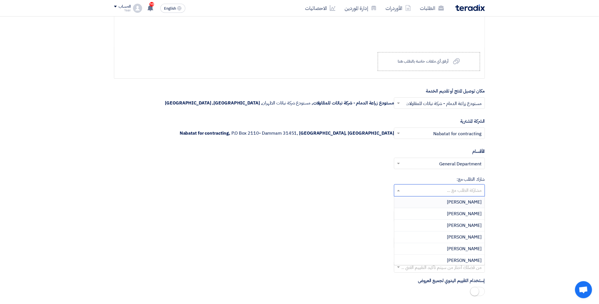
click at [413, 191] on input "text" at bounding box center [439, 190] width 85 height 9
click at [351, 205] on div "معيار تقييم العروض إختر تقييم مناسب" at bounding box center [299, 214] width 371 height 26
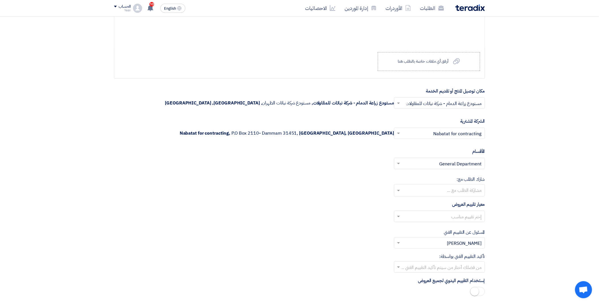
click at [425, 217] on input "text" at bounding box center [443, 216] width 80 height 9
click at [443, 239] on span "spare parts long term" at bounding box center [459, 239] width 45 height 7
click at [408, 265] on input "text" at bounding box center [443, 267] width 80 height 9
click at [450, 256] on div "[PERSON_NAME]" at bounding box center [439, 254] width 90 height 11
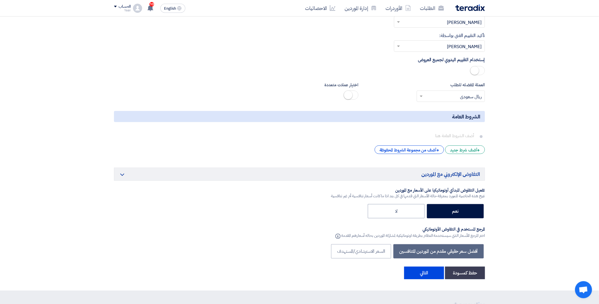
scroll to position [790, 0]
click at [424, 271] on button "التالي" at bounding box center [424, 272] width 40 height 13
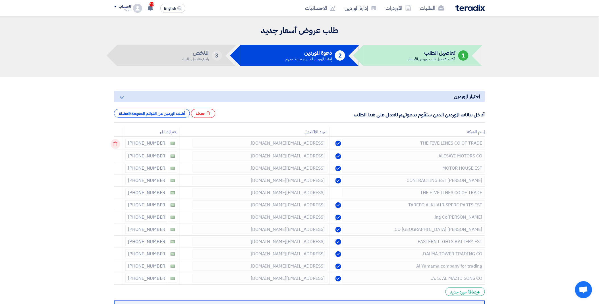
click at [117, 141] on icon at bounding box center [116, 144] width 10 height 10
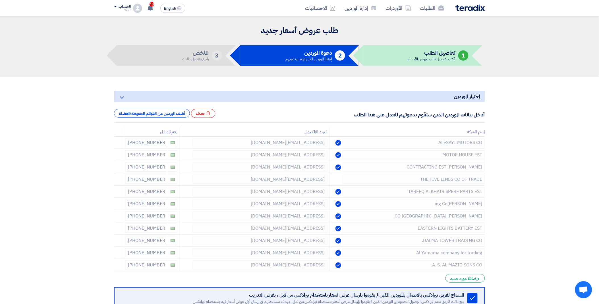
click at [0, 0] on icon at bounding box center [0, 0] width 0 height 0
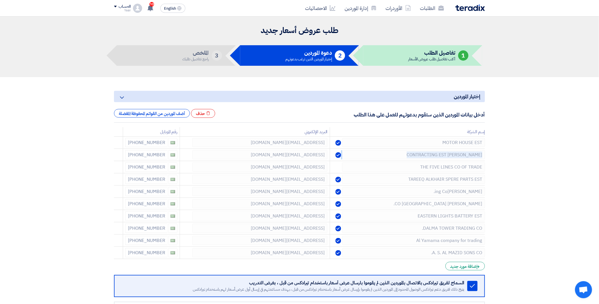
click at [0, 0] on icon at bounding box center [0, 0] width 0 height 0
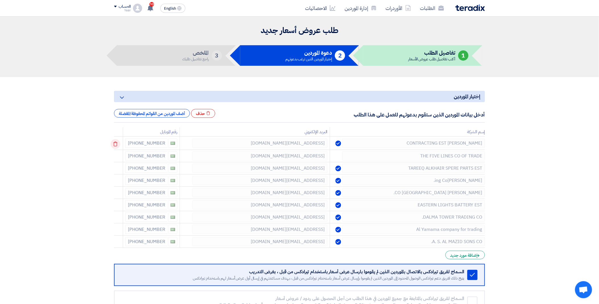
click at [117, 141] on icon at bounding box center [116, 144] width 10 height 10
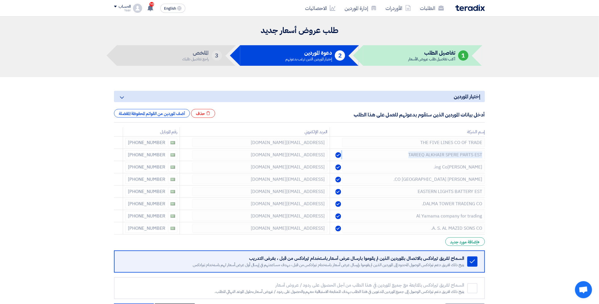
click at [0, 0] on icon at bounding box center [0, 0] width 0 height 0
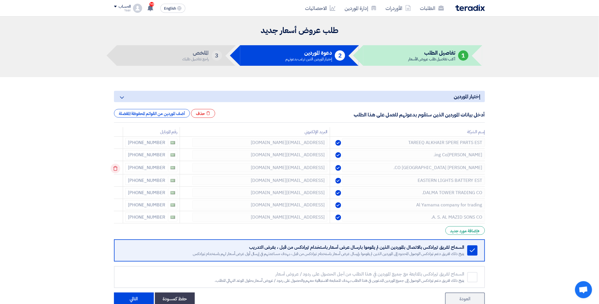
drag, startPoint x: 117, startPoint y: 141, endPoint x: 117, endPoint y: 168, distance: 26.4
click at [117, 168] on td at bounding box center [118, 167] width 9 height 13
click at [117, 168] on icon at bounding box center [116, 168] width 10 height 10
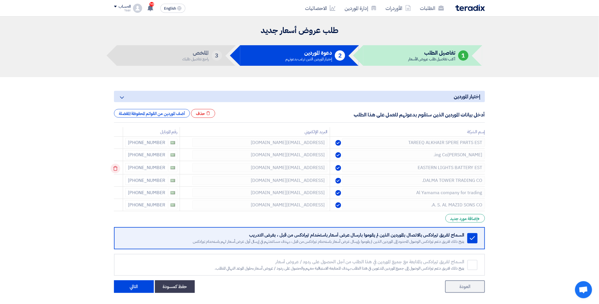
click at [117, 168] on icon at bounding box center [116, 168] width 10 height 10
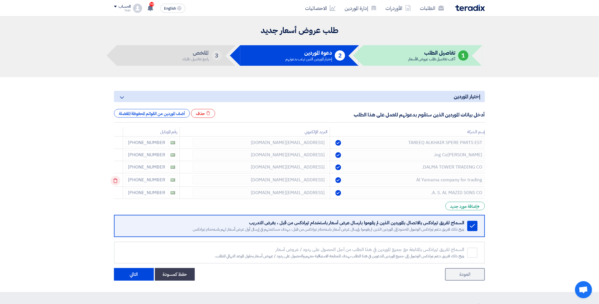
click at [118, 181] on icon at bounding box center [116, 181] width 10 height 10
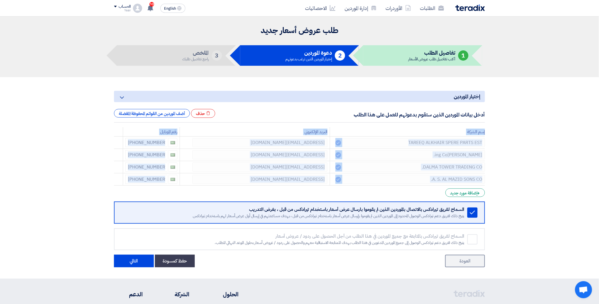
click at [0, 0] on icon at bounding box center [0, 0] width 0 height 0
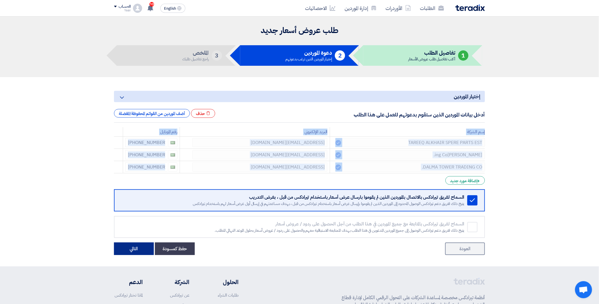
click at [137, 249] on button "التالي" at bounding box center [134, 248] width 40 height 13
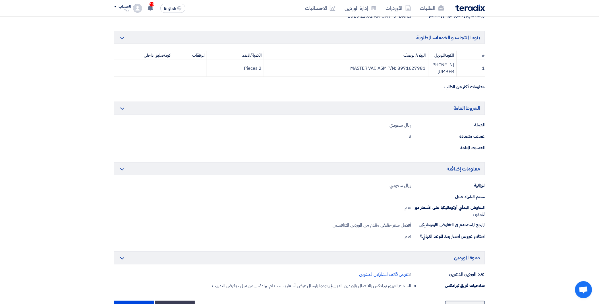
scroll to position [277, 0]
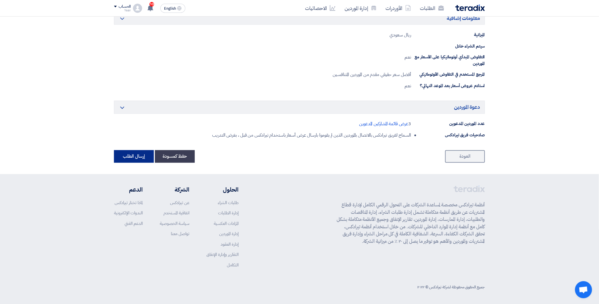
click at [128, 157] on button "إرسال الطلب" at bounding box center [134, 156] width 40 height 13
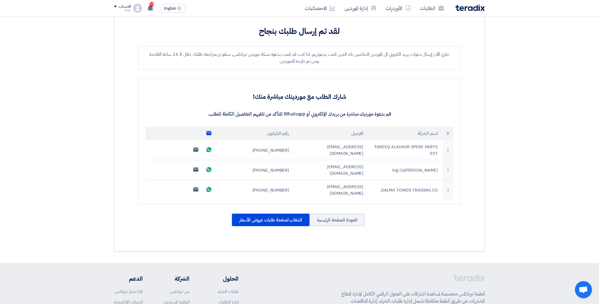
scroll to position [95, 0]
click at [272, 213] on div "الذهاب لصفحة طلبات عروض الأسعار" at bounding box center [271, 219] width 78 height 13
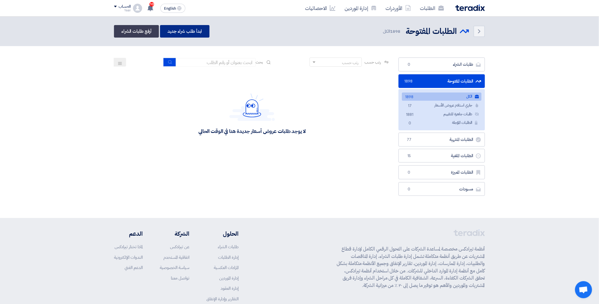
click at [189, 30] on link "ابدأ طلب شراء جديد" at bounding box center [184, 31] width 49 height 13
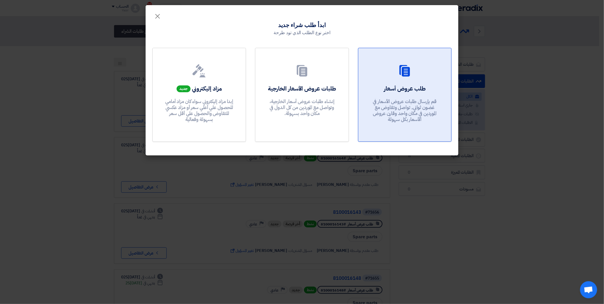
click at [408, 86] on h2 "طلب عروض أسعار" at bounding box center [405, 88] width 42 height 8
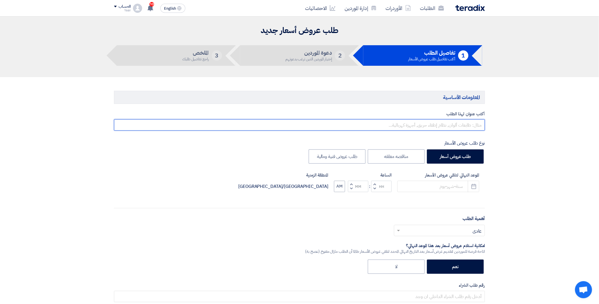
click at [436, 126] on input "text" at bounding box center [299, 124] width 371 height 11
paste input "¦¥ §"
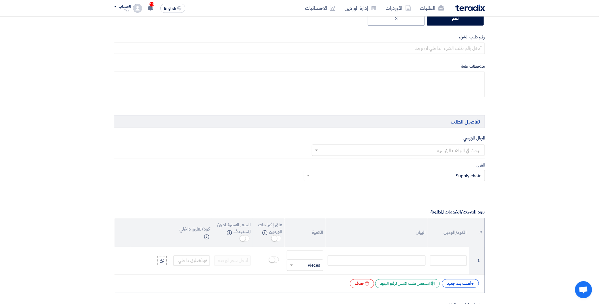
scroll to position [284, 0]
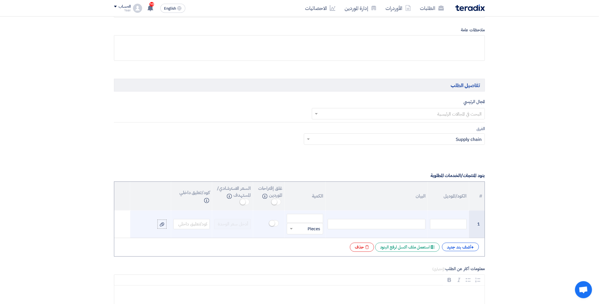
type input "¦¥ §"
click at [387, 221] on div at bounding box center [377, 224] width 98 height 10
paste div
drag, startPoint x: 387, startPoint y: 221, endPoint x: 424, endPoint y: 217, distance: 37.2
click at [424, 217] on td "¦¥ §" at bounding box center [377, 224] width 102 height 28
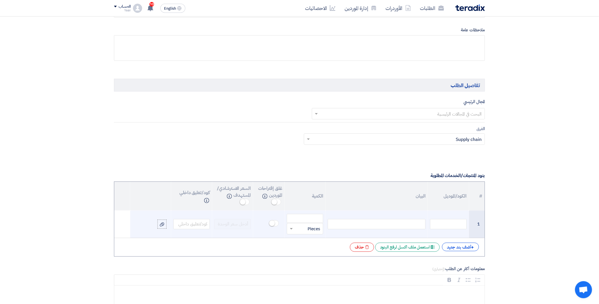
click at [380, 225] on div at bounding box center [377, 224] width 98 height 10
click at [439, 225] on input "text" at bounding box center [448, 224] width 36 height 10
paste input "´ªª´ª«¯ªªªª"
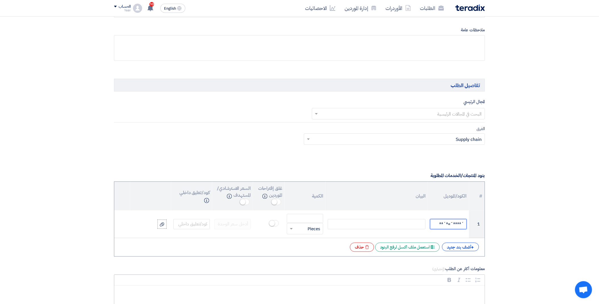
type input "´ªª´ª«¯ªªªª"
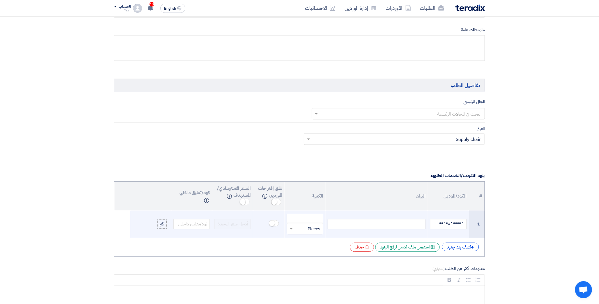
click at [374, 224] on div at bounding box center [377, 224] width 98 height 10
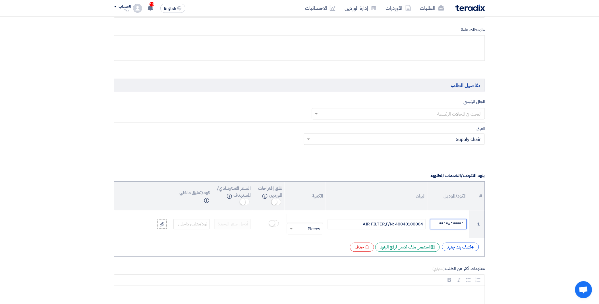
drag, startPoint x: 436, startPoint y: 225, endPoint x: 492, endPoint y: 223, distance: 56.3
click at [492, 223] on section "المعلومات الأساسية أكتب عنوان لهذا الطلب ¦¥ § نوع طلب عروض الأسعار طلب عرو…" at bounding box center [299, 287] width 599 height 988
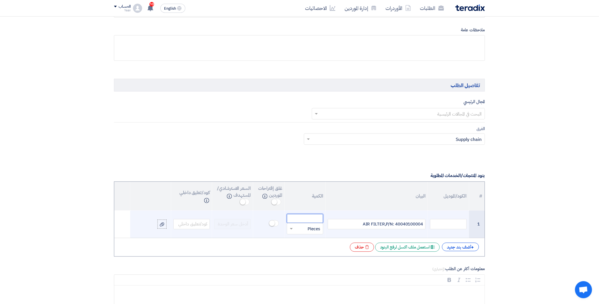
click at [299, 218] on input "number" at bounding box center [305, 218] width 36 height 9
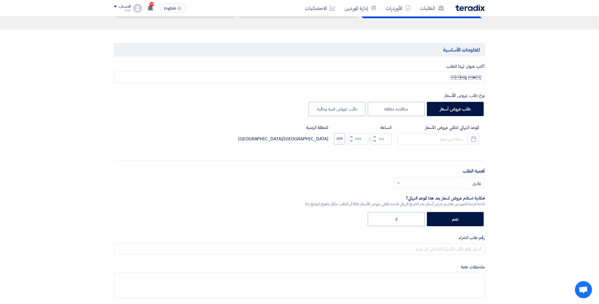
scroll to position [0, 0]
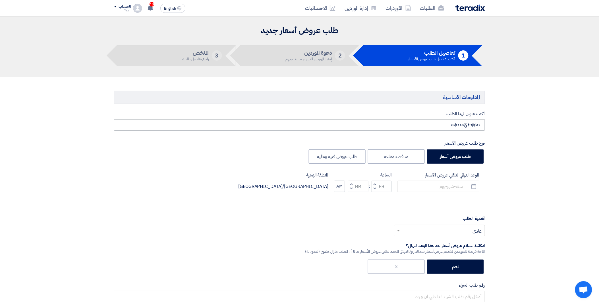
type input "2"
drag, startPoint x: 452, startPoint y: 123, endPoint x: 489, endPoint y: 117, distance: 38.4
click at [489, 117] on div "أكتب عنوان لهذا الطلب ¦¥ § نوع طلب عروض الأسعار طلب عروض أسعار مناقصه مغلق…" at bounding box center [300, 233] width 380 height 244
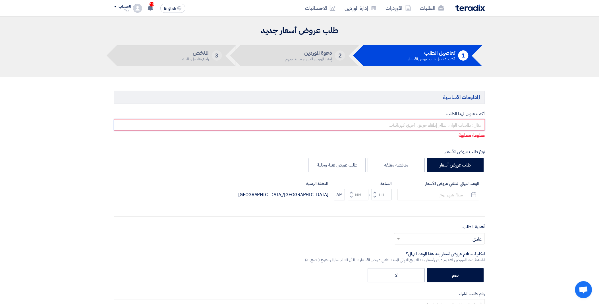
click at [428, 126] on input "text" at bounding box center [299, 124] width 371 height 11
paste input "8100016197"
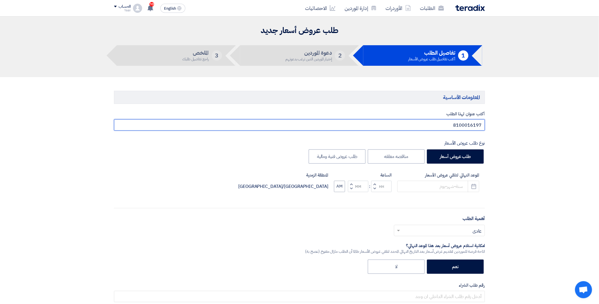
type input "8100016197"
click at [432, 184] on input at bounding box center [438, 186] width 82 height 11
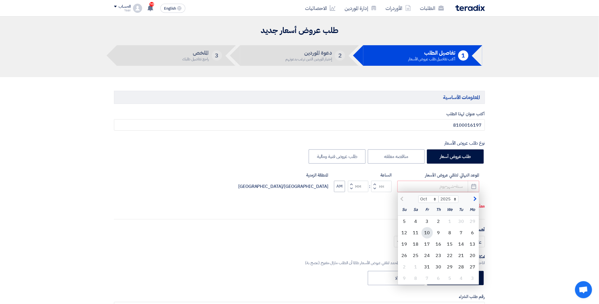
scroll to position [32, 0]
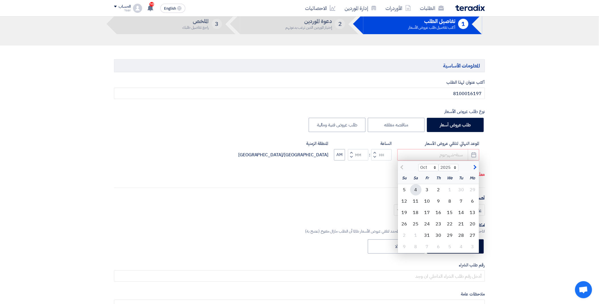
click at [419, 189] on div "4" at bounding box center [415, 189] width 11 height 11
type input "[DATE]2025"
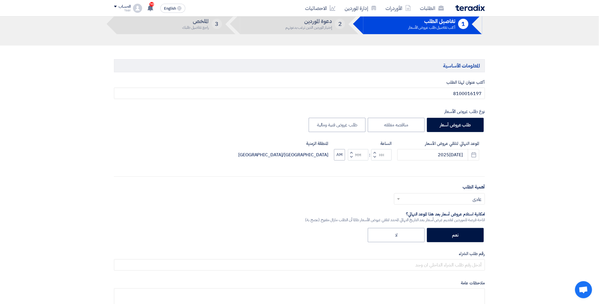
click at [375, 155] on span "button" at bounding box center [375, 157] width 2 height 4
type input "11"
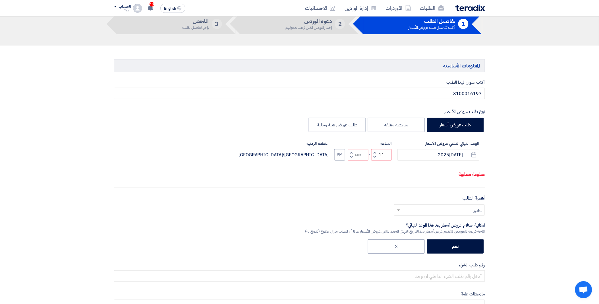
click at [350, 156] on button "Increment minutes" at bounding box center [351, 152] width 7 height 7
type input "01"
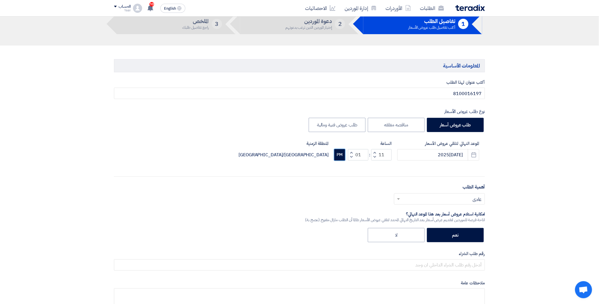
click at [340, 157] on button "PM" at bounding box center [339, 154] width 11 height 11
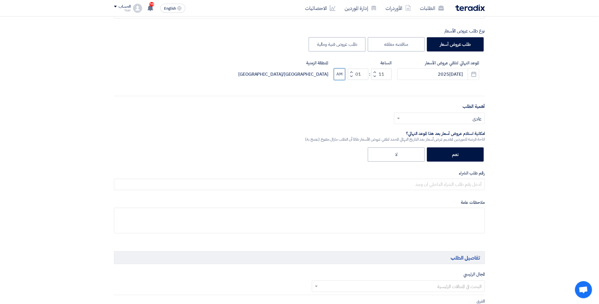
scroll to position [126, 0]
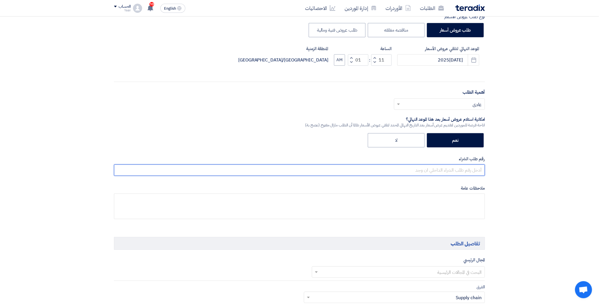
click at [415, 169] on input "text" at bounding box center [299, 169] width 371 height 11
paste input "8100016197"
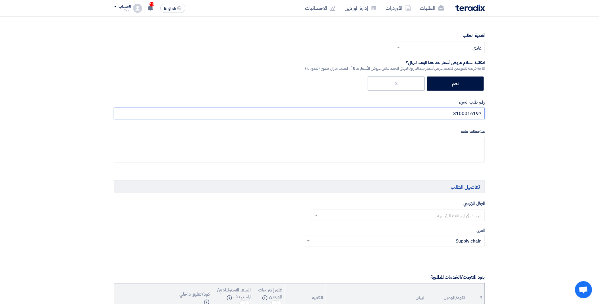
scroll to position [189, 0]
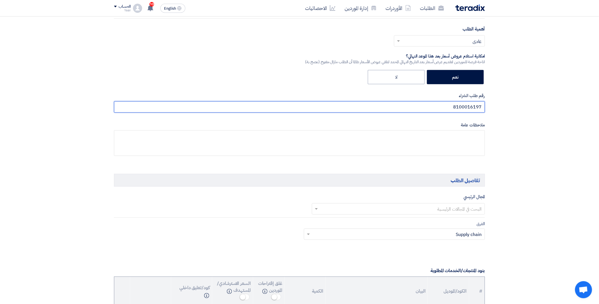
type input "8100016197"
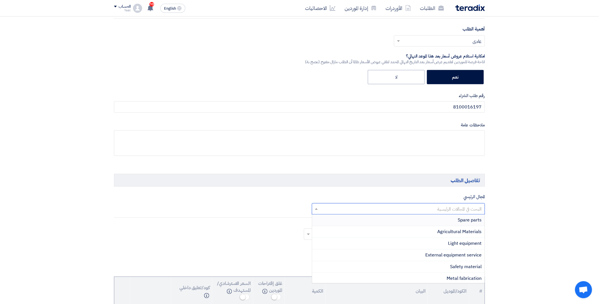
click at [396, 206] on input "text" at bounding box center [402, 208] width 162 height 9
click at [456, 220] on div "Spare parts" at bounding box center [398, 220] width 173 height 12
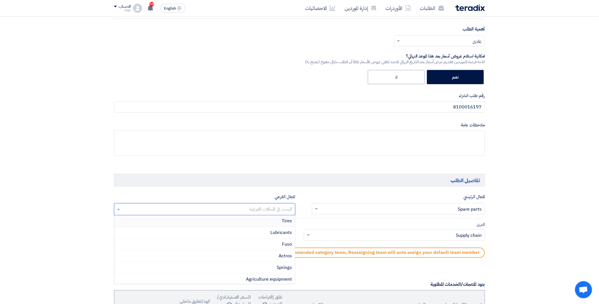
click at [245, 207] on input "text" at bounding box center [205, 209] width 176 height 9
click at [259, 246] on span "Heavy vehicles & equipment" at bounding box center [263, 247] width 58 height 7
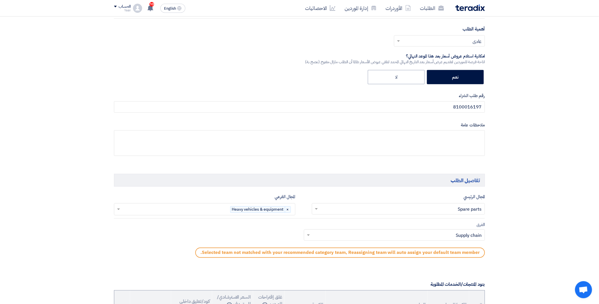
click at [309, 232] on span at bounding box center [307, 234] width 7 height 7
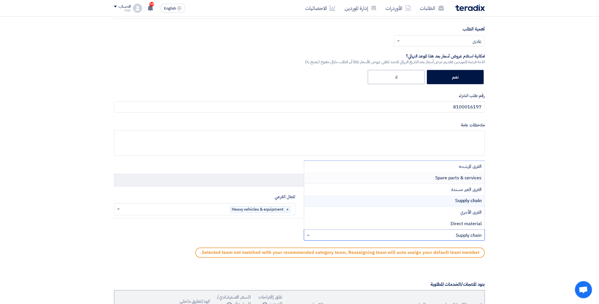
click at [417, 176] on div "Spare parts & services" at bounding box center [394, 178] width 181 height 12
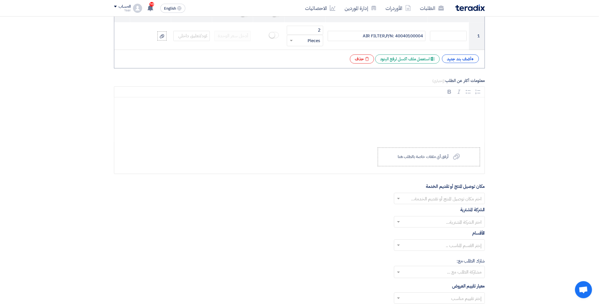
scroll to position [474, 0]
click at [411, 202] on input "text" at bounding box center [443, 198] width 80 height 9
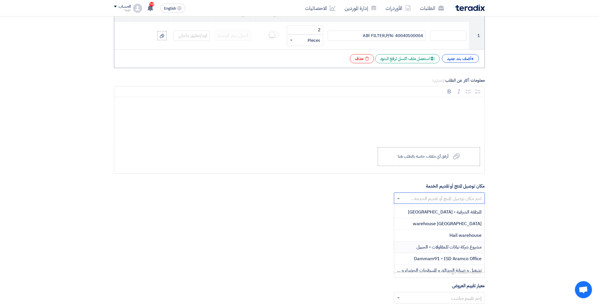
scroll to position [32, 0]
click at [436, 235] on span "مستودع زراعة الدمام - شركة نباتات للمقاولات" at bounding box center [444, 236] width 76 height 7
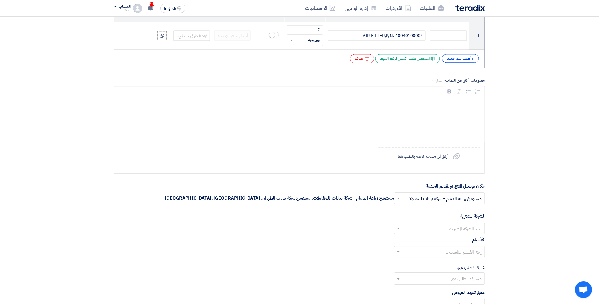
click at [410, 225] on input "text" at bounding box center [443, 228] width 80 height 9
click at [442, 240] on span "Nabatat for contracting" at bounding box center [458, 239] width 48 height 7
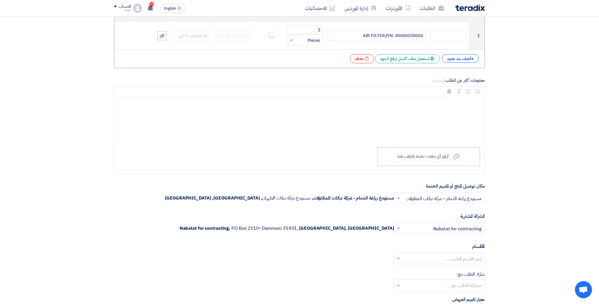
click at [424, 261] on input "text" at bounding box center [443, 258] width 80 height 9
click at [431, 269] on div "General Department" at bounding box center [439, 269] width 90 height 11
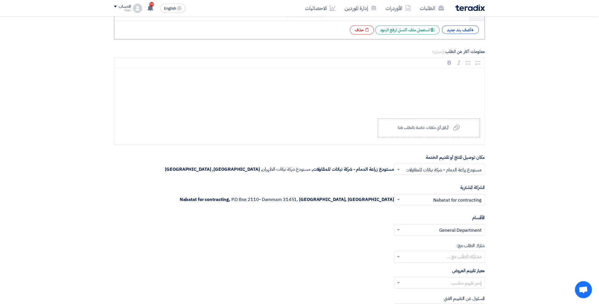
scroll to position [537, 0]
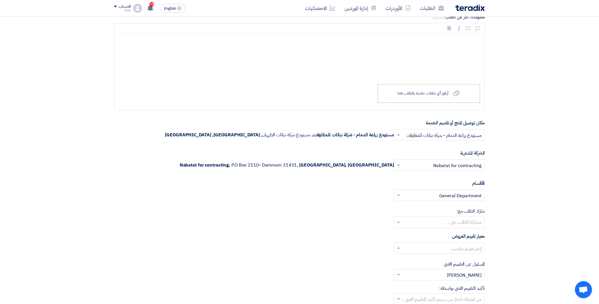
click at [410, 223] on input "text" at bounding box center [439, 222] width 85 height 9
click at [295, 233] on div "معيار تقييم العروض إختر تقييم مناسب" at bounding box center [299, 246] width 371 height 26
click at [402, 251] on div at bounding box center [439, 247] width 90 height 9
click at [430, 271] on div "spare parts long term" at bounding box center [439, 270] width 90 height 11
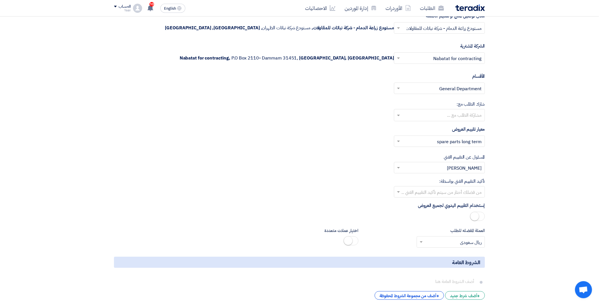
scroll to position [663, 0]
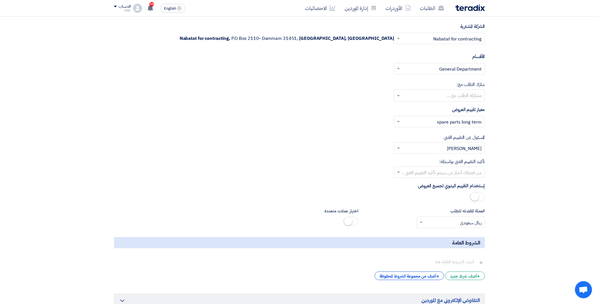
click at [401, 173] on span at bounding box center [397, 172] width 7 height 7
click at [427, 218] on div "[PERSON_NAME]" at bounding box center [439, 218] width 90 height 11
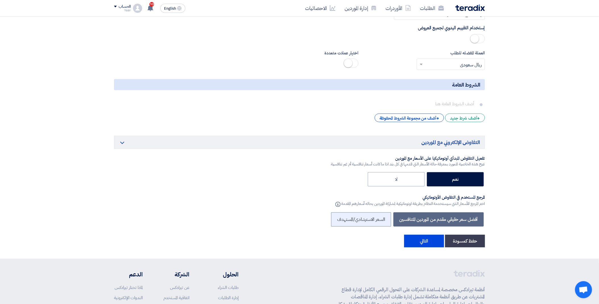
scroll to position [885, 0]
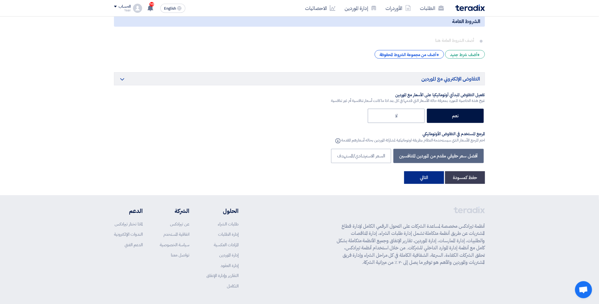
click at [425, 181] on button "التالي" at bounding box center [424, 177] width 40 height 13
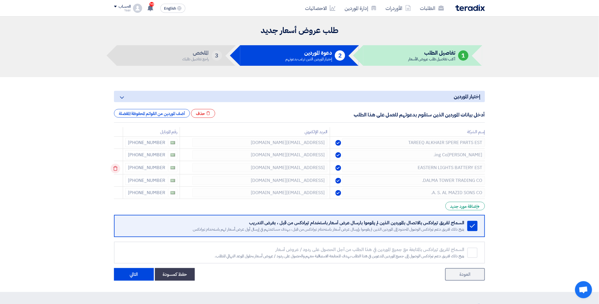
click at [118, 167] on icon at bounding box center [116, 168] width 10 height 10
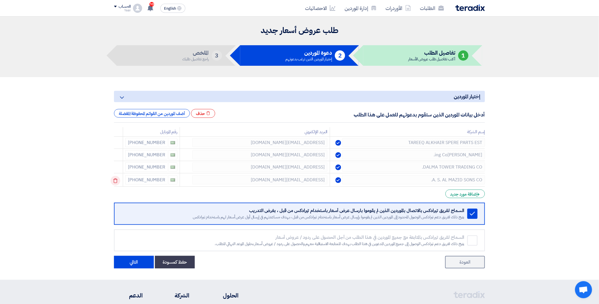
click at [116, 178] on use at bounding box center [115, 180] width 4 height 5
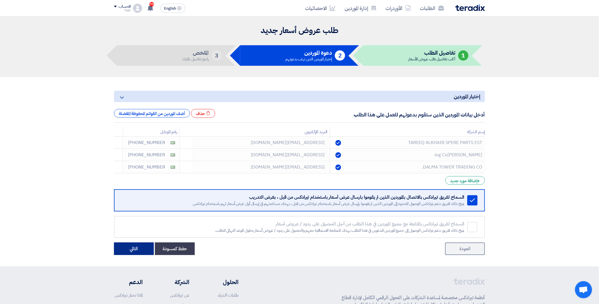
click at [137, 246] on button "التالي" at bounding box center [134, 248] width 40 height 13
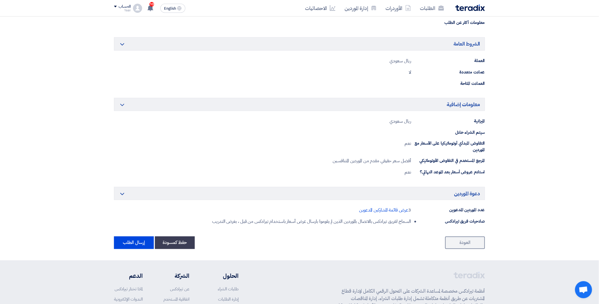
scroll to position [221, 0]
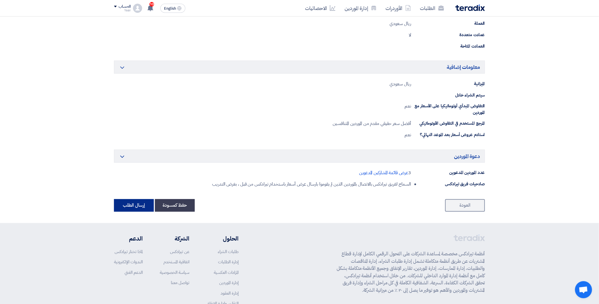
click at [126, 206] on button "إرسال الطلب" at bounding box center [134, 205] width 40 height 13
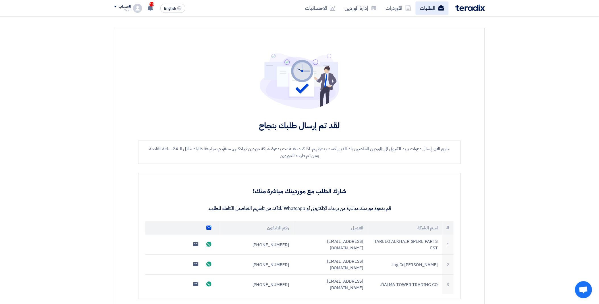
click at [442, 10] on use at bounding box center [441, 7] width 6 height 5
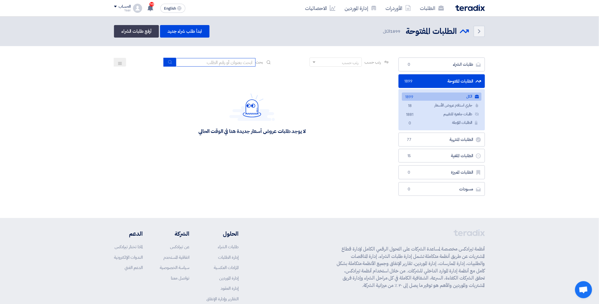
click at [205, 64] on input at bounding box center [216, 62] width 80 height 9
paste input "8100016190"
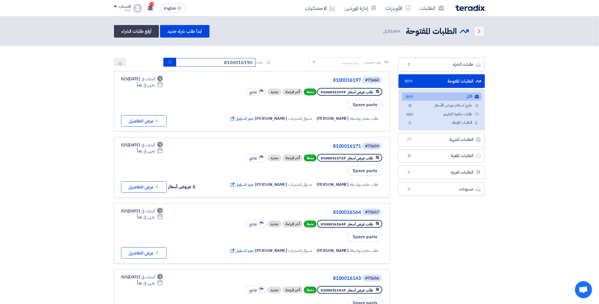
type input "8100016190"
click at [184, 26] on link "ابدأ طلب شراء جديد" at bounding box center [184, 31] width 49 height 13
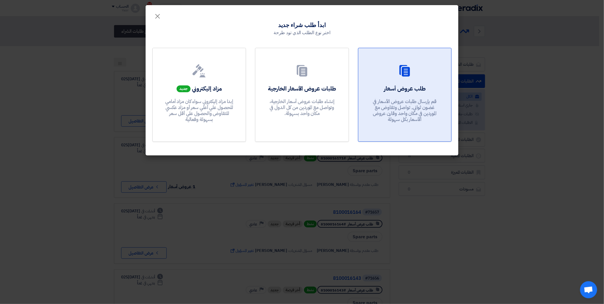
click at [394, 67] on div at bounding box center [404, 72] width 79 height 16
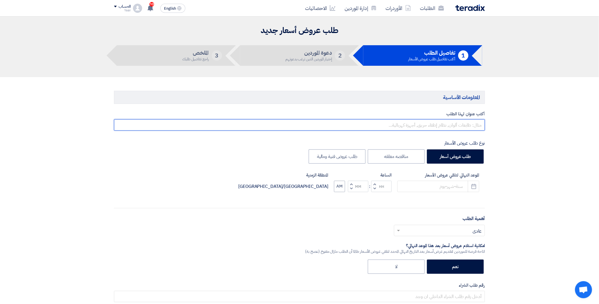
click at [414, 127] on input "text" at bounding box center [299, 124] width 371 height 11
paste input "8100016190"
type input "8100016190"
